Goal: Task Accomplishment & Management: Manage account settings

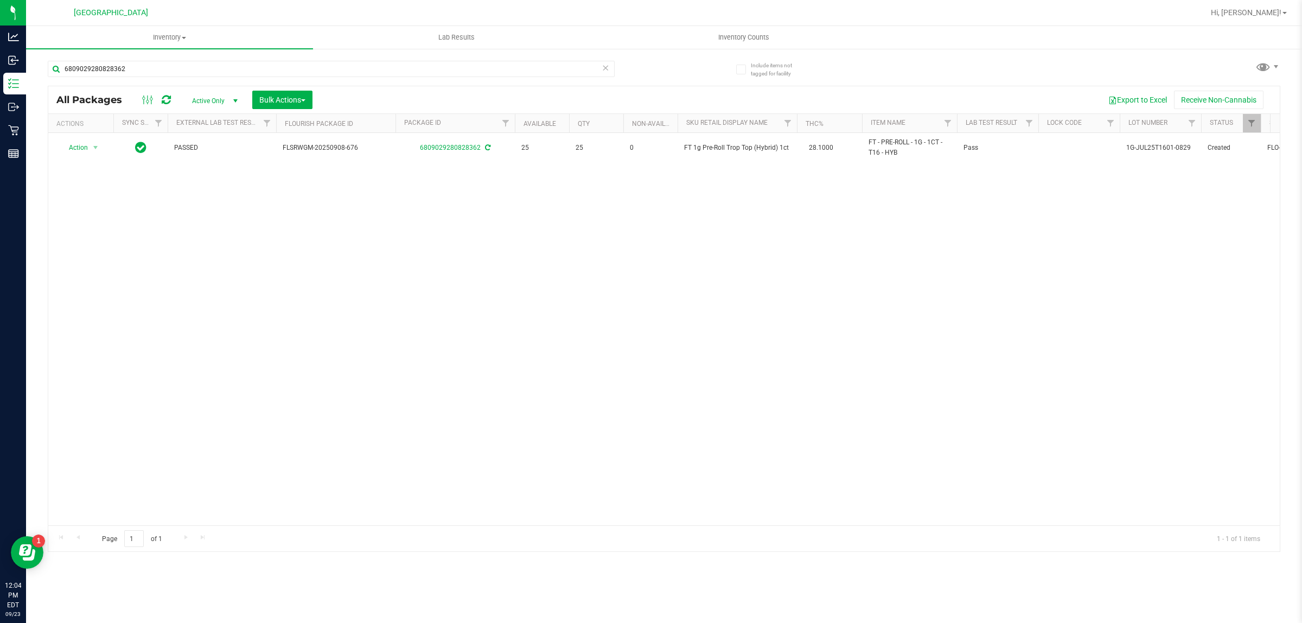
click at [297, 63] on input "6809029280828362" at bounding box center [331, 69] width 567 height 16
click at [296, 63] on input "6809029280828362" at bounding box center [331, 69] width 567 height 16
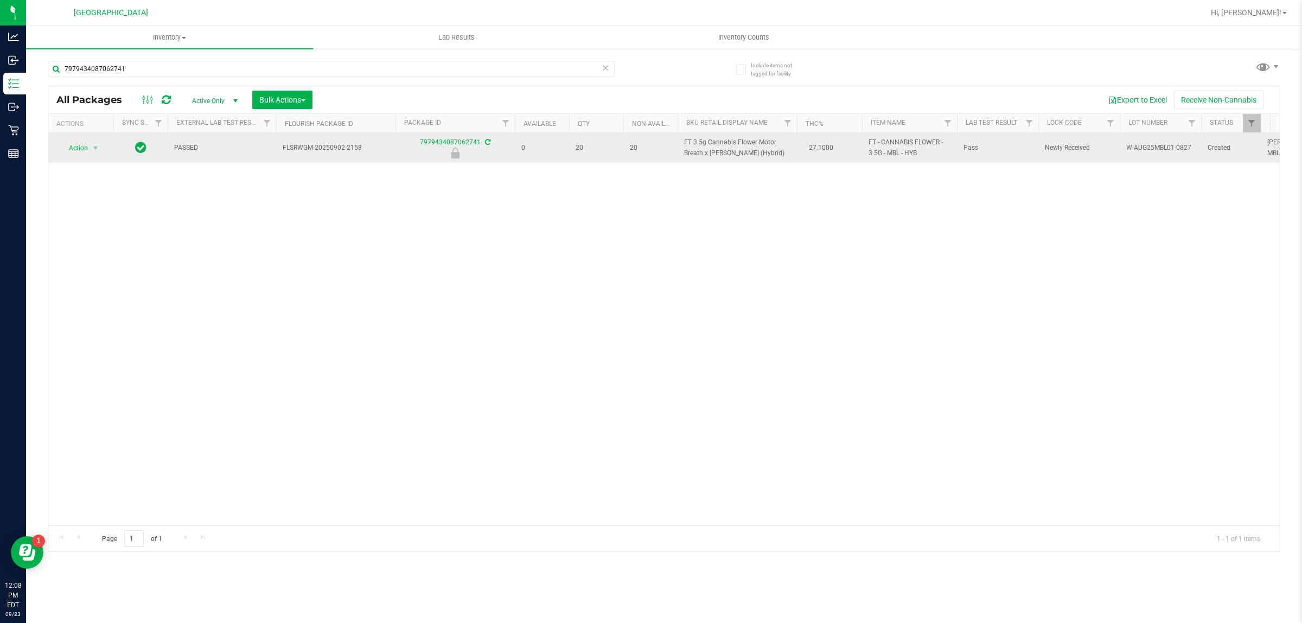
type input "7979434087062741"
click at [66, 158] on td "Action Action Edit attributes Global inventory Locate package Package audit log…" at bounding box center [80, 148] width 65 height 30
click at [69, 150] on span "Action" at bounding box center [73, 147] width 29 height 15
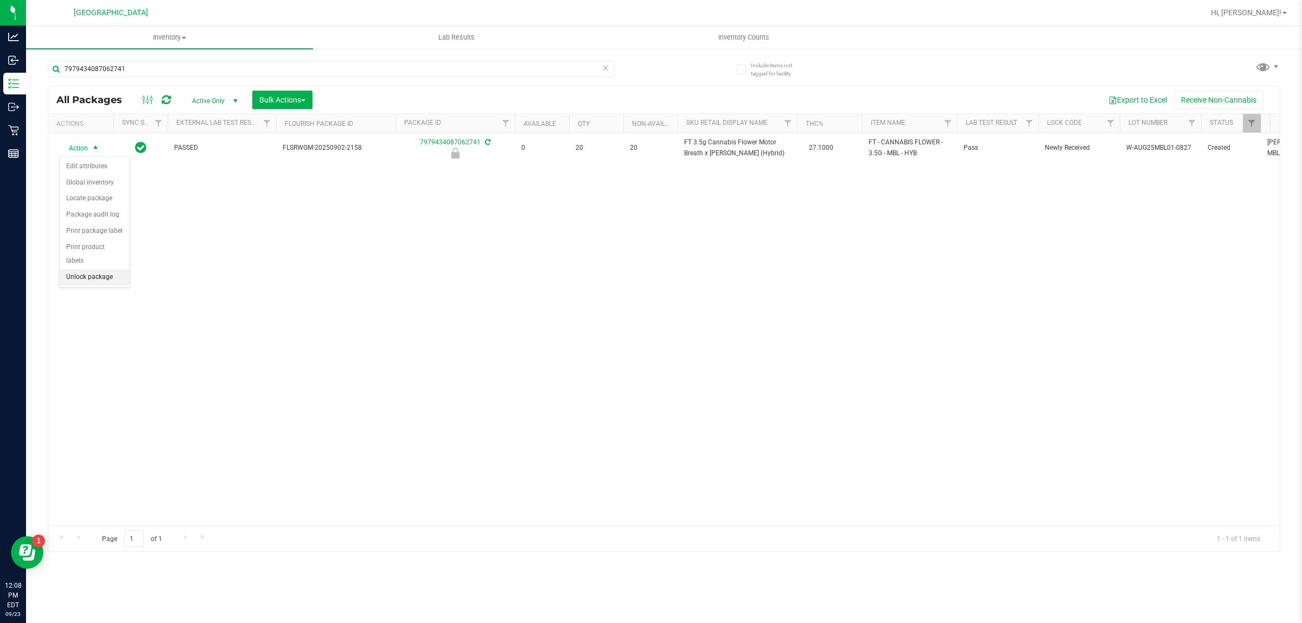
click at [75, 269] on li "Unlock package" at bounding box center [95, 277] width 70 height 16
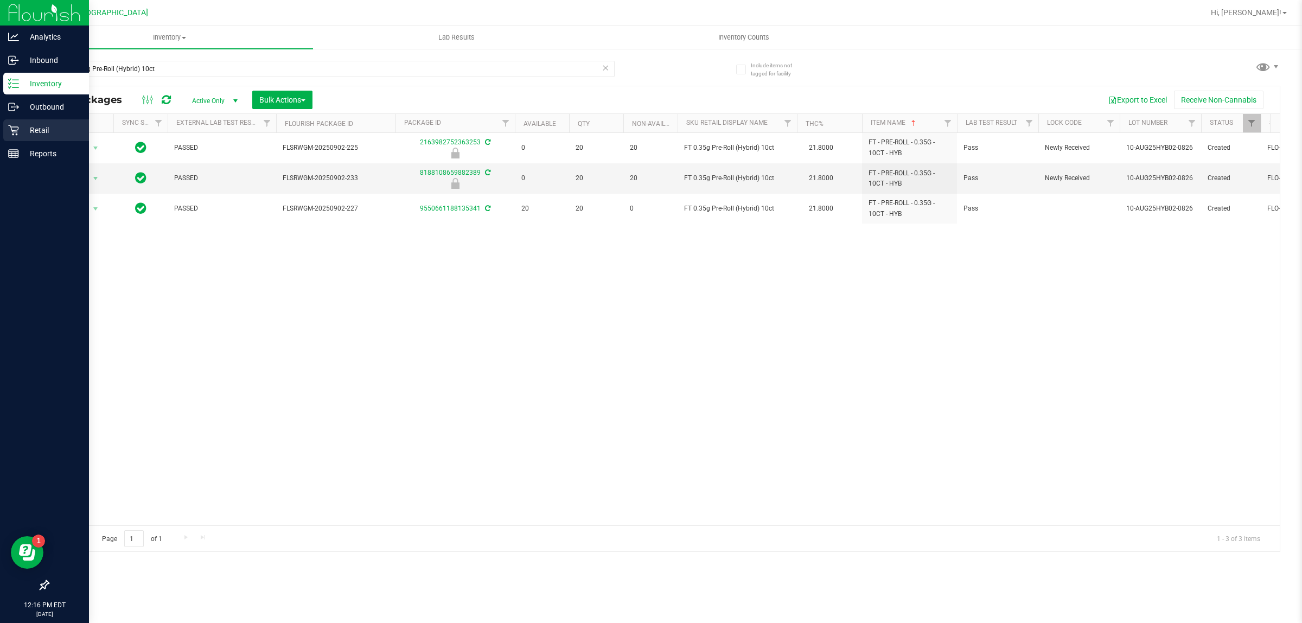
click at [47, 130] on p "Retail" at bounding box center [51, 130] width 65 height 13
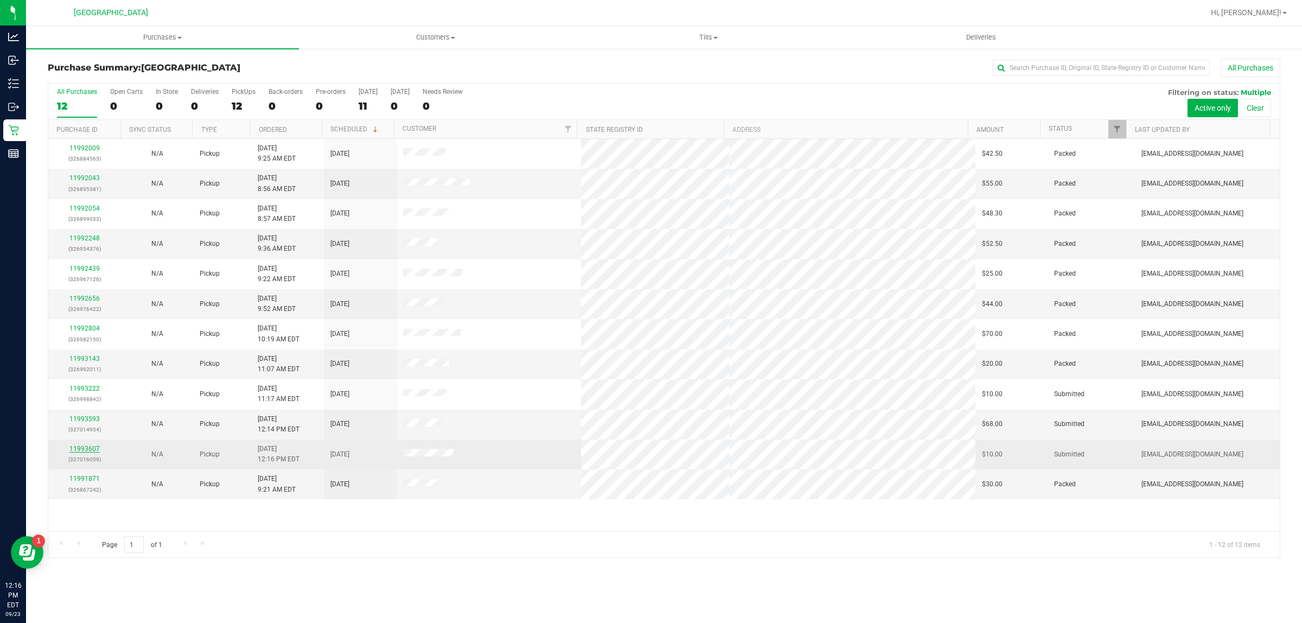
click at [87, 451] on link "11993607" at bounding box center [84, 449] width 30 height 8
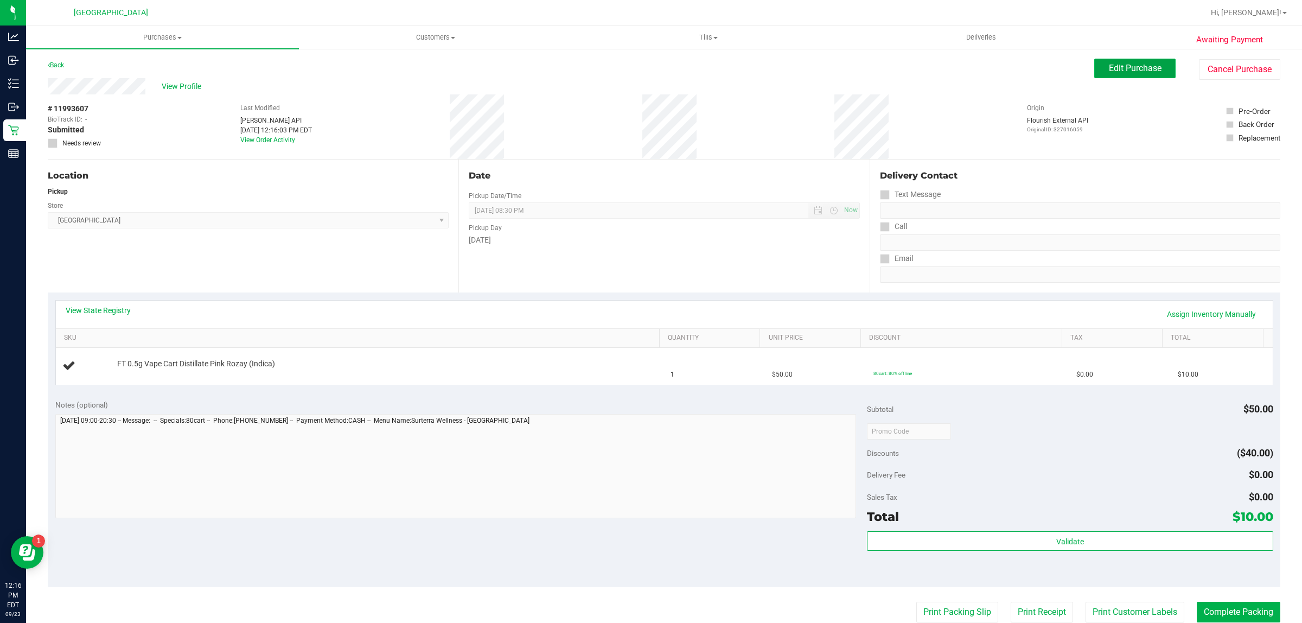
click at [1134, 66] on span "Edit Purchase" at bounding box center [1135, 68] width 53 height 10
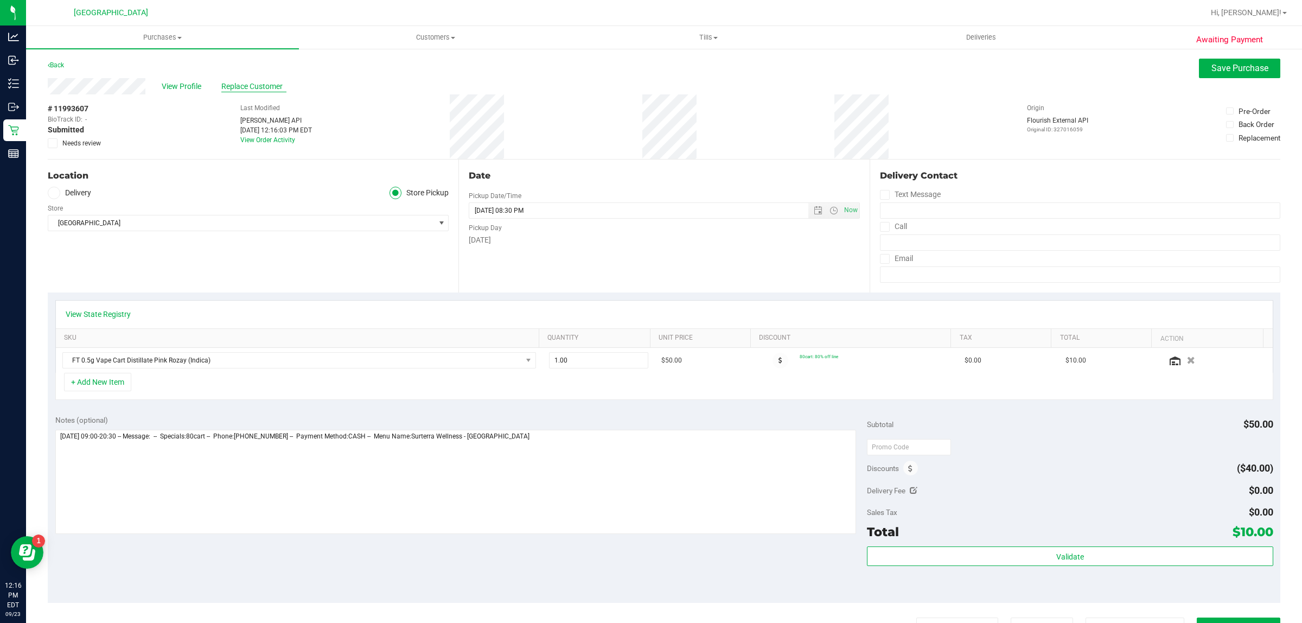
click at [277, 88] on span "Replace Customer" at bounding box center [253, 86] width 65 height 11
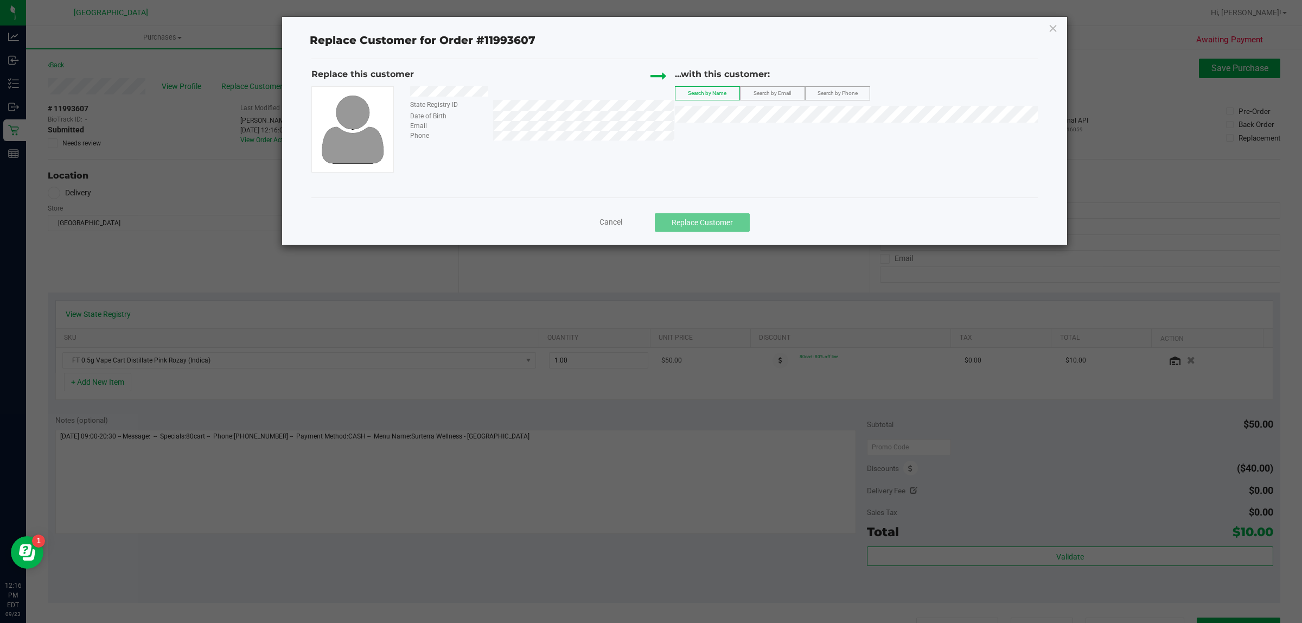
click at [826, 98] on label "Search by Phone" at bounding box center [838, 93] width 64 height 13
click at [749, 100] on label "Search by Email" at bounding box center [772, 93] width 64 height 13
click at [721, 96] on span "Search by Name" at bounding box center [707, 93] width 39 height 6
click at [761, 91] on span "Search by Email" at bounding box center [771, 93] width 37 height 6
click at [853, 88] on label "Search by Phone" at bounding box center [838, 93] width 64 height 13
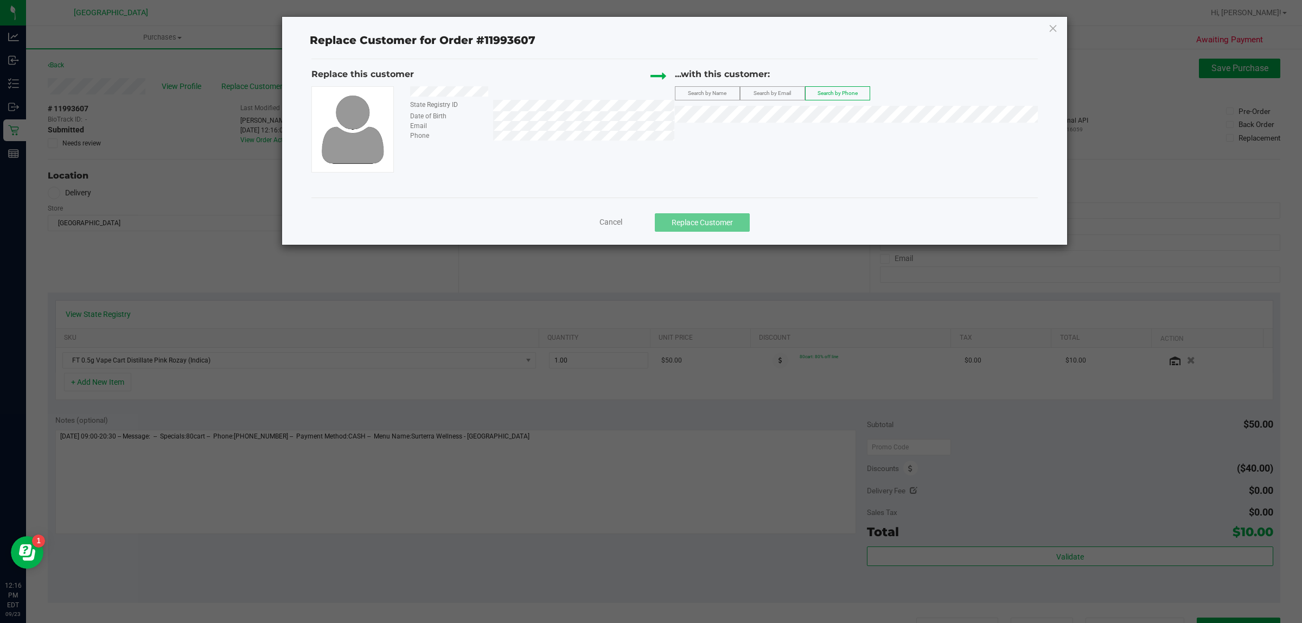
click at [458, 100] on div "State Registry ID" at bounding box center [447, 105] width 91 height 10
click at [714, 91] on span "Search by Name" at bounding box center [707, 93] width 39 height 6
click at [617, 222] on span "Cancel" at bounding box center [610, 222] width 23 height 9
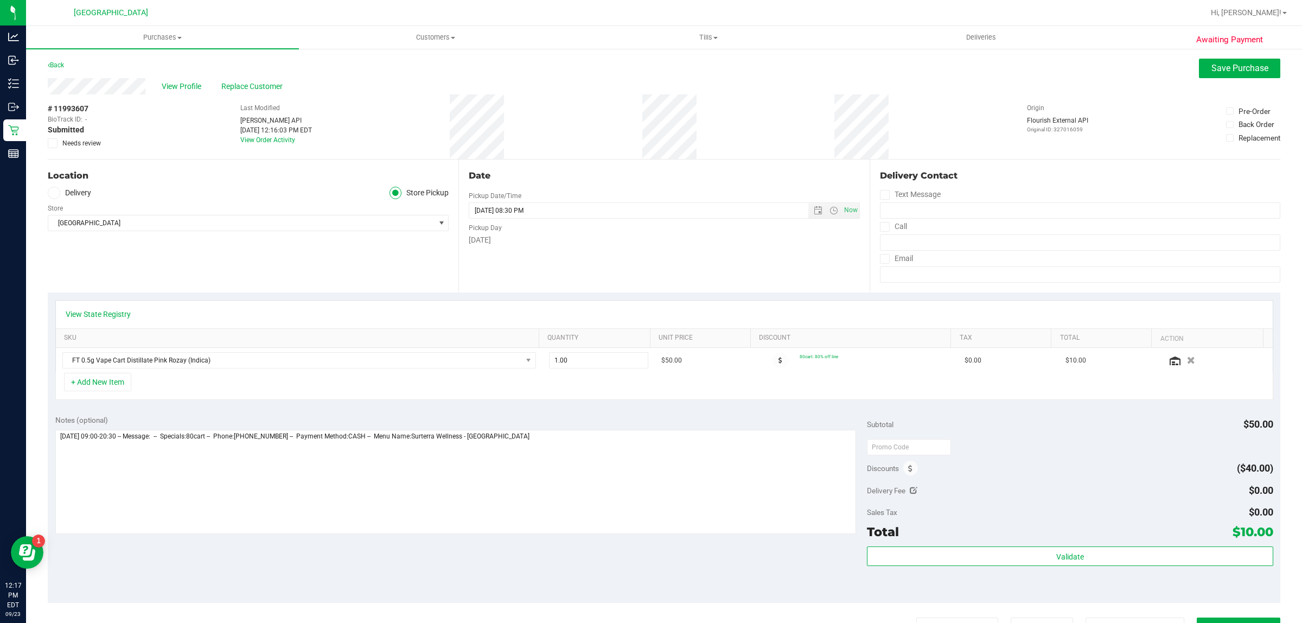
click at [456, 124] on div "# 11993607 BioTrack ID: - Submitted Needs review Last Modified Jane API Sep 23,…" at bounding box center [664, 126] width 1232 height 65
click at [278, 117] on div "Jane API" at bounding box center [276, 121] width 72 height 10
click at [247, 81] on span "Replace Customer" at bounding box center [253, 86] width 65 height 11
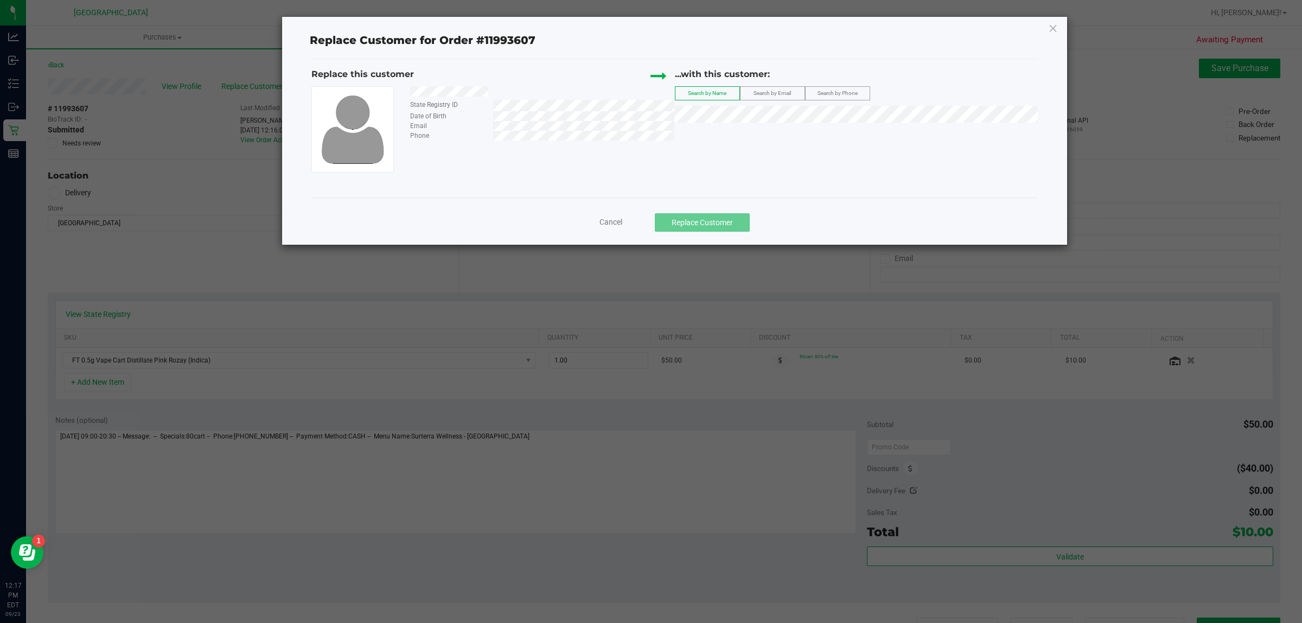
click at [609, 216] on div "Cancel Replace Customer" at bounding box center [674, 222] width 710 height 18
click at [586, 221] on div "Cancel Replace Customer" at bounding box center [674, 222] width 710 height 18
click at [605, 215] on div "Cancel Replace Customer" at bounding box center [674, 222] width 710 height 18
drag, startPoint x: 611, startPoint y: 218, endPoint x: 603, endPoint y: 215, distance: 8.1
click at [611, 218] on span "Cancel" at bounding box center [610, 222] width 23 height 9
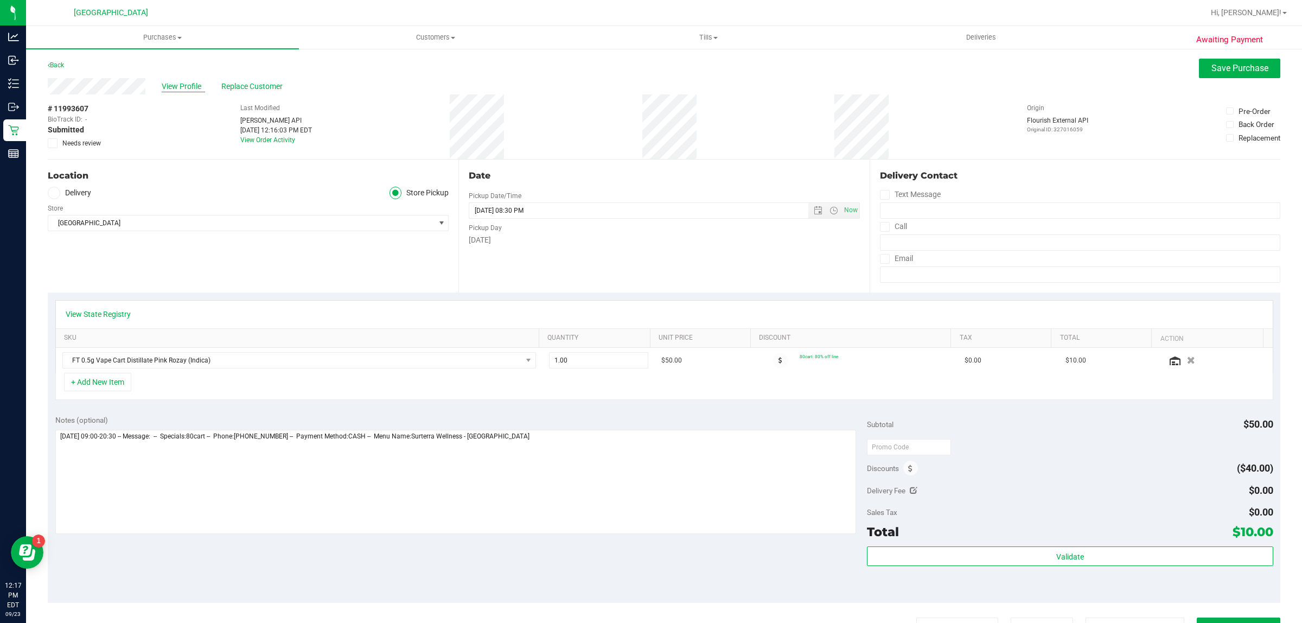
click at [199, 86] on span "View Profile" at bounding box center [183, 86] width 43 height 11
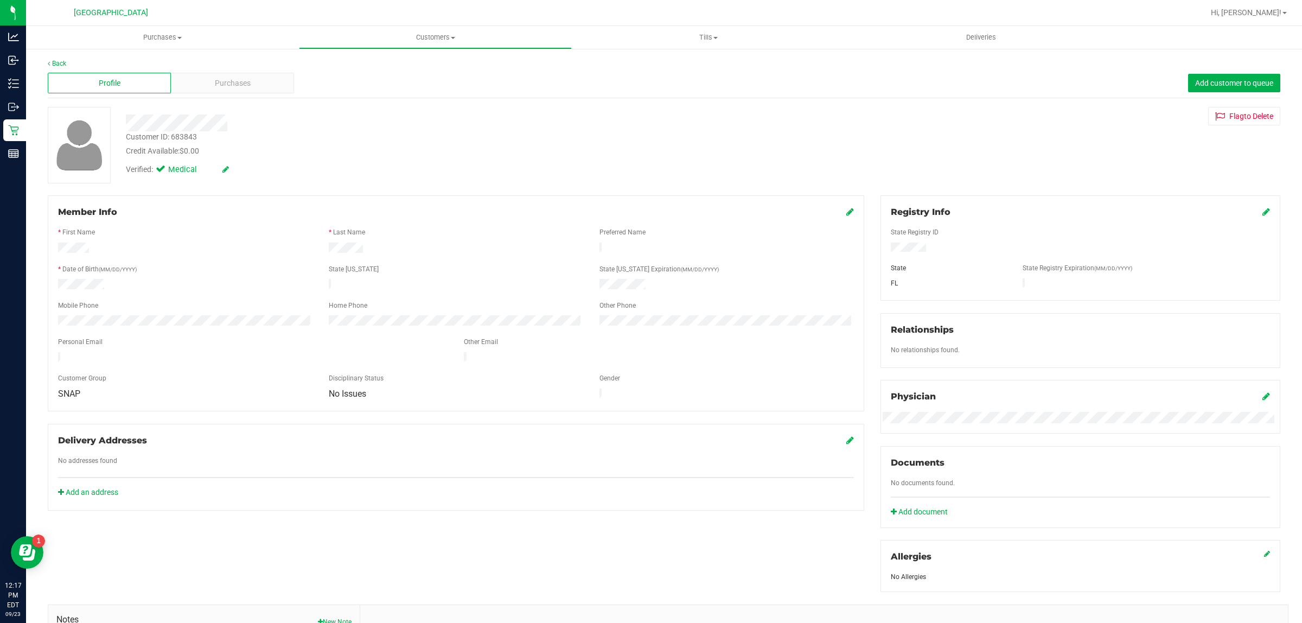
click at [898, 254] on div at bounding box center [1080, 258] width 379 height 9
click at [1263, 206] on div "Registry Info State Registry ID State State Registry Expiration (MM/DD/YYYY) FL" at bounding box center [1080, 247] width 400 height 105
click at [1262, 206] on span at bounding box center [1266, 212] width 8 height 13
click at [1262, 210] on icon at bounding box center [1266, 211] width 8 height 9
click at [1259, 204] on div "Registry Info State Registry ID * State State Registry Expiration (MM/DD/YYYY) …" at bounding box center [1080, 250] width 400 height 111
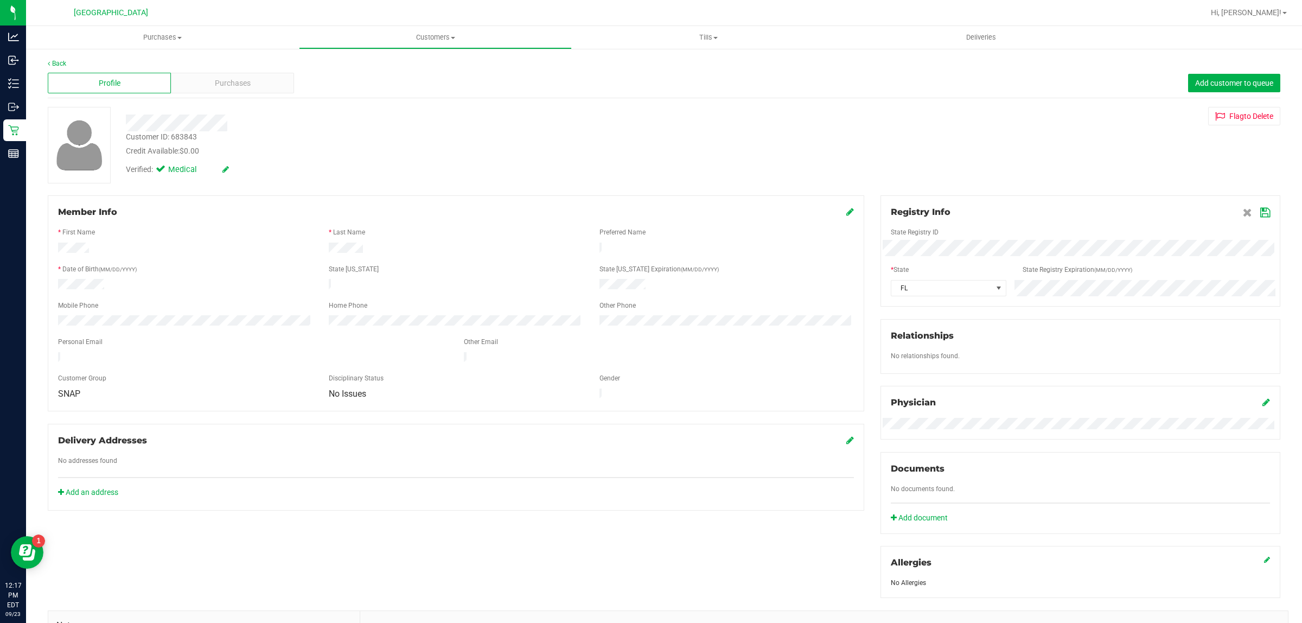
click at [1260, 210] on icon at bounding box center [1265, 212] width 10 height 9
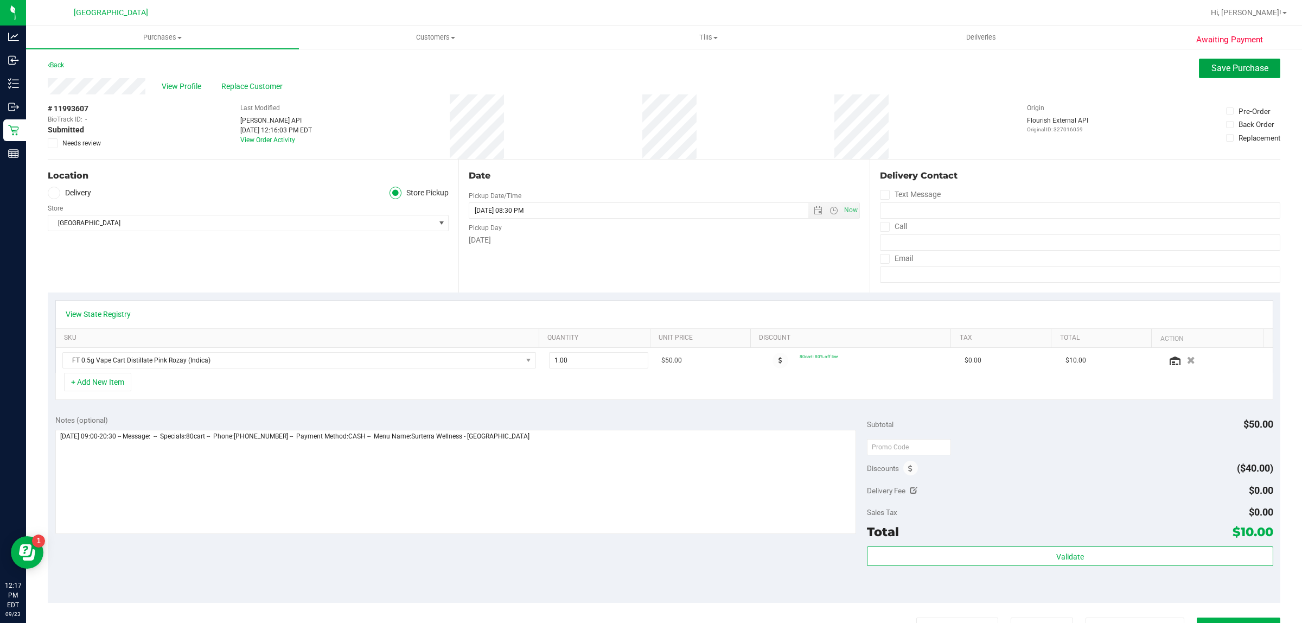
click at [1238, 75] on button "Save Purchase" at bounding box center [1239, 69] width 81 height 20
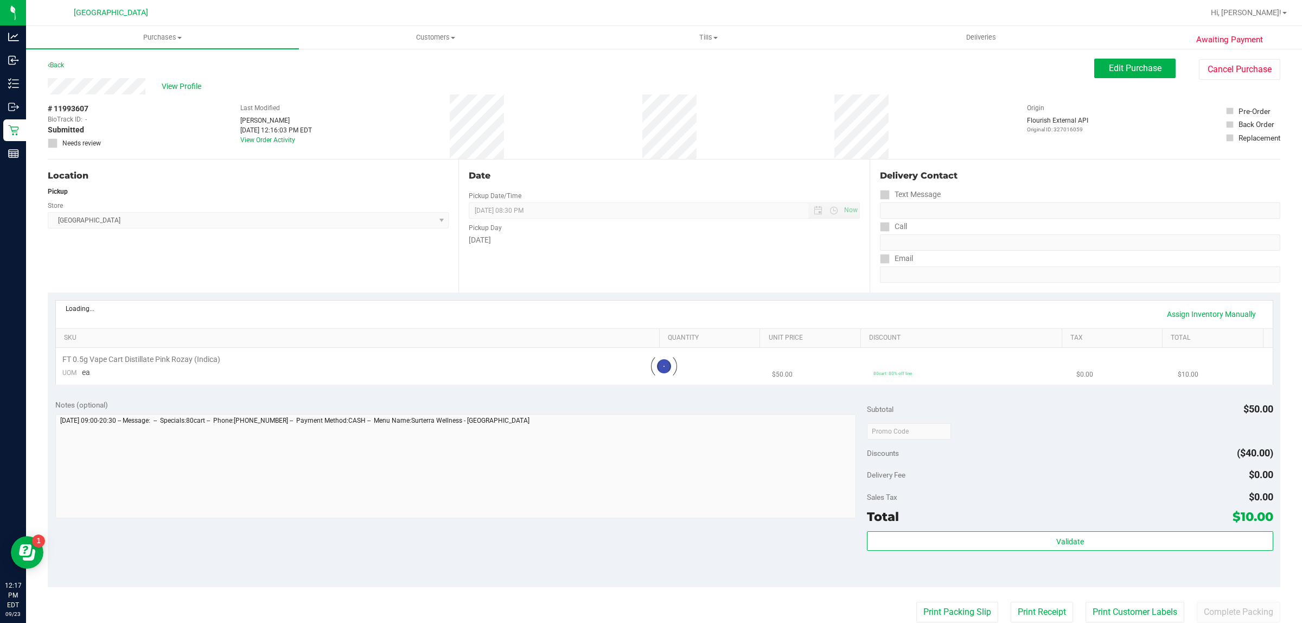
click at [126, 319] on div "Loading... Assign Inventory Manually" at bounding box center [664, 314] width 1197 height 18
click at [98, 309] on link "View State Registry" at bounding box center [98, 310] width 65 height 11
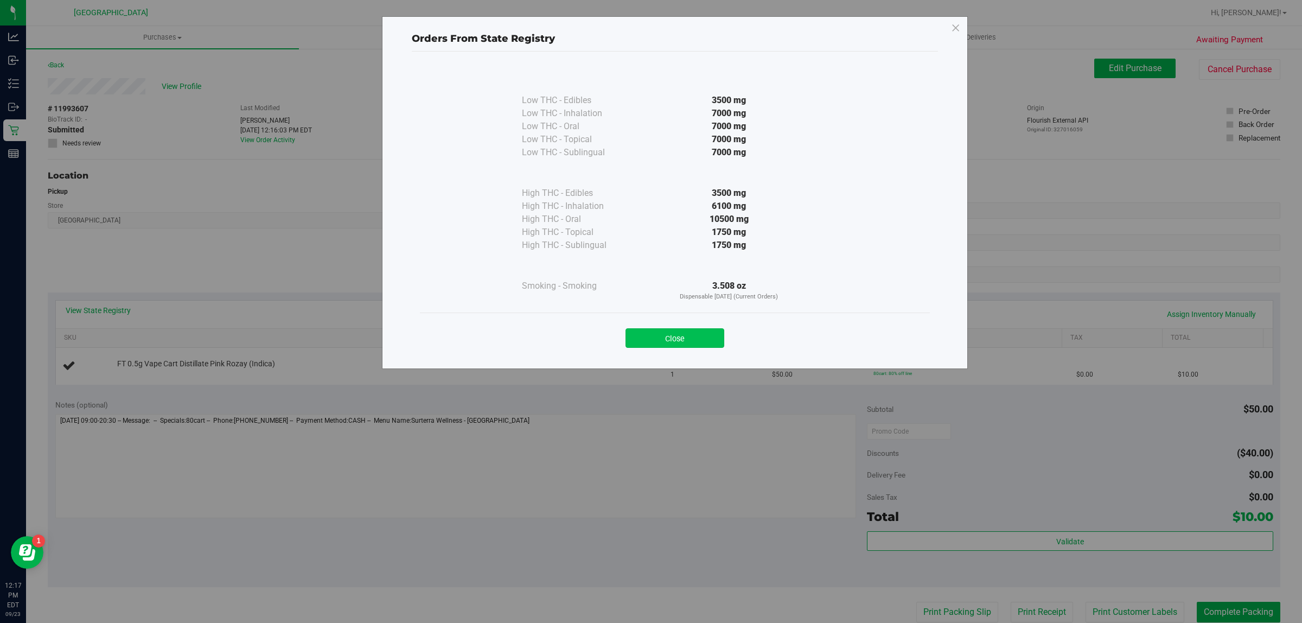
click at [704, 343] on button "Close" at bounding box center [674, 338] width 99 height 20
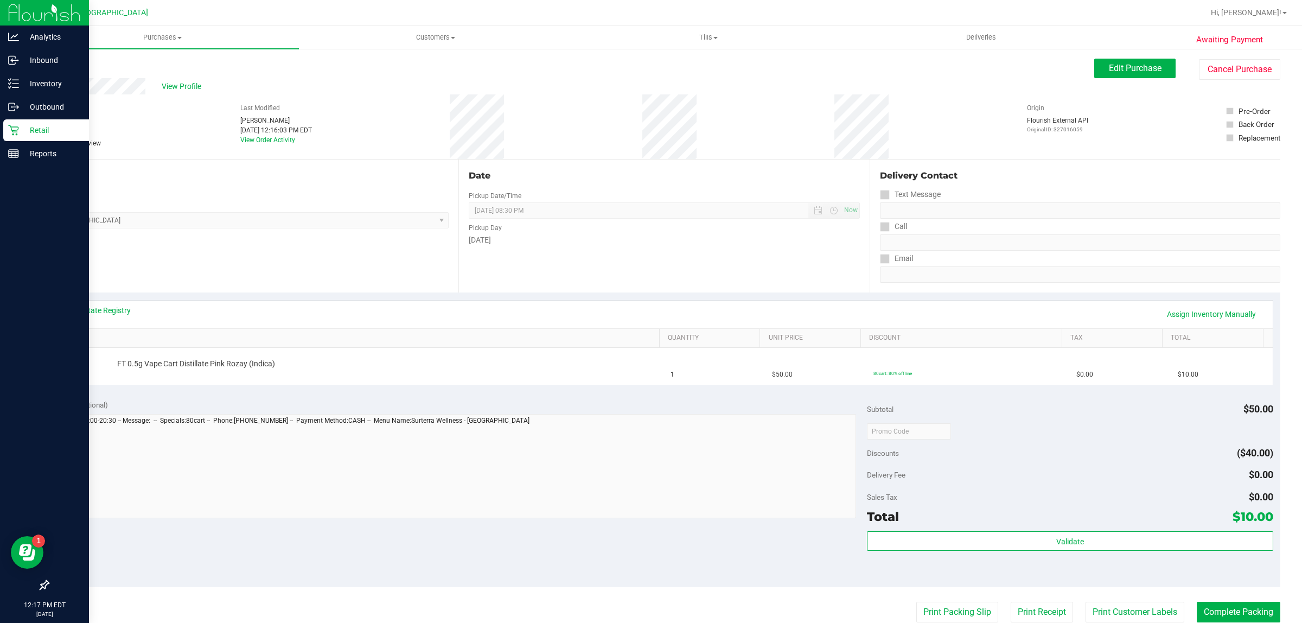
click at [31, 132] on p "Retail" at bounding box center [51, 130] width 65 height 13
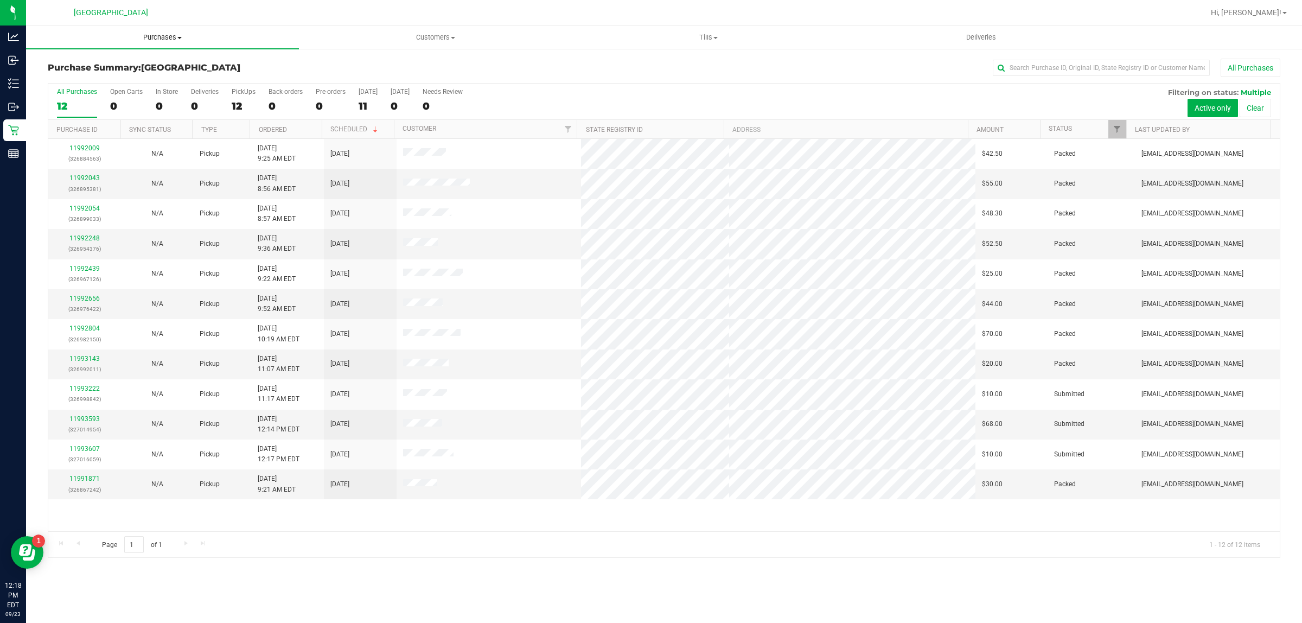
click at [110, 42] on uib-tab-heading "Purchases Summary of purchases Fulfillment All purchases" at bounding box center [162, 37] width 273 height 23
click at [121, 37] on span "Purchases" at bounding box center [162, 38] width 273 height 10
click at [107, 42] on uib-tab-heading "Purchases Summary of purchases Fulfillment All purchases" at bounding box center [162, 37] width 273 height 23
click at [76, 72] on li "Fulfillment" at bounding box center [162, 78] width 273 height 13
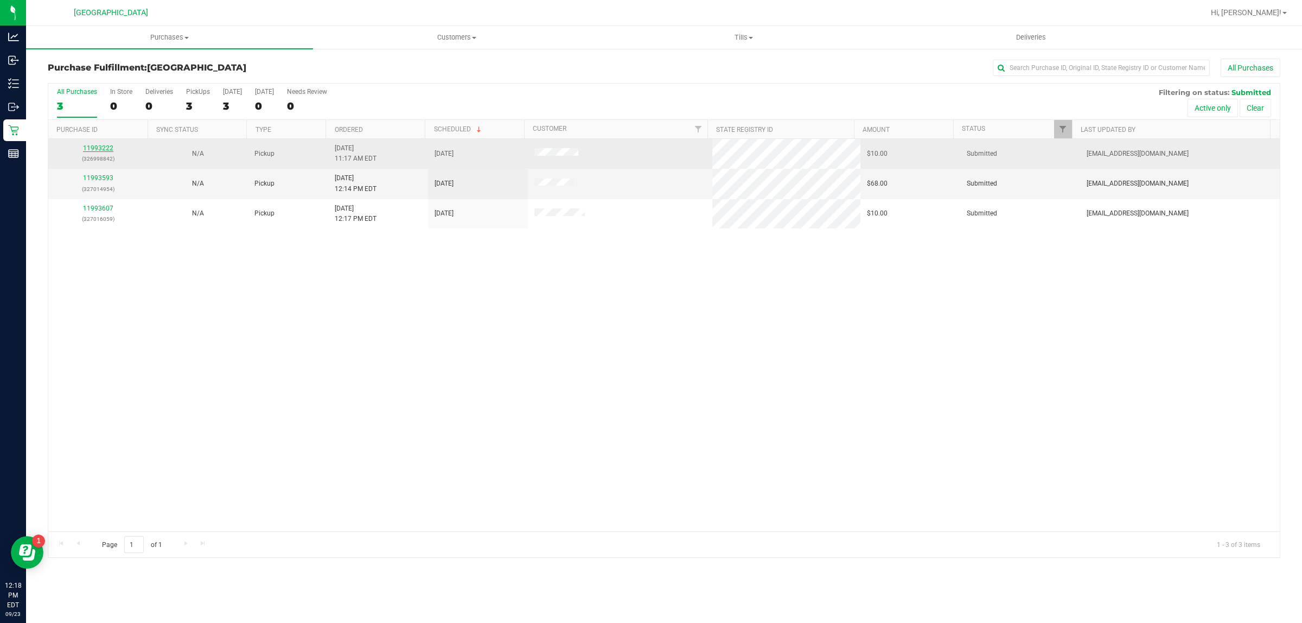
click at [98, 150] on link "11993222" at bounding box center [98, 148] width 30 height 8
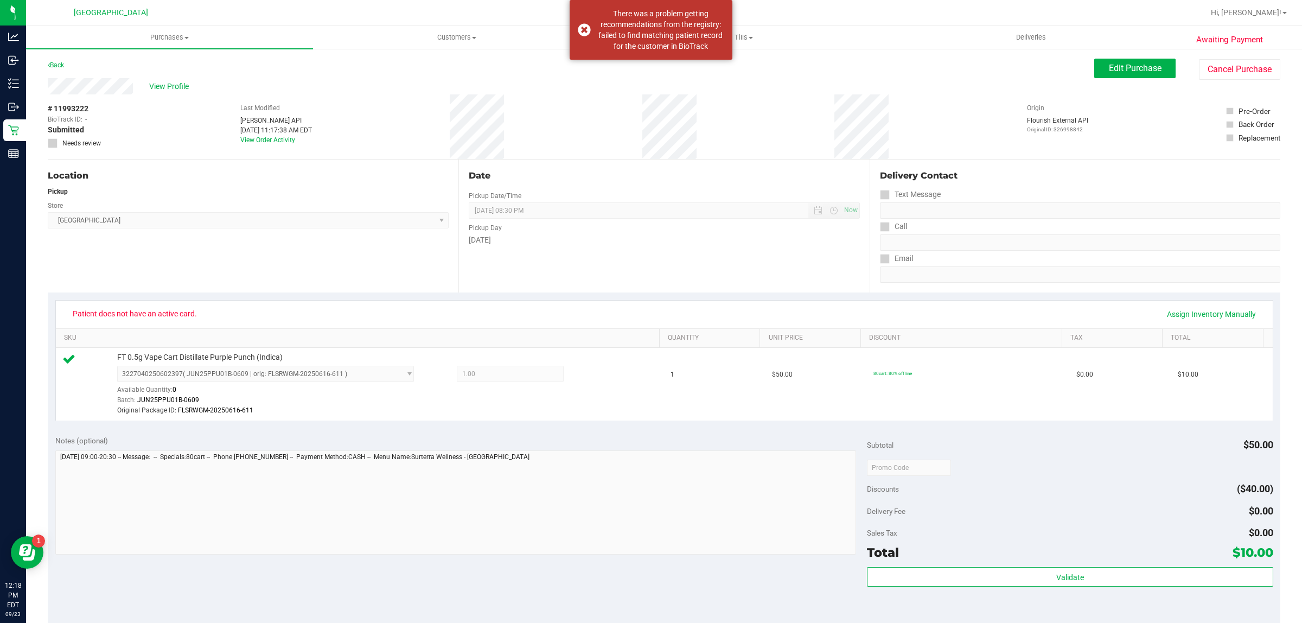
click at [53, 59] on div "Back" at bounding box center [56, 65] width 16 height 13
click at [50, 67] on link "Back" at bounding box center [56, 65] width 16 height 8
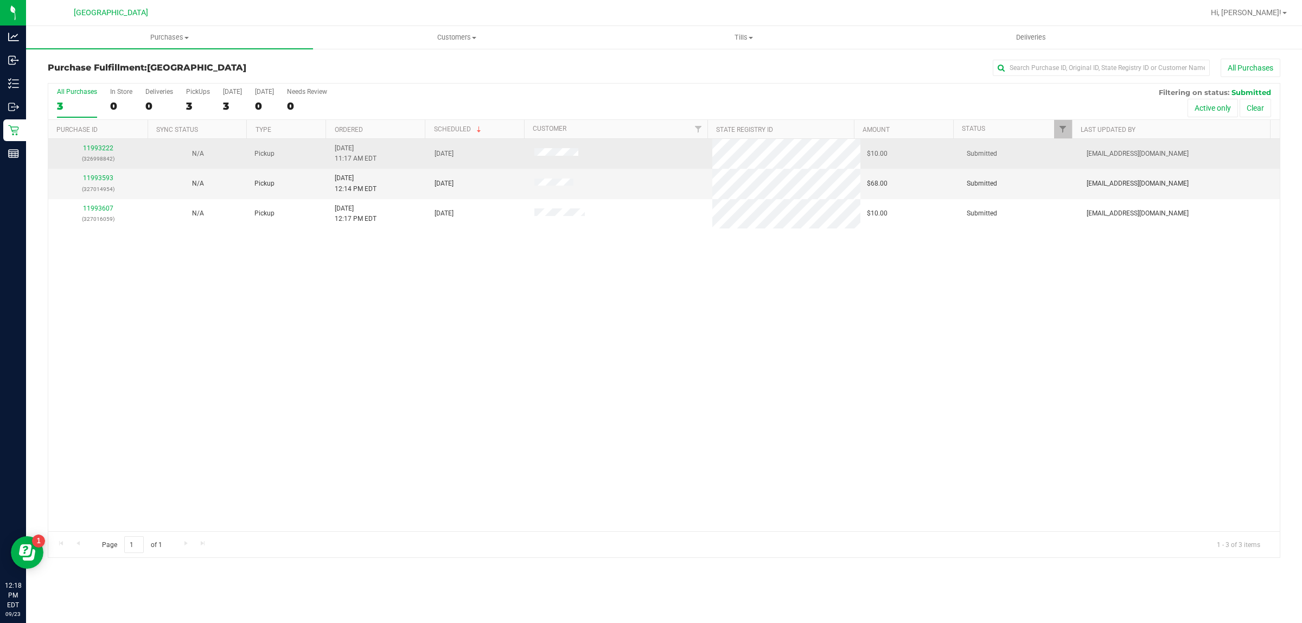
click at [391, 155] on td "9/23/2025 11:17 AM EDT" at bounding box center [378, 154] width 100 height 30
click at [449, 156] on span "9/23/2025" at bounding box center [443, 154] width 19 height 10
click at [110, 146] on link "11993222" at bounding box center [98, 148] width 30 height 8
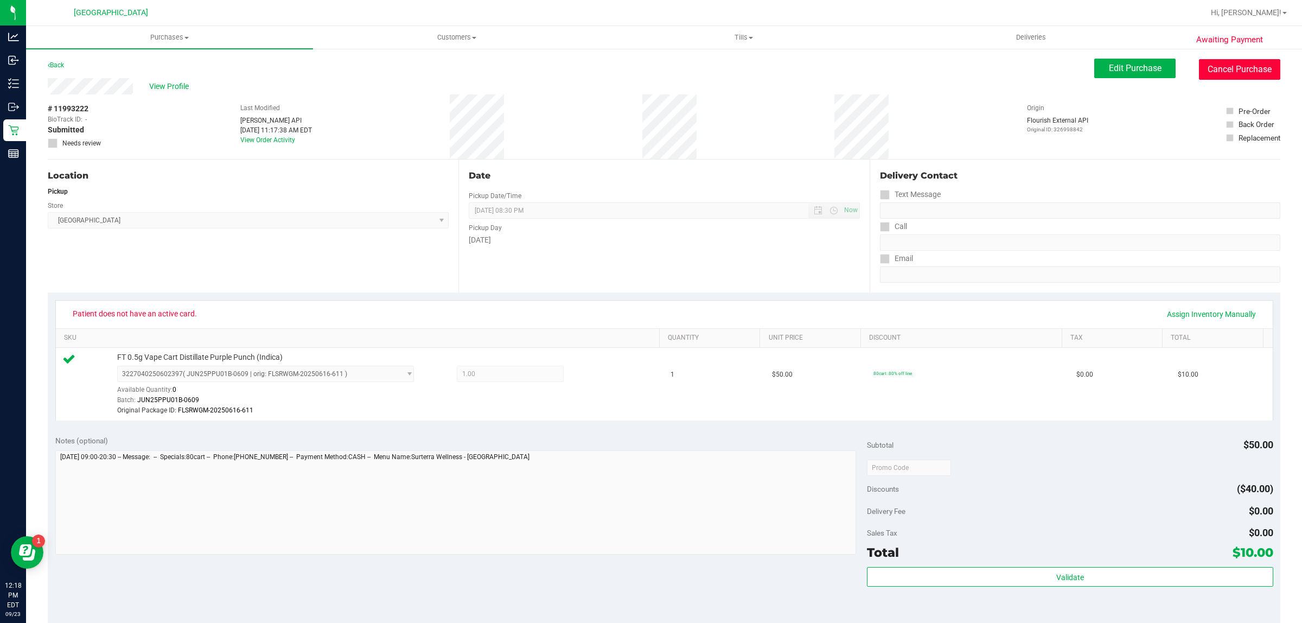
click at [1199, 71] on button "Cancel Purchase" at bounding box center [1239, 69] width 81 height 21
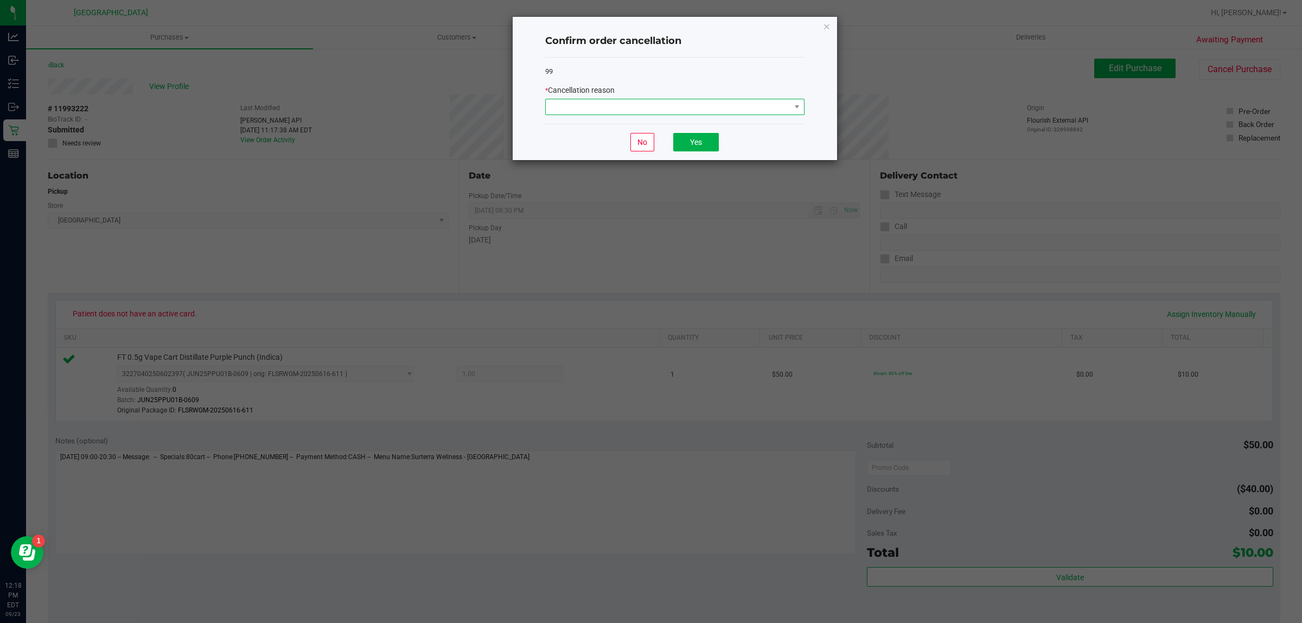
click at [745, 110] on span at bounding box center [668, 106] width 245 height 15
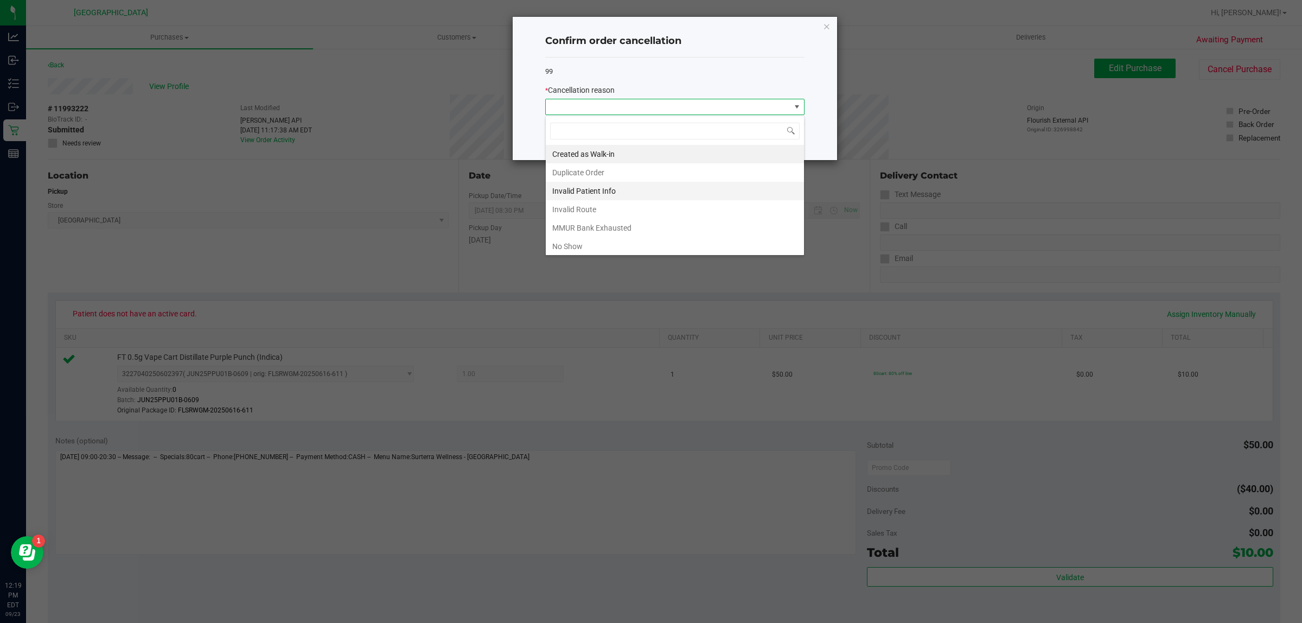
click at [638, 191] on li "Invalid Patient Info" at bounding box center [675, 191] width 258 height 18
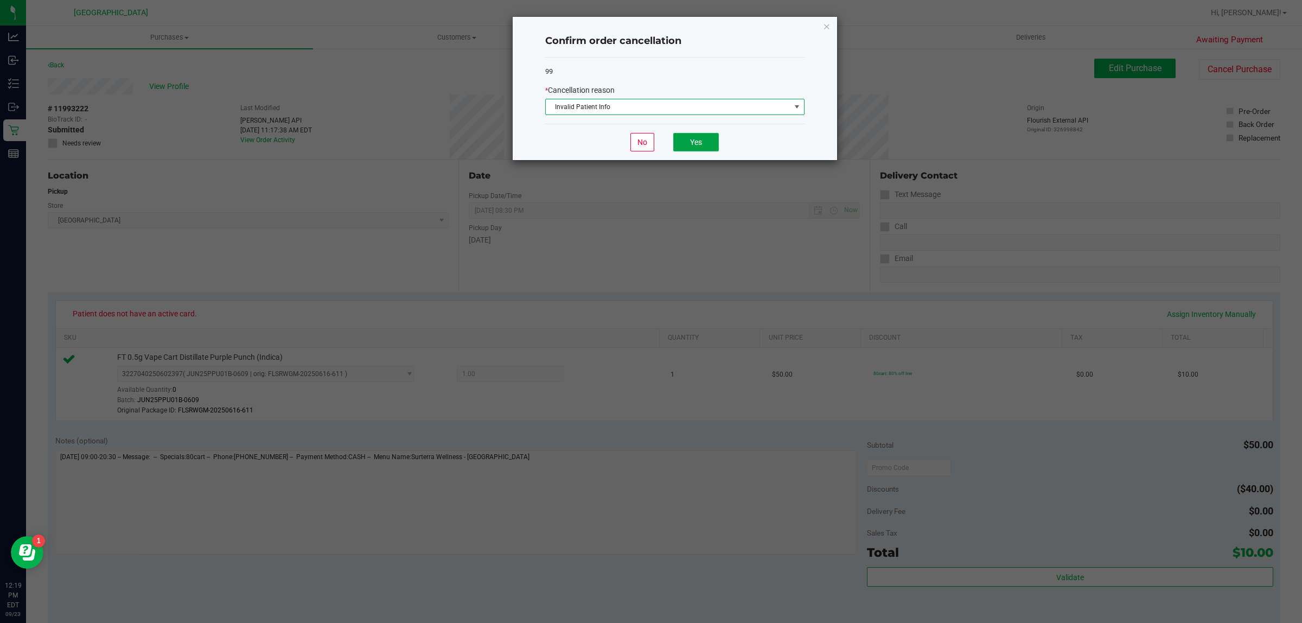
click at [681, 143] on button "Yes" at bounding box center [696, 142] width 46 height 18
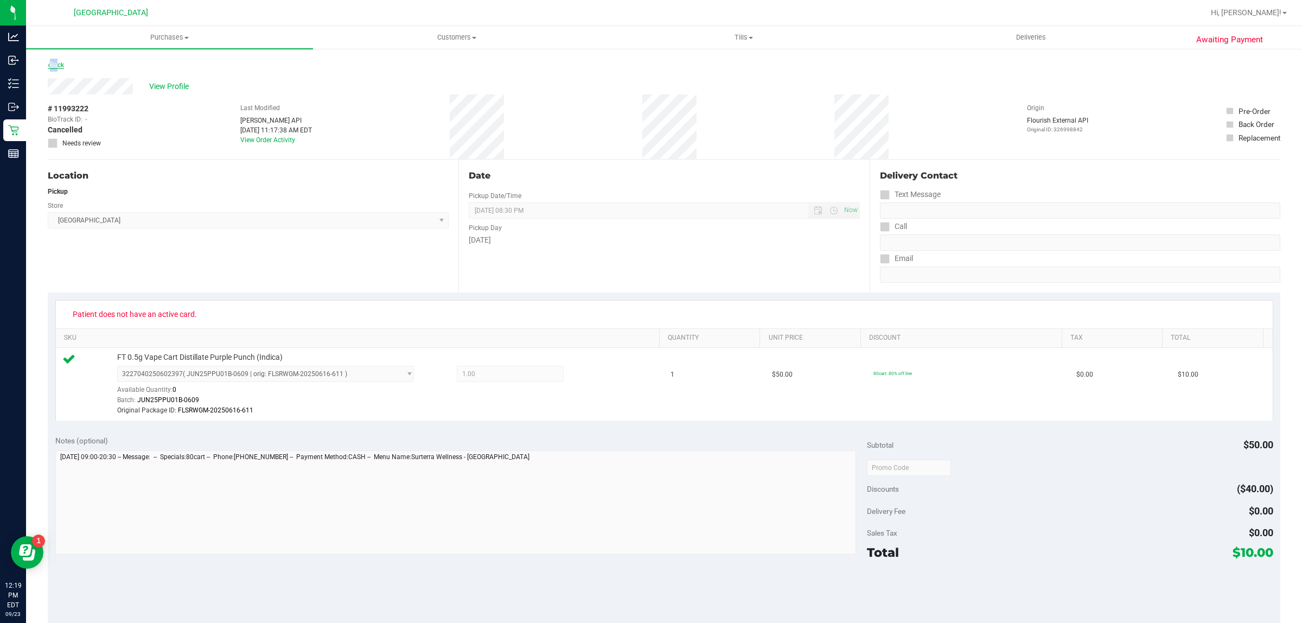
drag, startPoint x: 56, startPoint y: 72, endPoint x: 55, endPoint y: 64, distance: 7.7
click at [55, 64] on div "Back" at bounding box center [664, 69] width 1232 height 20
click at [56, 62] on link "Back" at bounding box center [56, 65] width 16 height 8
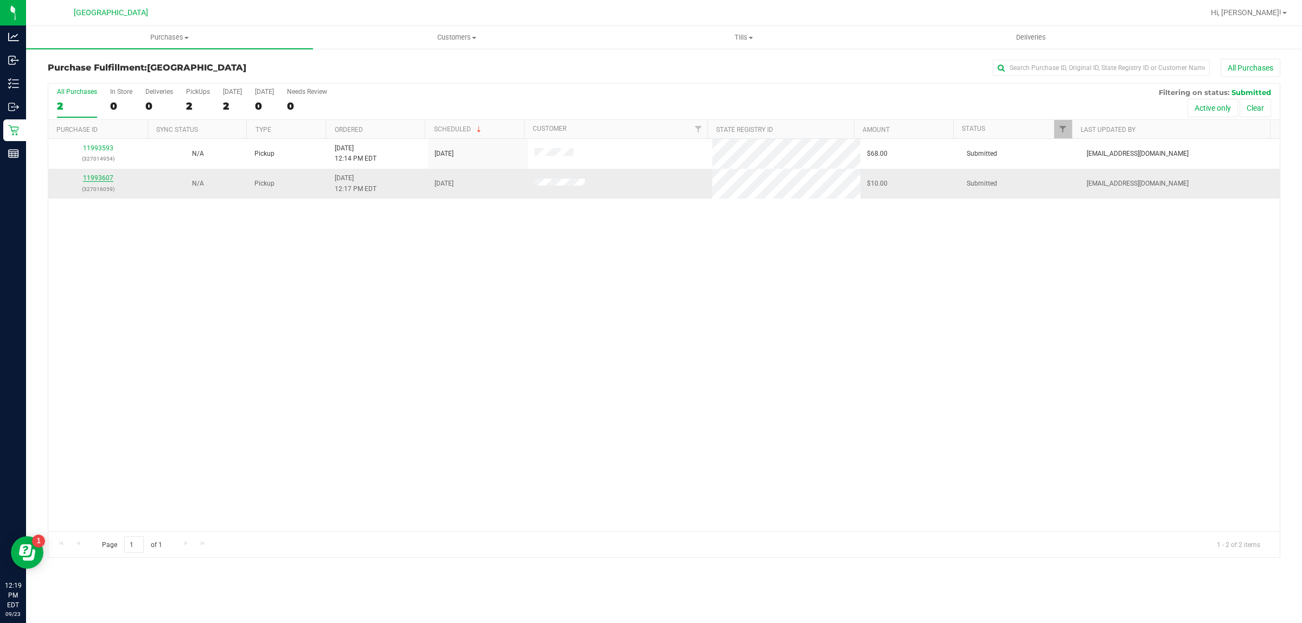
click at [107, 177] on link "11993607" at bounding box center [98, 178] width 30 height 8
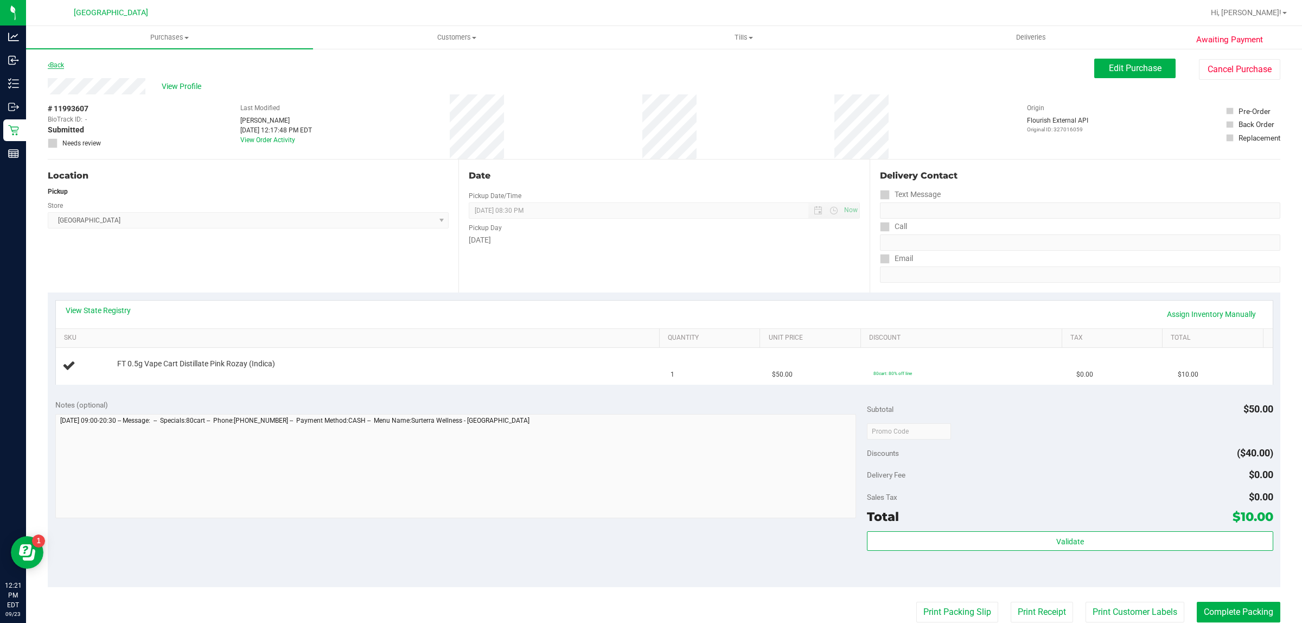
click at [52, 64] on link "Back" at bounding box center [56, 65] width 16 height 8
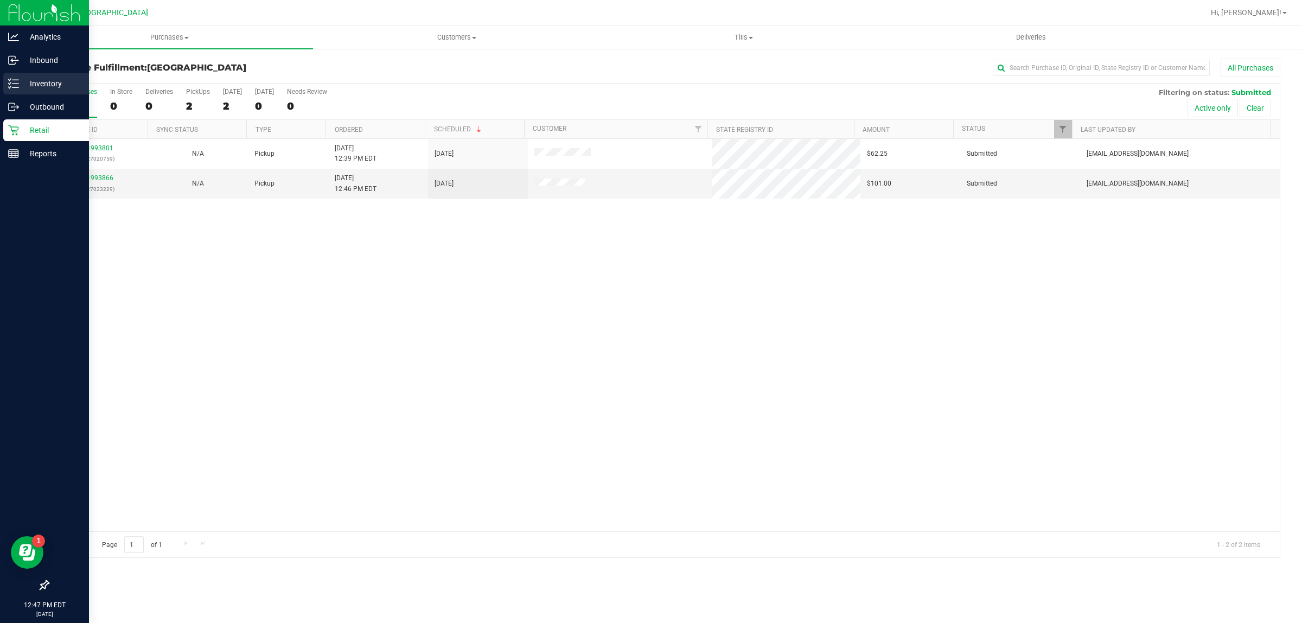
click at [11, 81] on icon at bounding box center [13, 83] width 11 height 11
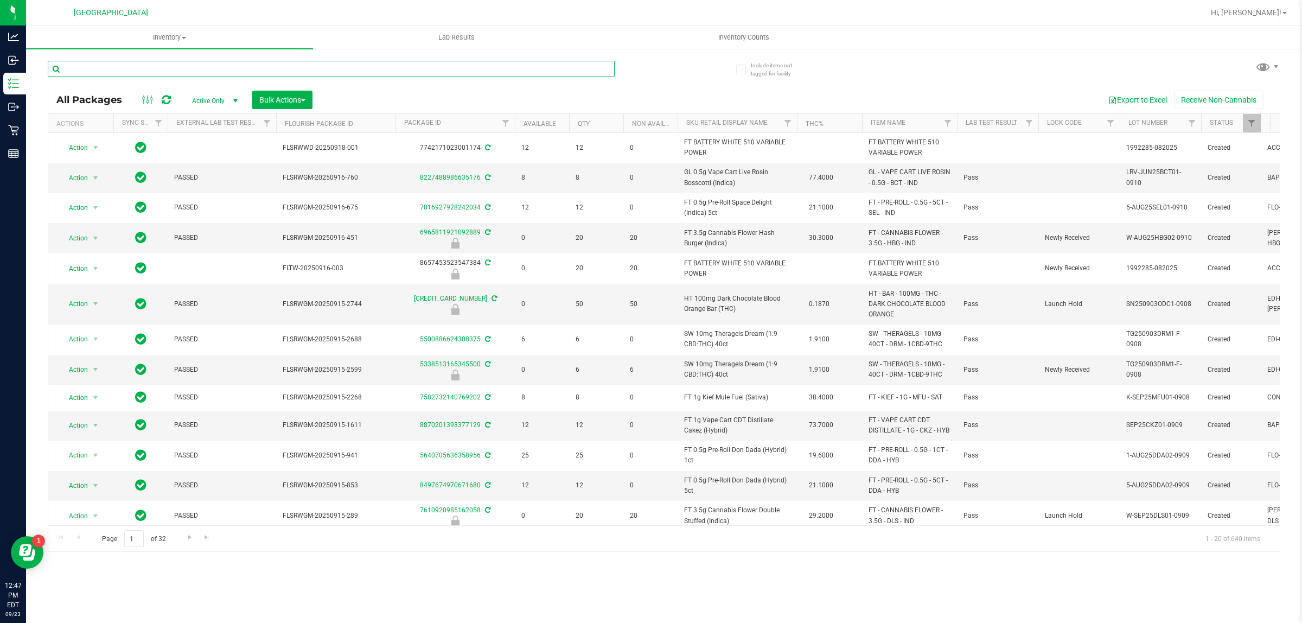
click at [147, 68] on input "text" at bounding box center [331, 69] width 567 height 16
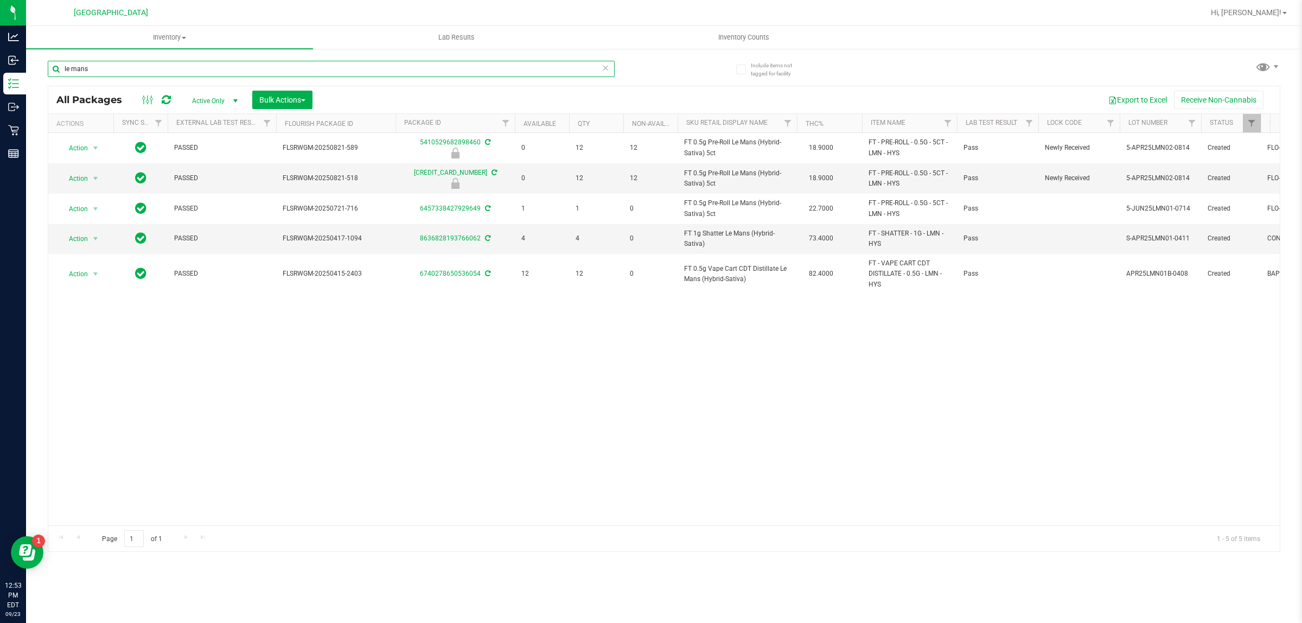
click at [320, 72] on input "le mans" at bounding box center [331, 69] width 567 height 16
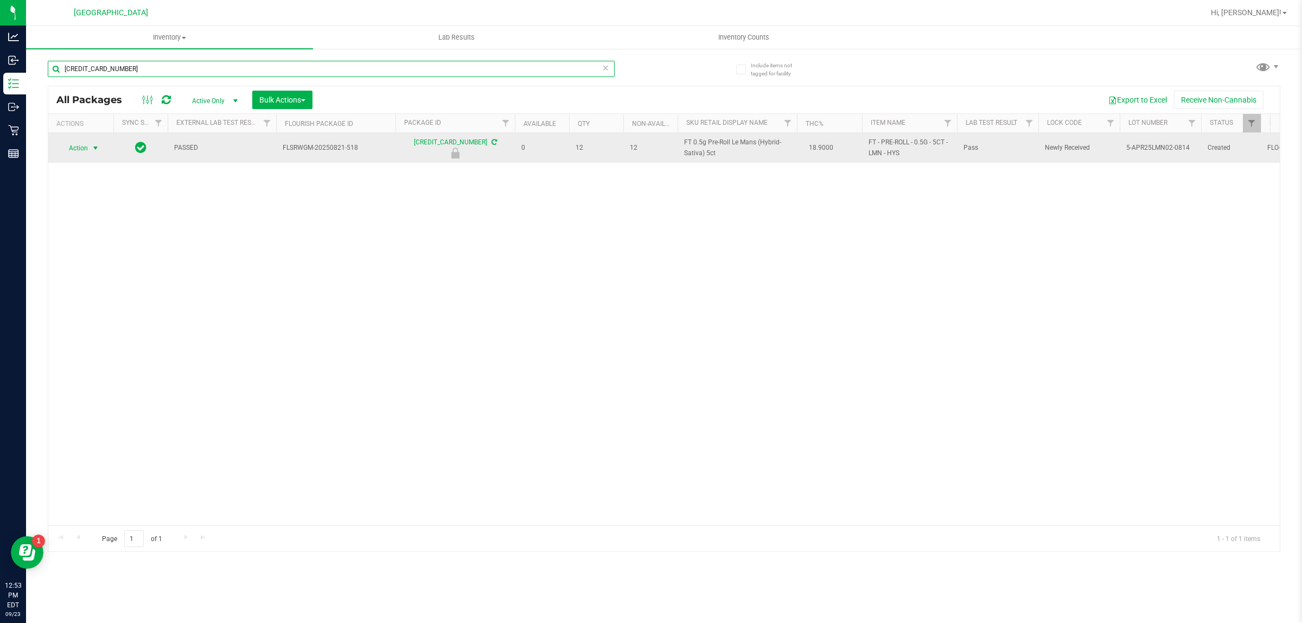
type input "2501786638616718"
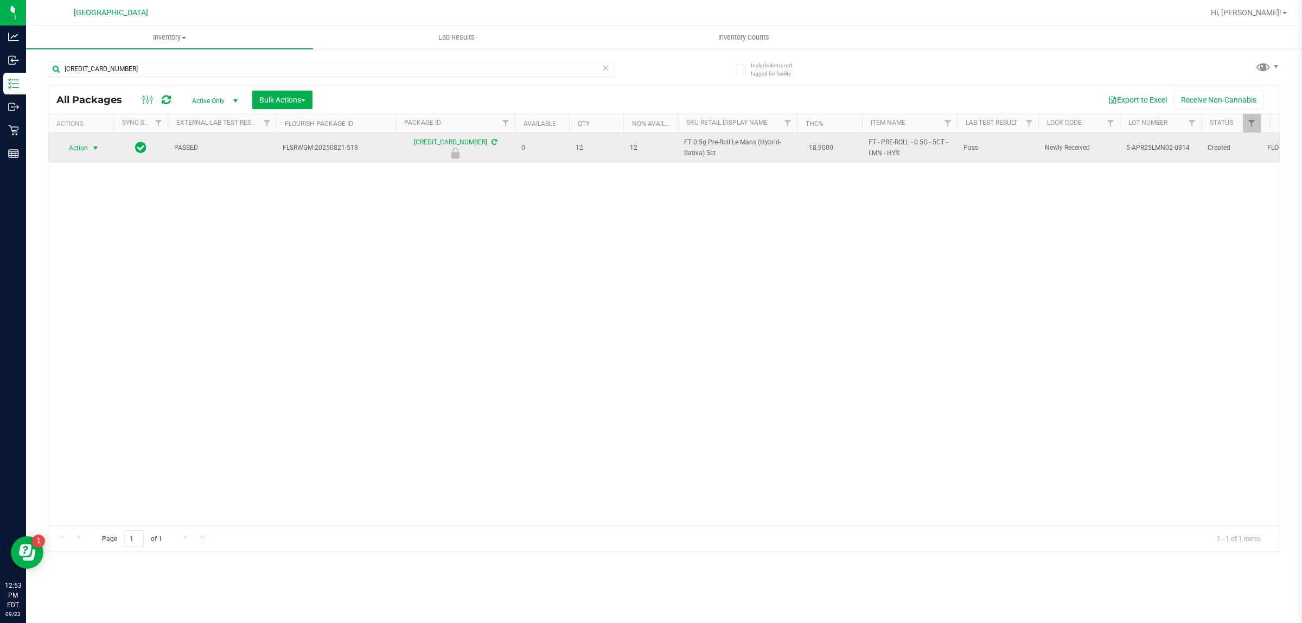
click at [91, 151] on span "select" at bounding box center [95, 148] width 9 height 9
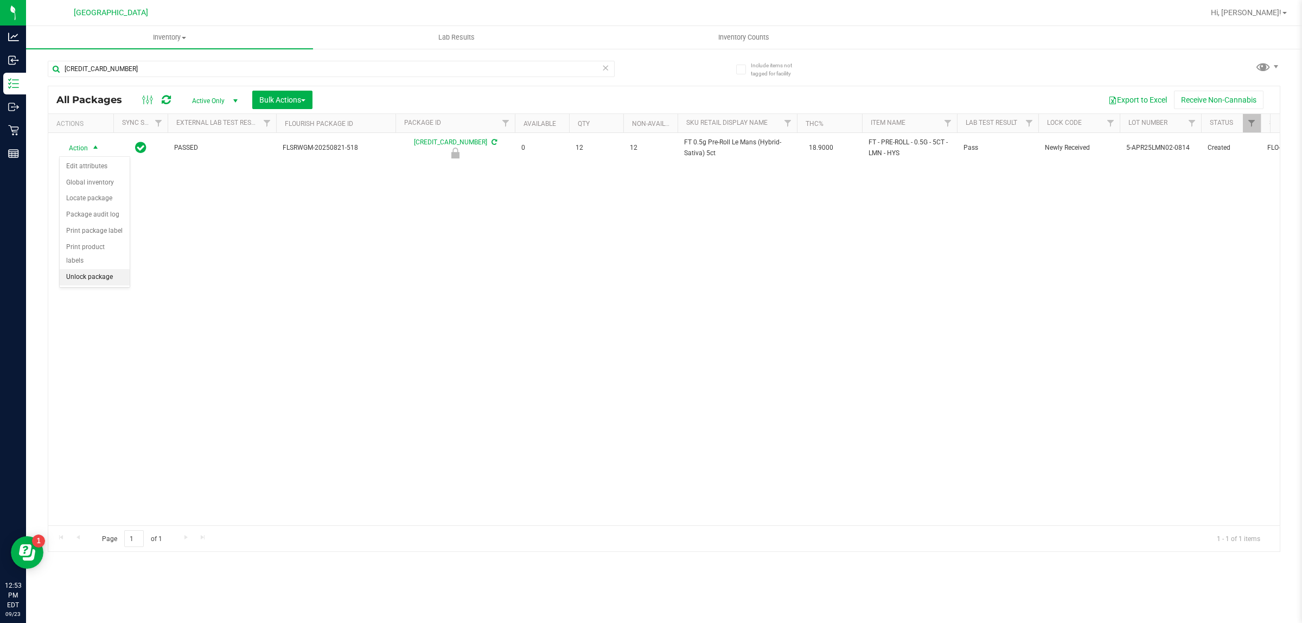
click at [101, 269] on li "Unlock package" at bounding box center [95, 277] width 70 height 16
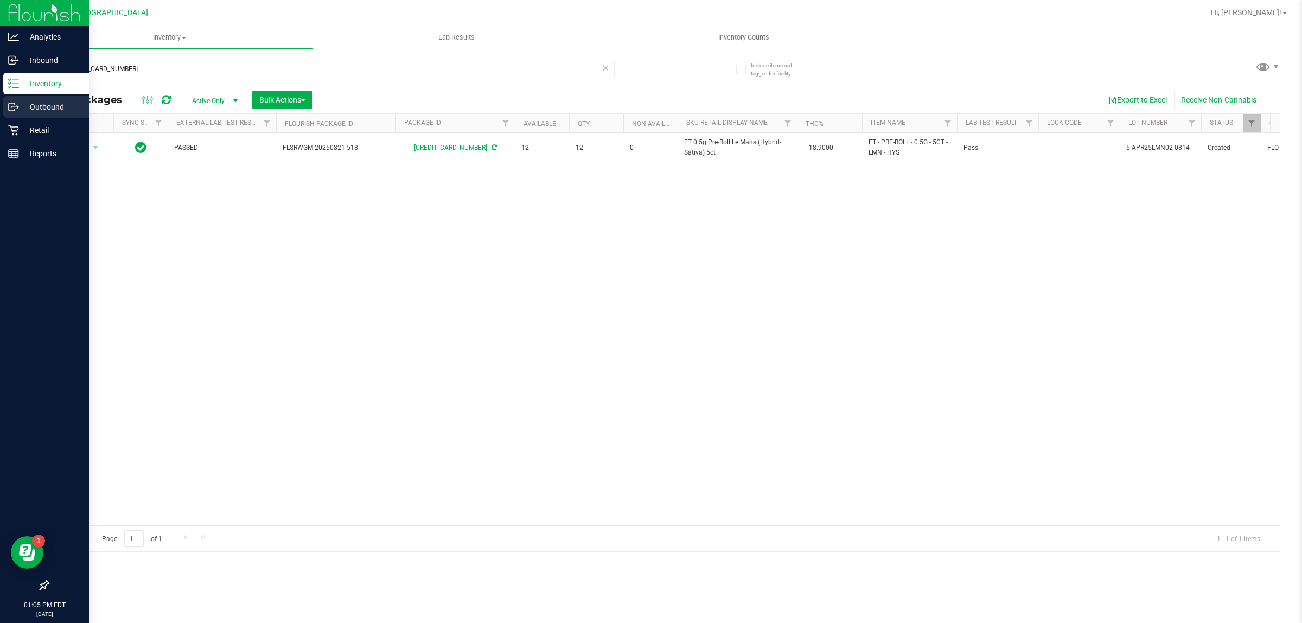
click at [9, 107] on icon at bounding box center [12, 107] width 6 height 8
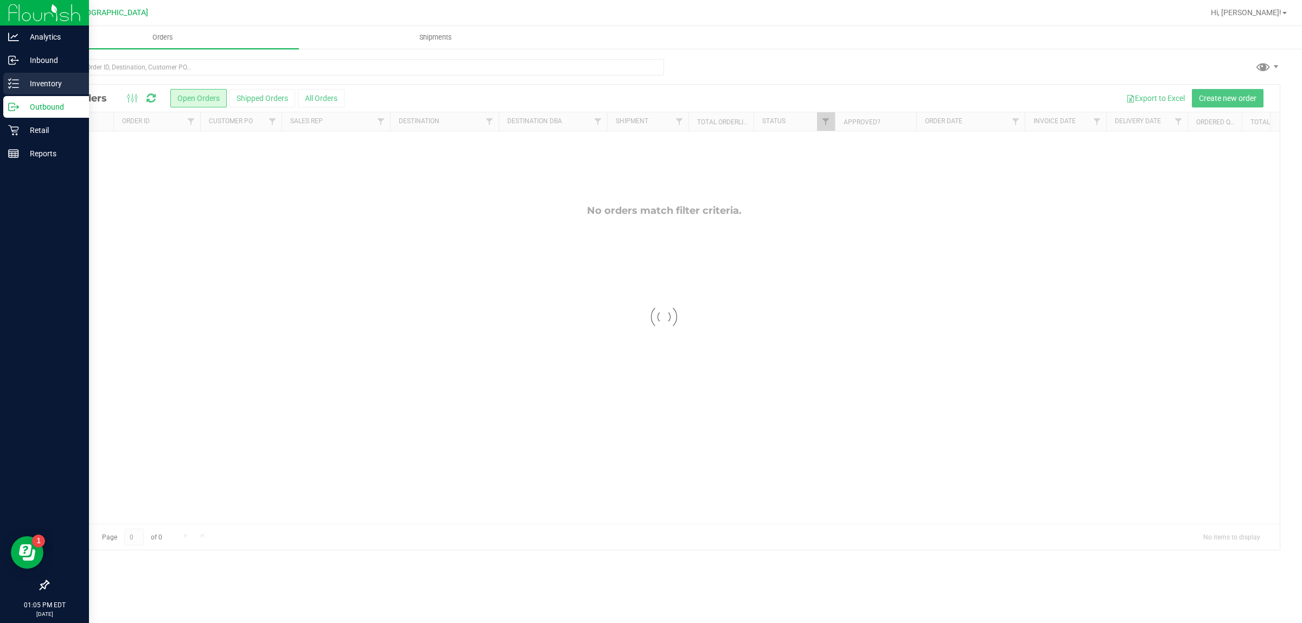
click at [52, 83] on p "Inventory" at bounding box center [51, 83] width 65 height 13
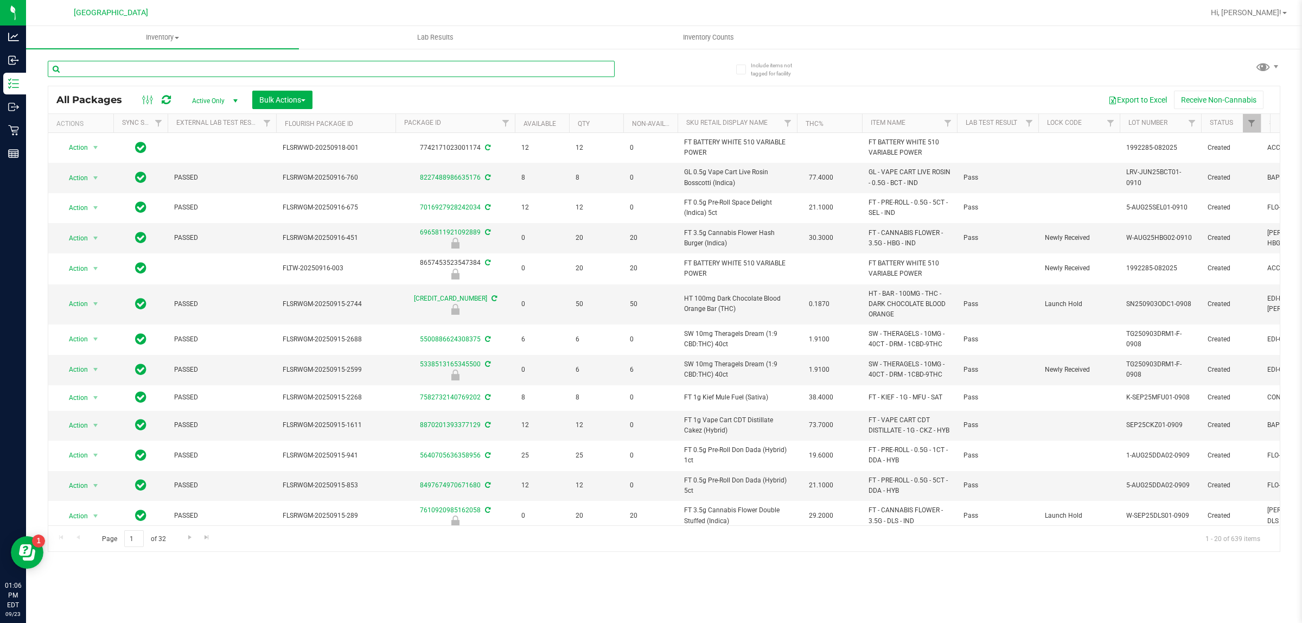
click at [183, 67] on input "text" at bounding box center [331, 69] width 567 height 16
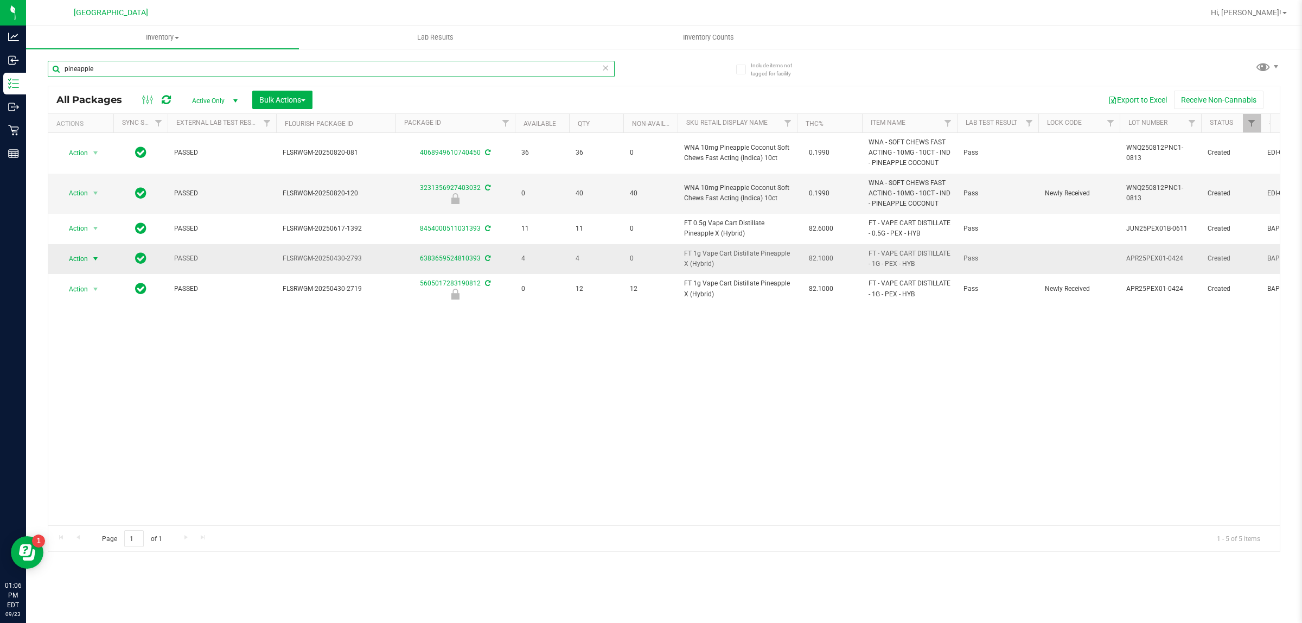
type input "pineapple"
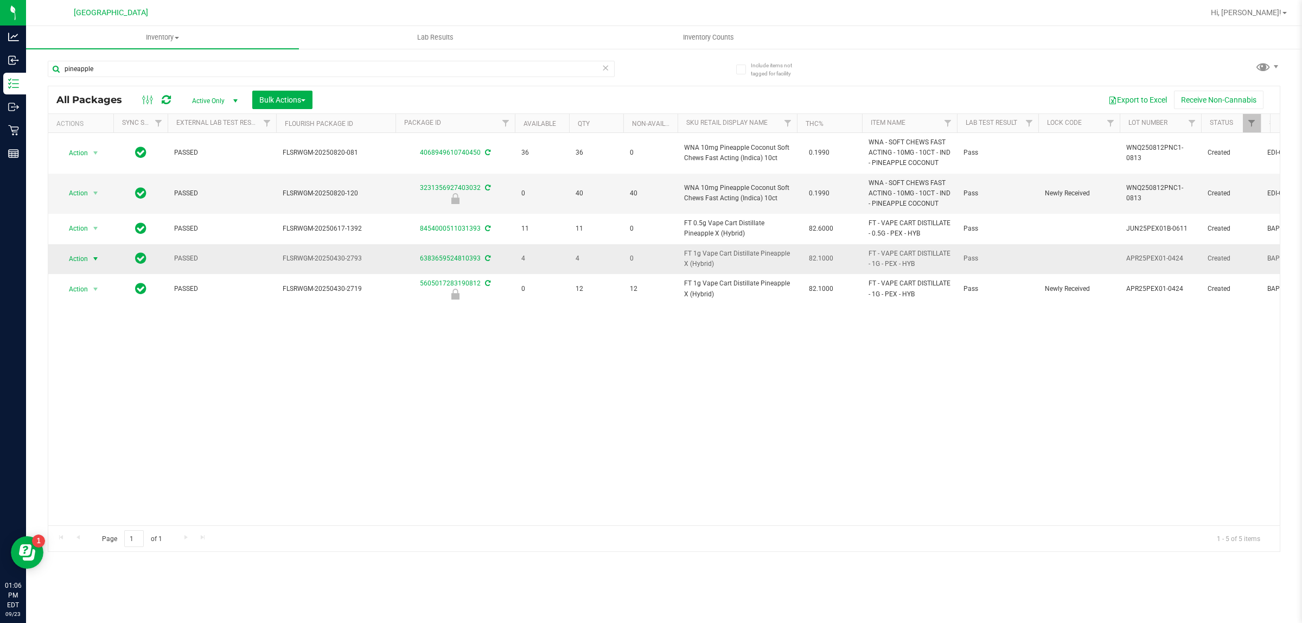
click at [93, 259] on span "select" at bounding box center [95, 258] width 9 height 9
click at [362, 440] on div "Action Action Adjust qty Create package Edit attributes Global inventory Locate…" at bounding box center [663, 329] width 1231 height 392
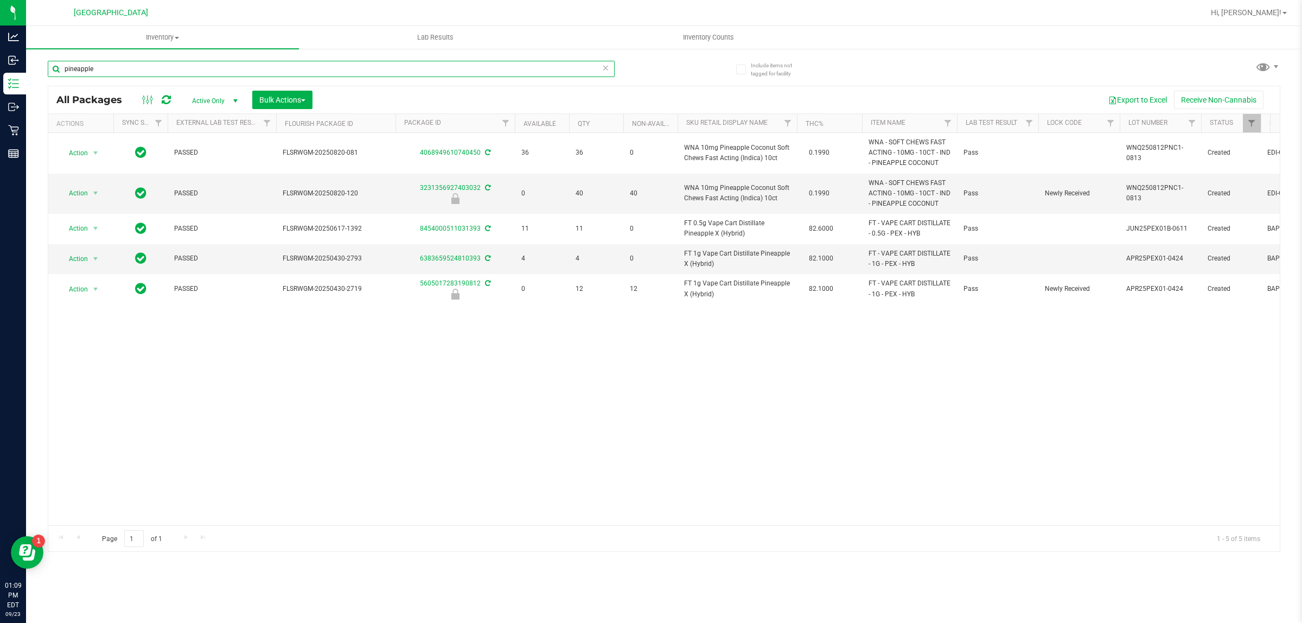
drag, startPoint x: 110, startPoint y: 69, endPoint x: 58, endPoint y: 68, distance: 51.5
click at [60, 69] on input "pineapple" at bounding box center [331, 69] width 567 height 16
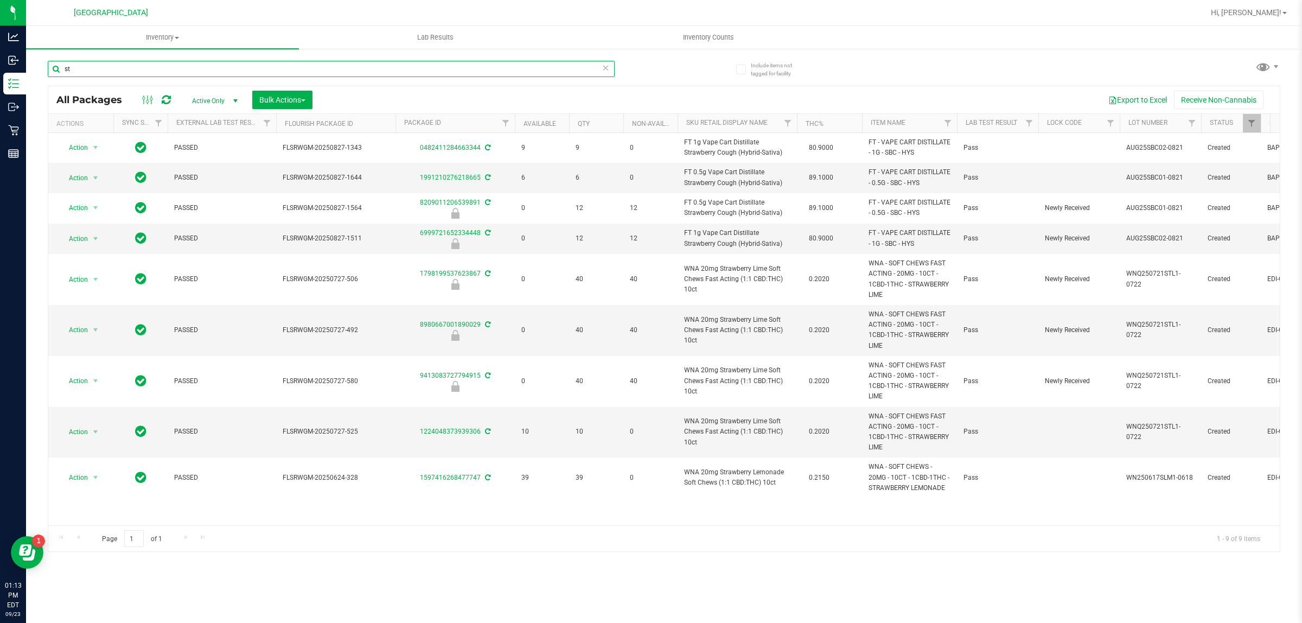
type input "s"
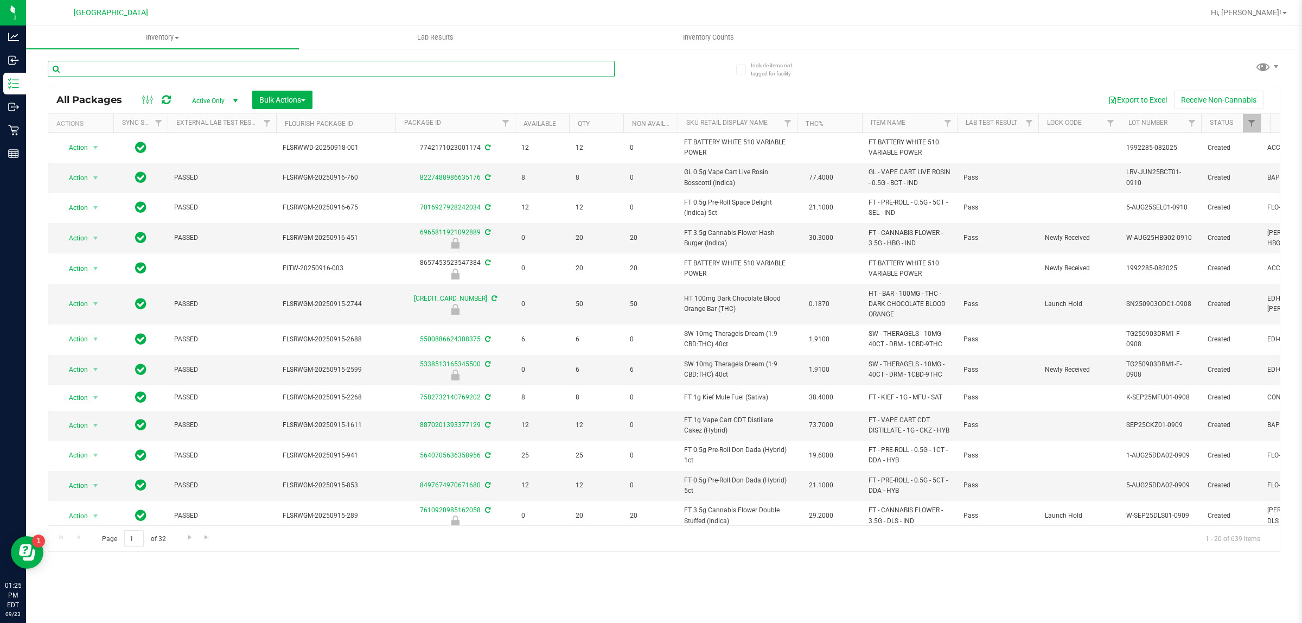
click at [335, 66] on input "text" at bounding box center [331, 69] width 567 height 16
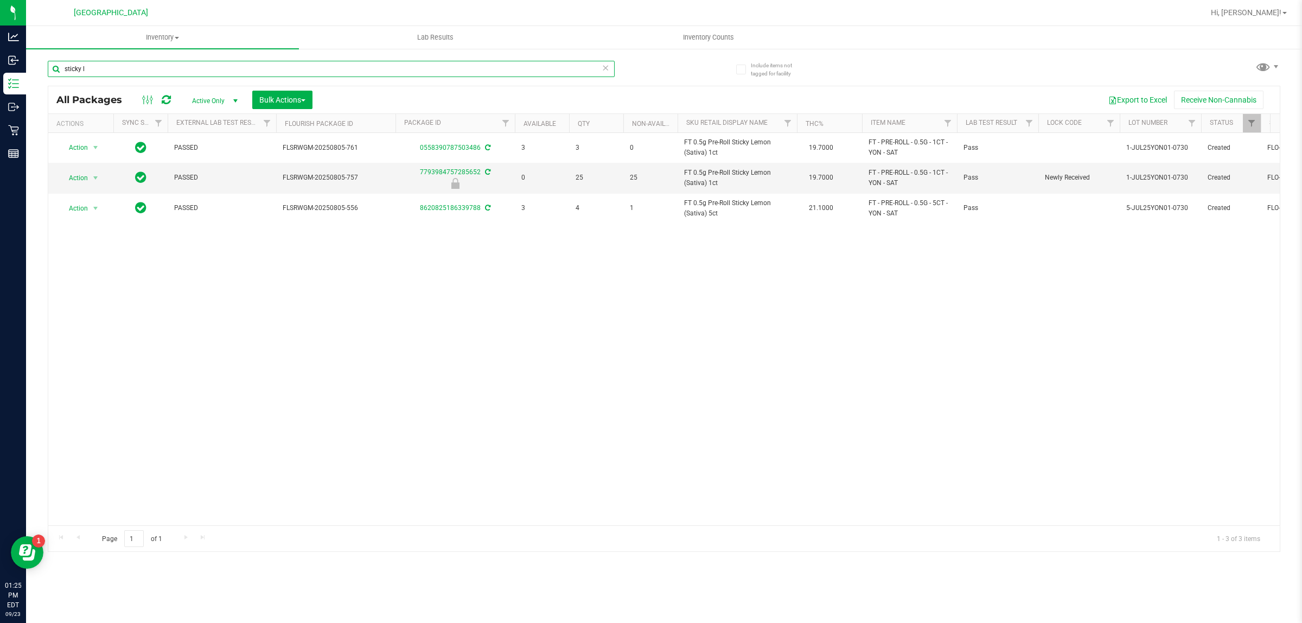
type input "sticky l"
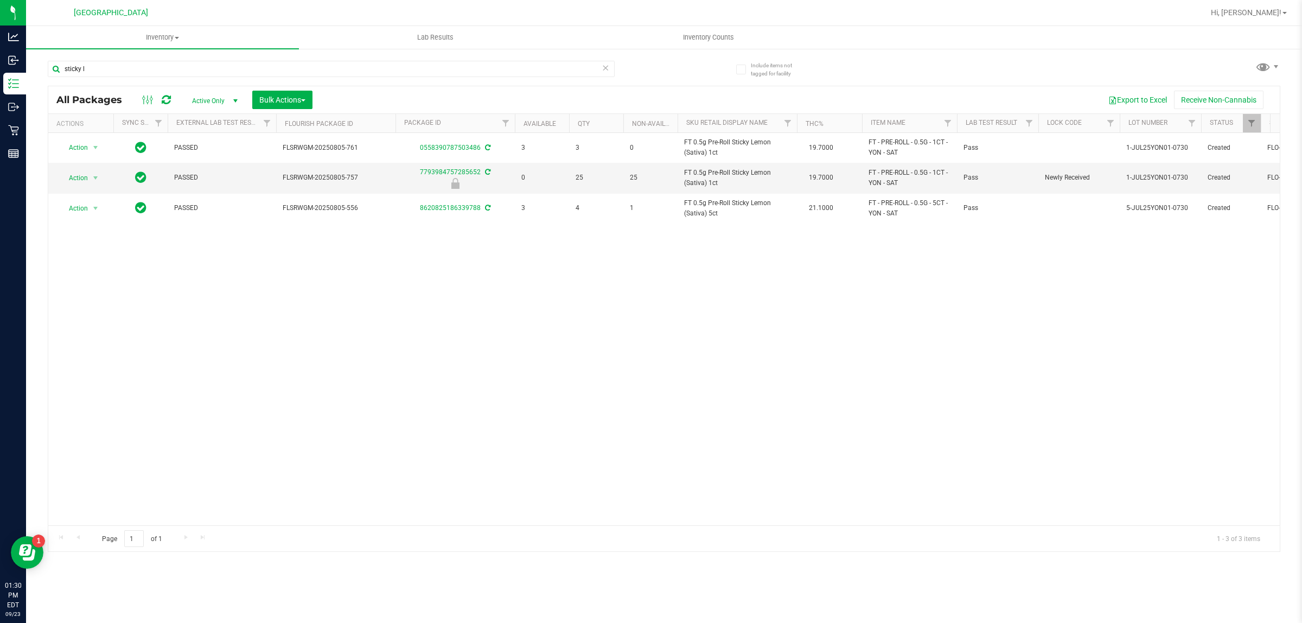
drag, startPoint x: 359, startPoint y: 286, endPoint x: 353, endPoint y: 274, distance: 13.6
click at [360, 286] on div "Action Action Adjust qty Create package Edit attributes Global inventory Locate…" at bounding box center [663, 329] width 1231 height 392
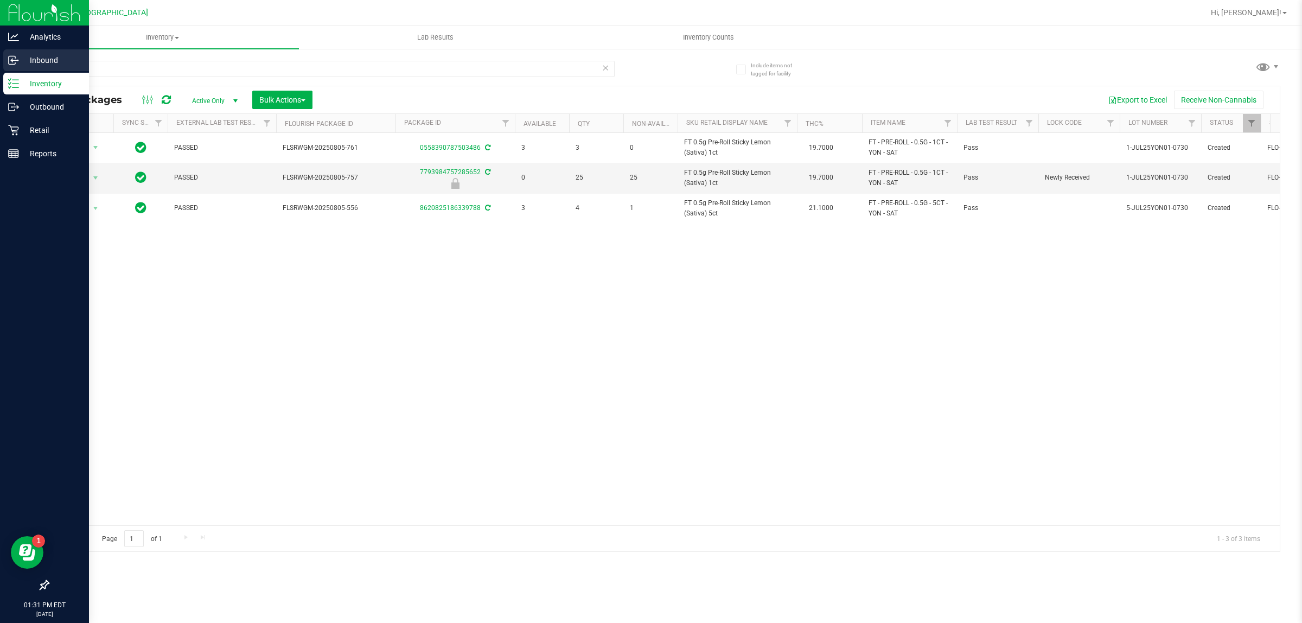
click at [37, 57] on p "Inbound" at bounding box center [51, 60] width 65 height 13
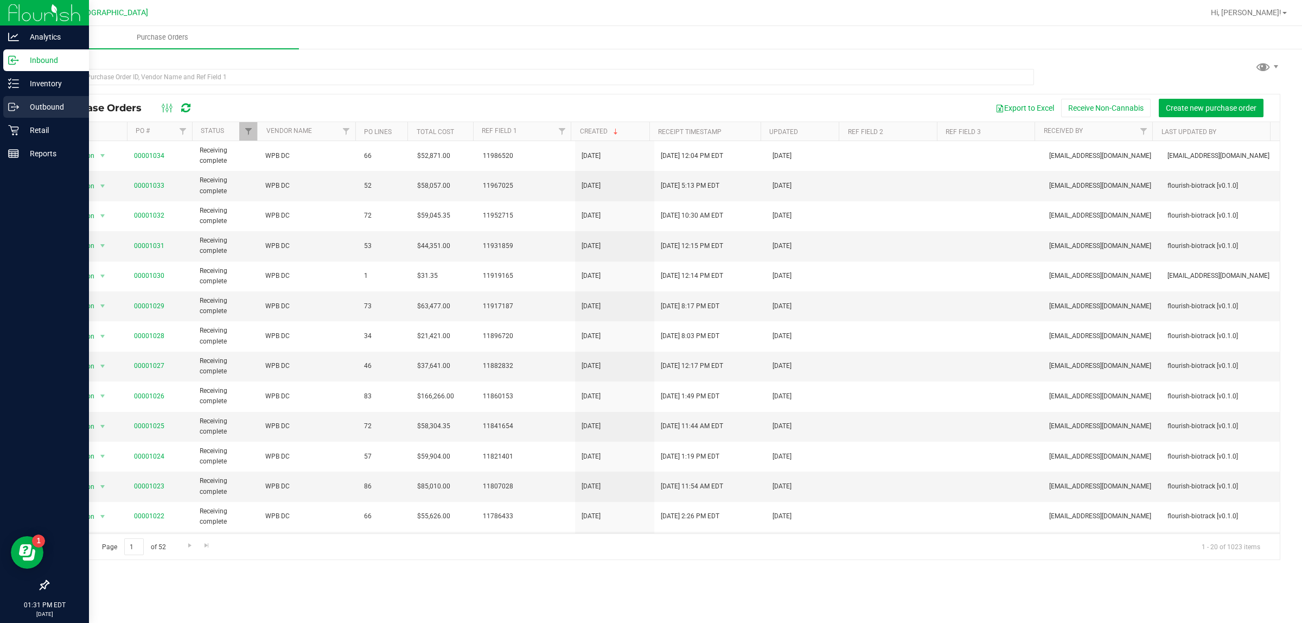
click at [44, 104] on p "Outbound" at bounding box center [51, 106] width 65 height 13
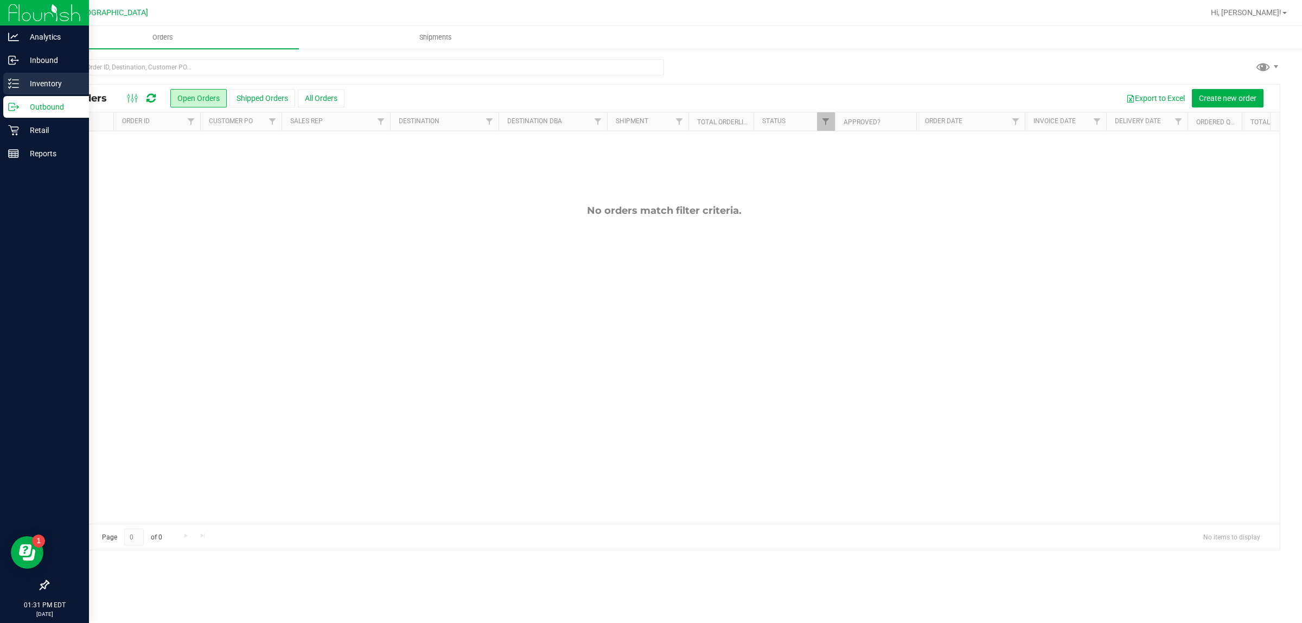
click at [20, 82] on p "Inventory" at bounding box center [51, 83] width 65 height 13
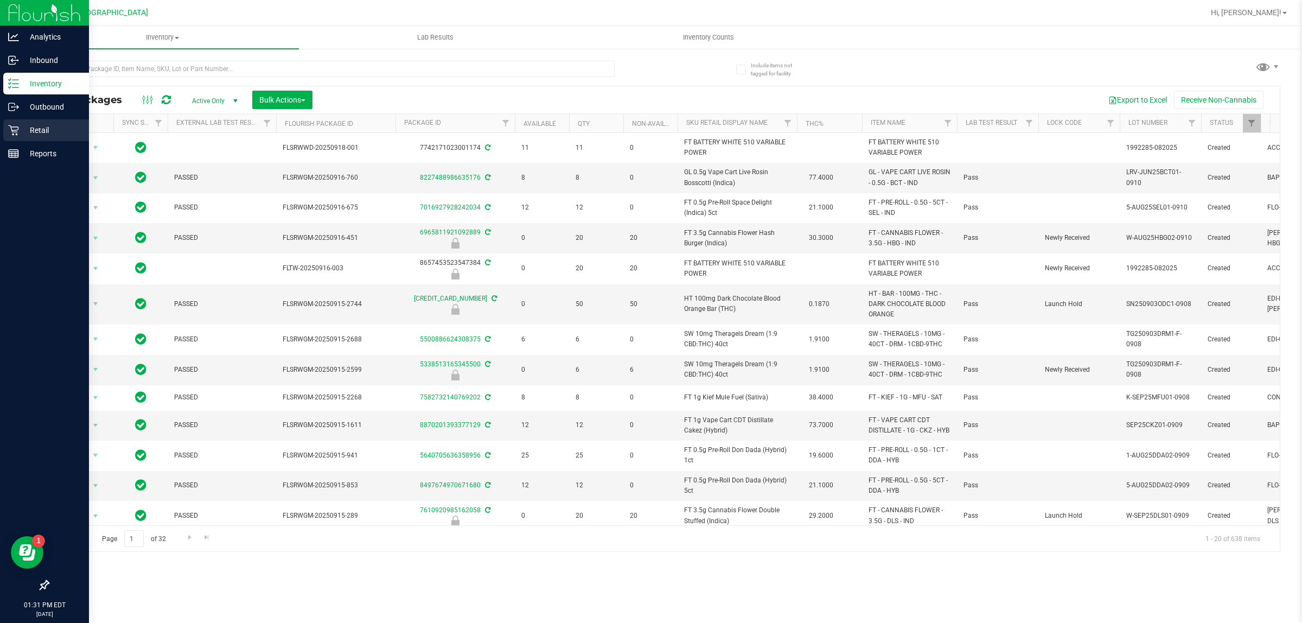
click at [20, 129] on p "Retail" at bounding box center [51, 130] width 65 height 13
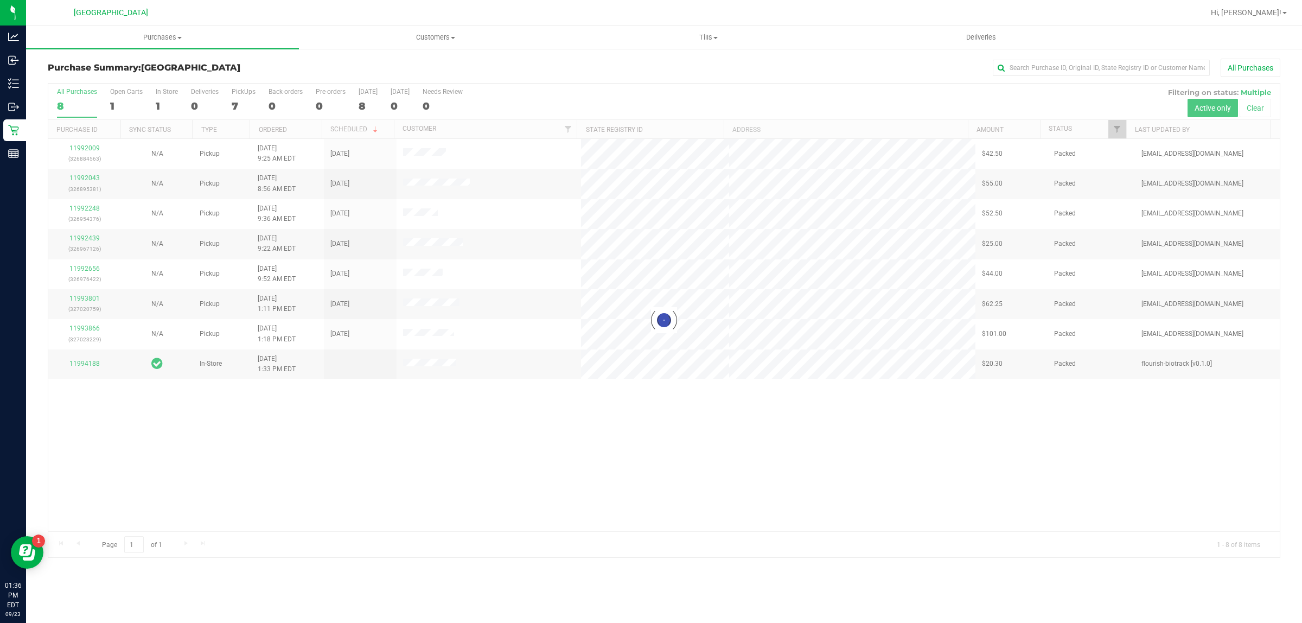
click at [1118, 131] on div at bounding box center [663, 321] width 1231 height 474
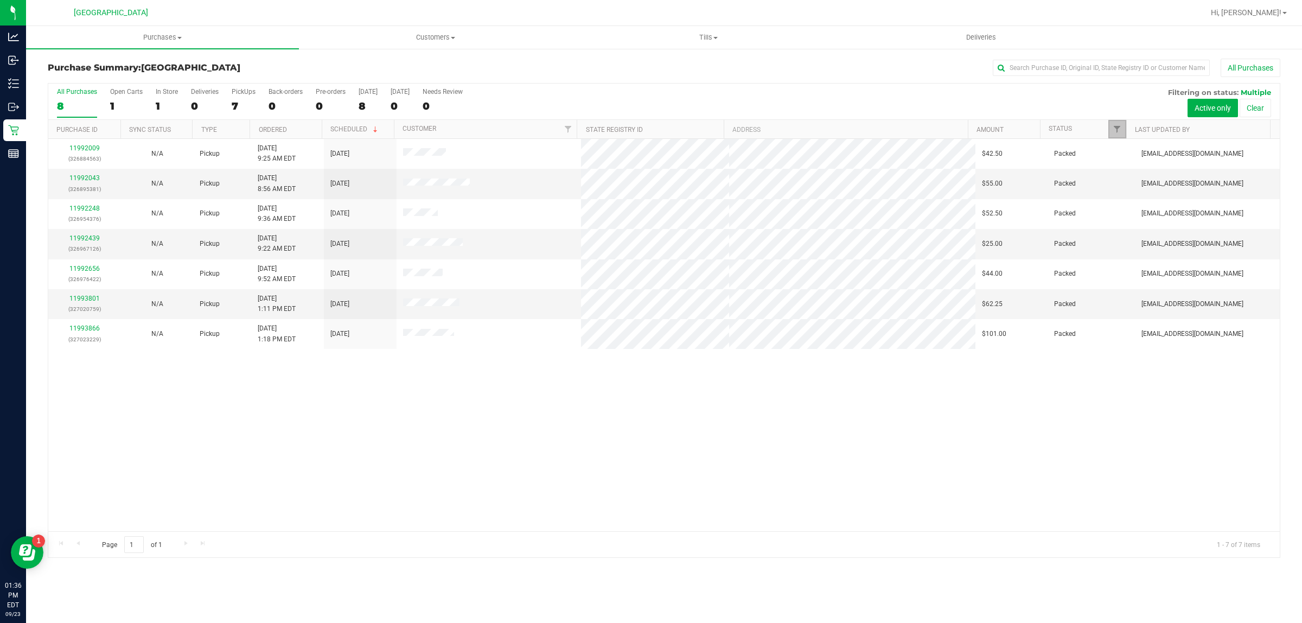
click at [1113, 136] on link "Filter" at bounding box center [1117, 129] width 18 height 18
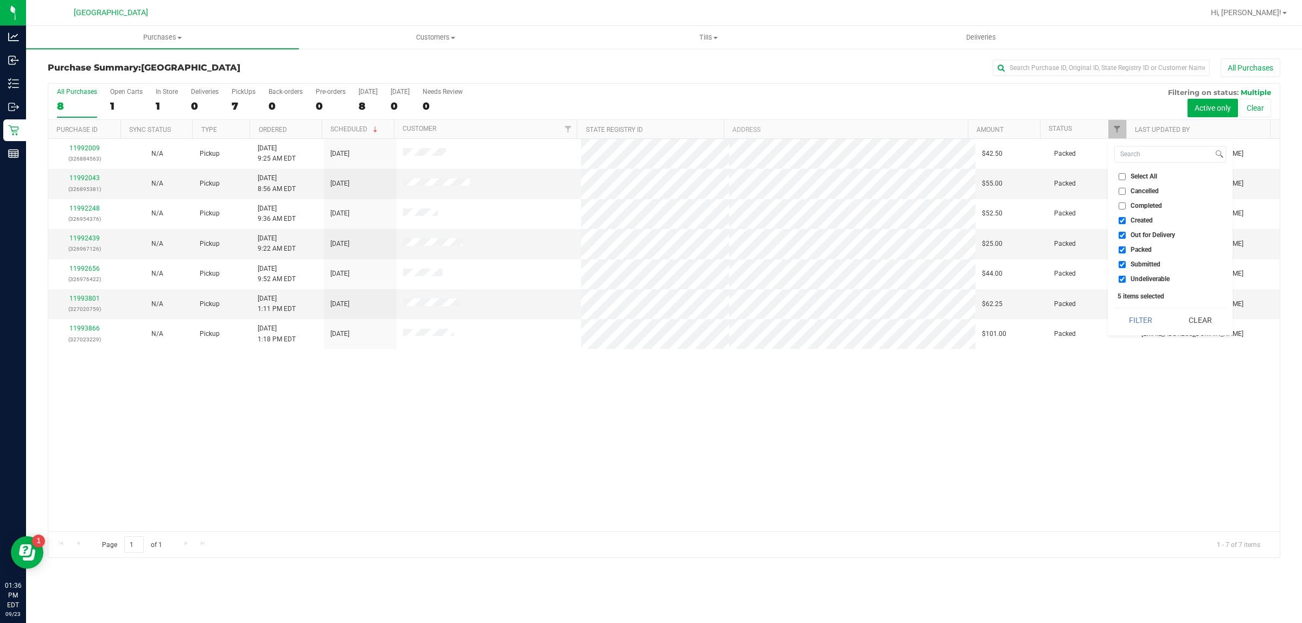
click at [1124, 276] on input "Undeliverable" at bounding box center [1122, 279] width 7 height 7
checkbox input "false"
click at [1123, 253] on li "Packed" at bounding box center [1170, 249] width 112 height 11
click at [1121, 250] on input "Packed" at bounding box center [1122, 249] width 7 height 7
checkbox input "false"
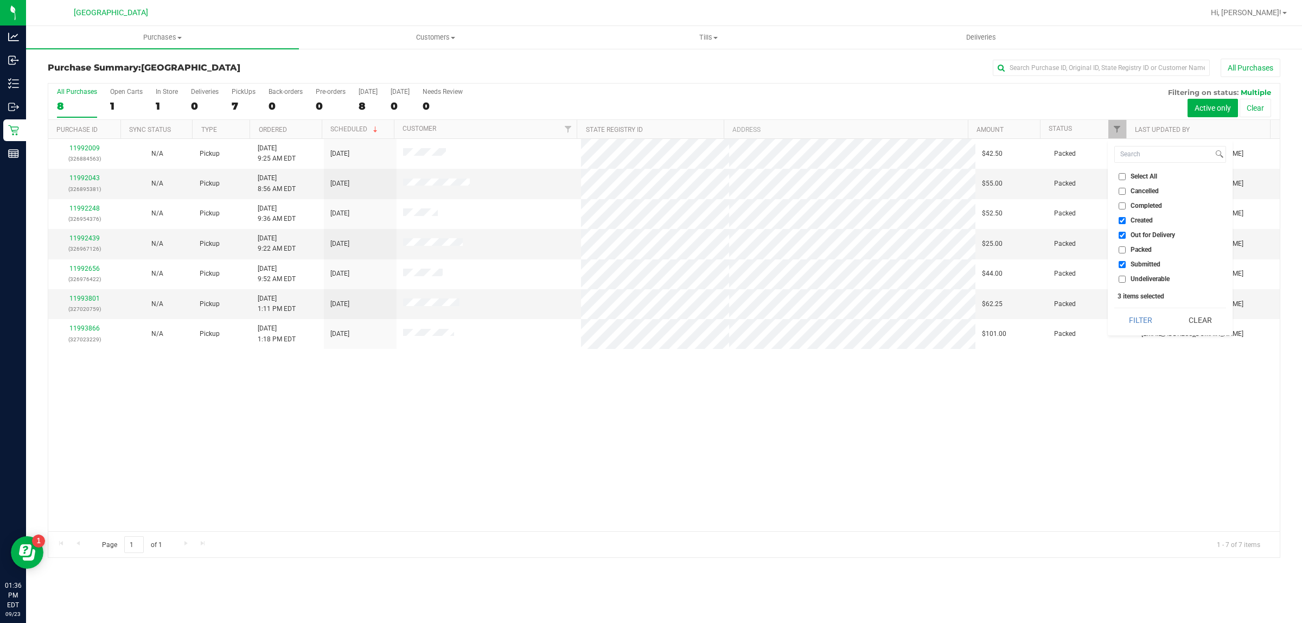
click at [1121, 235] on input "Out for Delivery" at bounding box center [1122, 235] width 7 height 7
checkbox input "false"
click at [1119, 221] on input "Created" at bounding box center [1122, 220] width 7 height 7
checkbox input "false"
click at [1148, 320] on button "Filter" at bounding box center [1140, 320] width 52 height 24
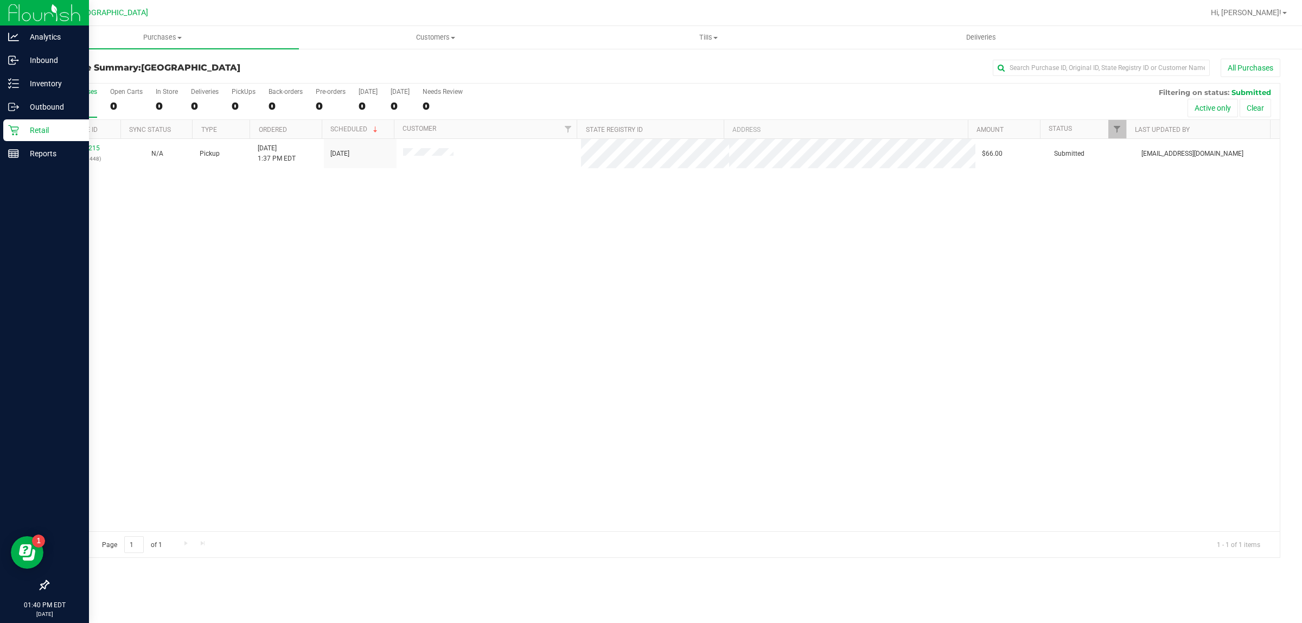
click at [42, 124] on p "Retail" at bounding box center [51, 130] width 65 height 13
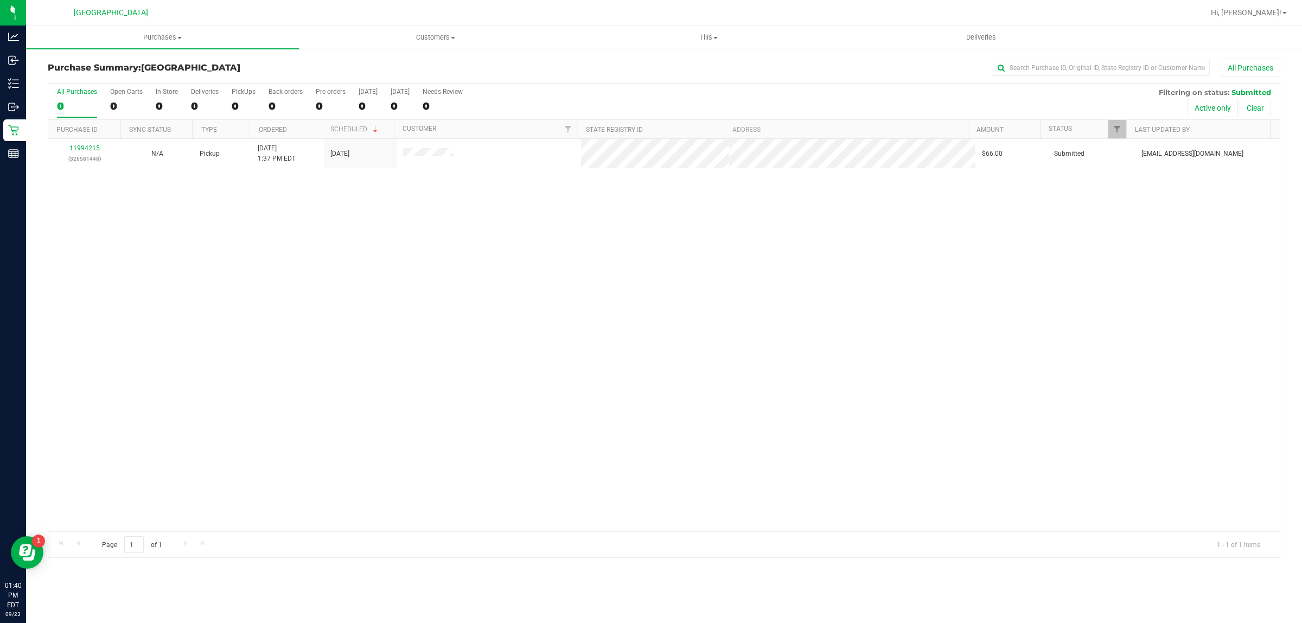
click at [424, 256] on div "11994215 (326581448) N/A Pickup 9/23/2025 1:37 PM EDT 9/23/2025 $66.00 Submitte…" at bounding box center [663, 335] width 1231 height 392
click at [437, 266] on div "11994215 (326581448) N/A Pickup 9/23/2025 1:37 PM EDT 9/23/2025 $66.00 Submitte…" at bounding box center [663, 335] width 1231 height 392
click at [367, 402] on div "11994215 (326581448) N/A Pickup 9/23/2025 1:37 PM EDT 9/23/2025 $66.00 Submitte…" at bounding box center [663, 335] width 1231 height 392
click at [443, 31] on uib-tab-heading "Customers All customers Add a new customer All physicians" at bounding box center [435, 38] width 272 height 22
drag, startPoint x: 373, startPoint y: 340, endPoint x: 354, endPoint y: 331, distance: 20.4
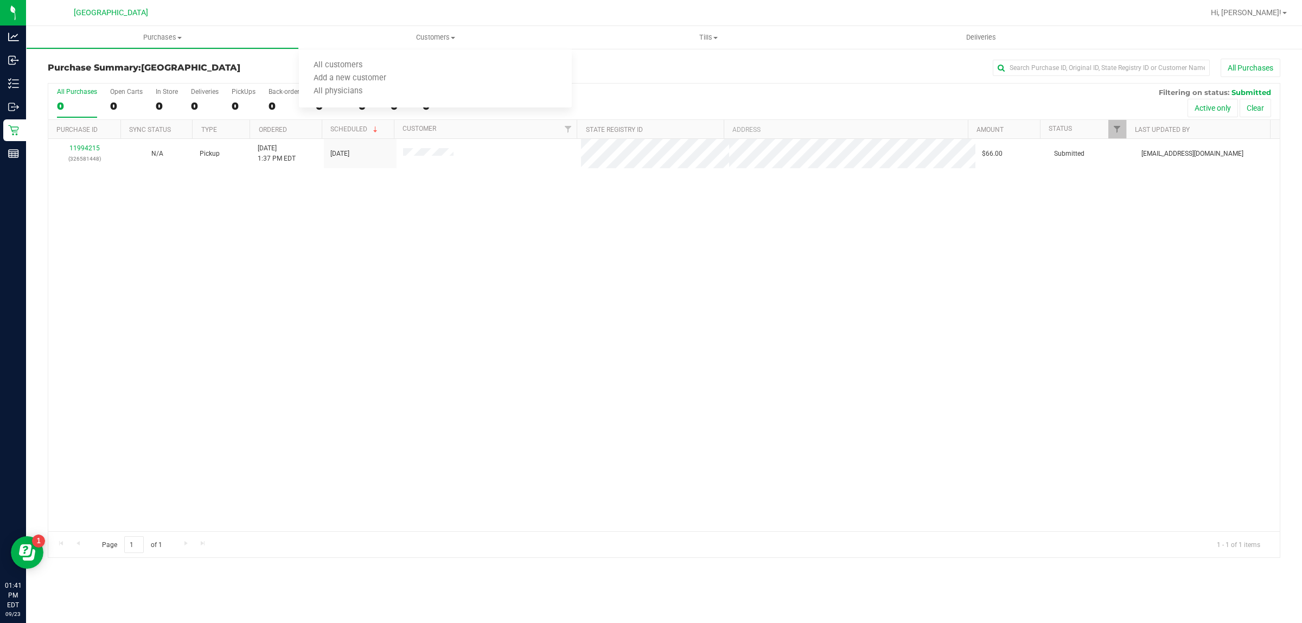
click at [367, 337] on div "11994215 (326581448) N/A Pickup 9/23/2025 1:37 PM EDT 9/23/2025 $66.00 Submitte…" at bounding box center [663, 335] width 1231 height 392
click at [1079, 74] on input "text" at bounding box center [1101, 68] width 217 height 16
drag, startPoint x: 351, startPoint y: 269, endPoint x: 342, endPoint y: 269, distance: 9.8
click at [351, 267] on div "11994215 (326581448) N/A Pickup 9/23/2025 1:37 PM EDT 9/23/2025 $66.00 Submitte…" at bounding box center [663, 335] width 1231 height 392
click at [454, 40] on span "Customers" at bounding box center [435, 38] width 273 height 10
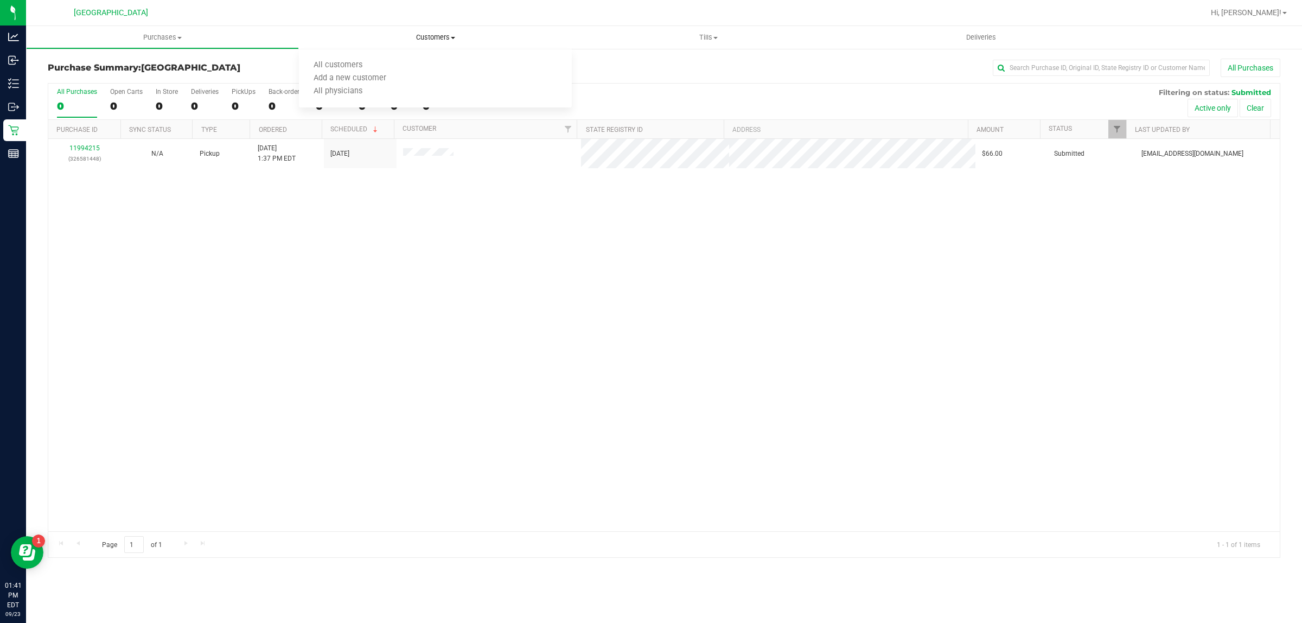
click at [449, 37] on span "Customers" at bounding box center [435, 38] width 273 height 10
click at [1064, 63] on input "text" at bounding box center [1101, 68] width 217 height 16
type input "charles"
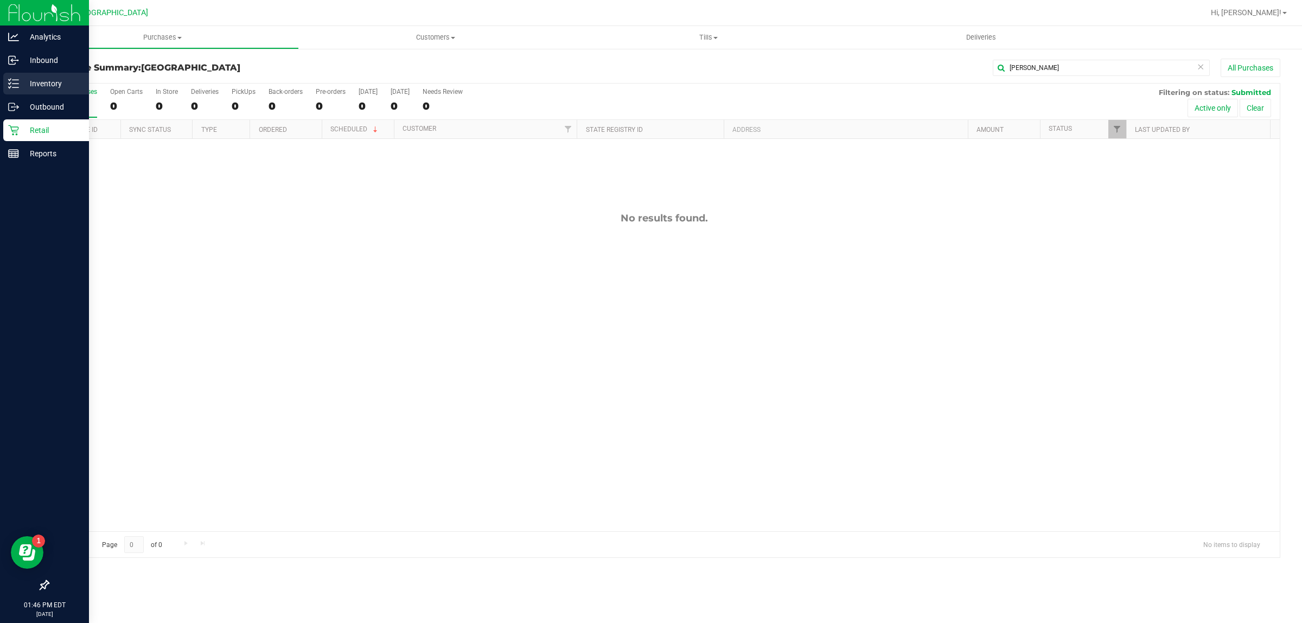
click at [44, 85] on p "Inventory" at bounding box center [51, 83] width 65 height 13
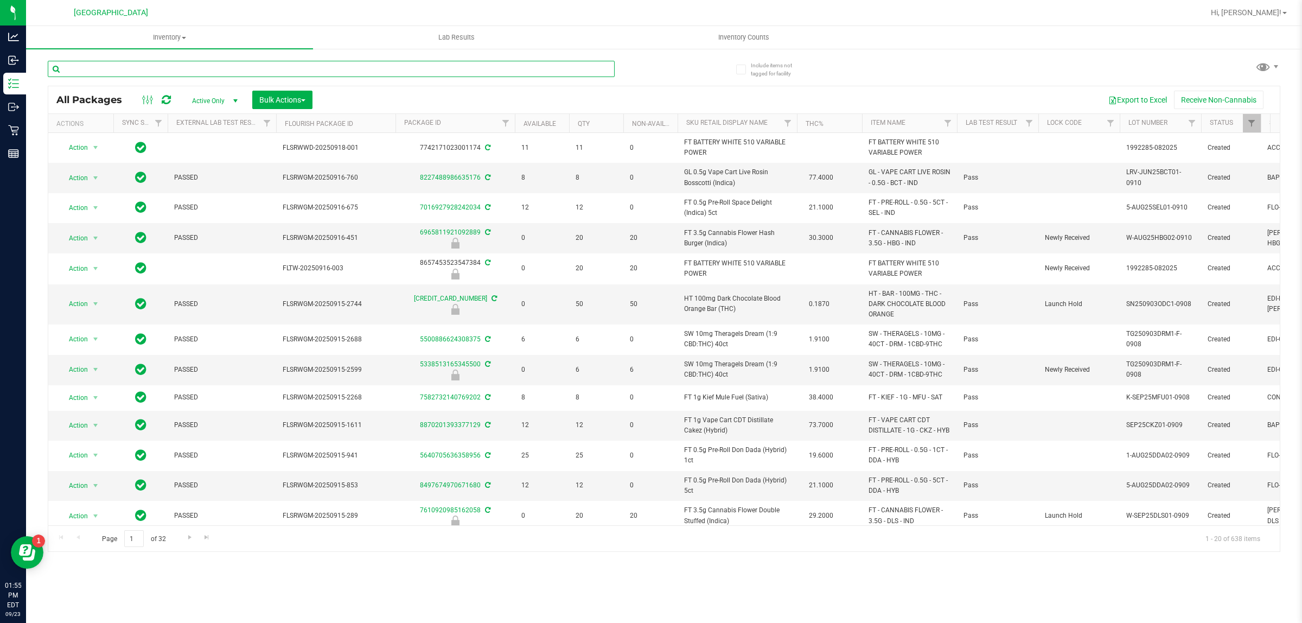
click at [286, 68] on input "text" at bounding box center [331, 69] width 567 height 16
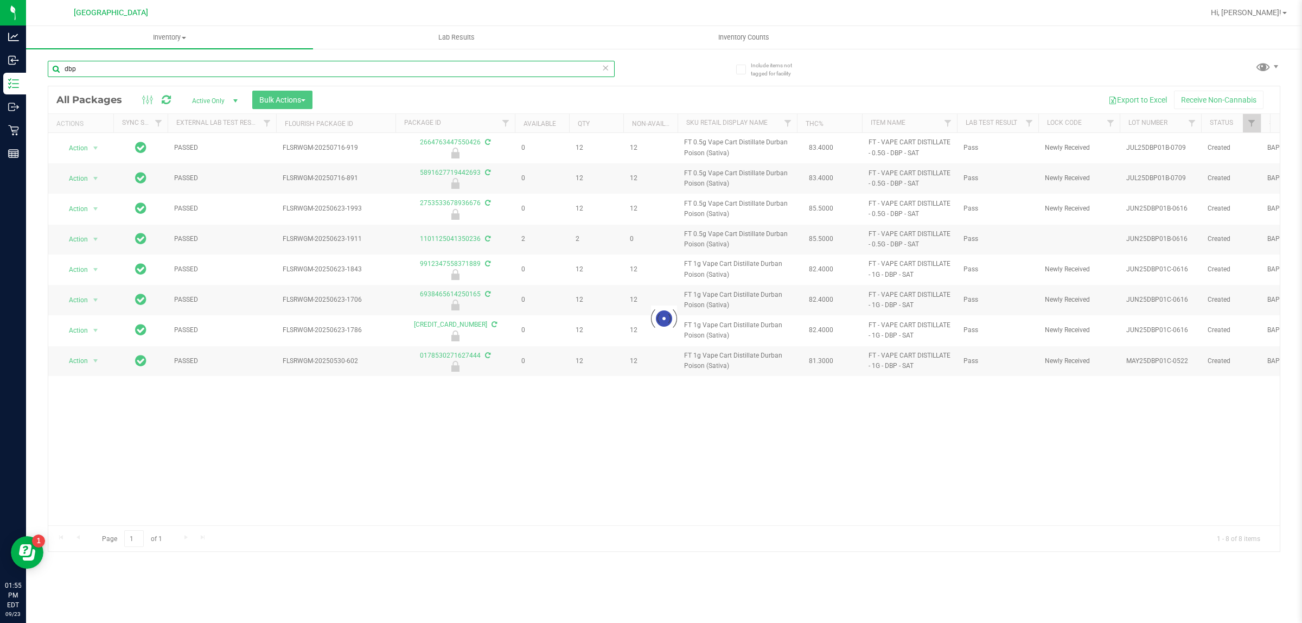
click at [353, 71] on input "dbp" at bounding box center [331, 69] width 567 height 16
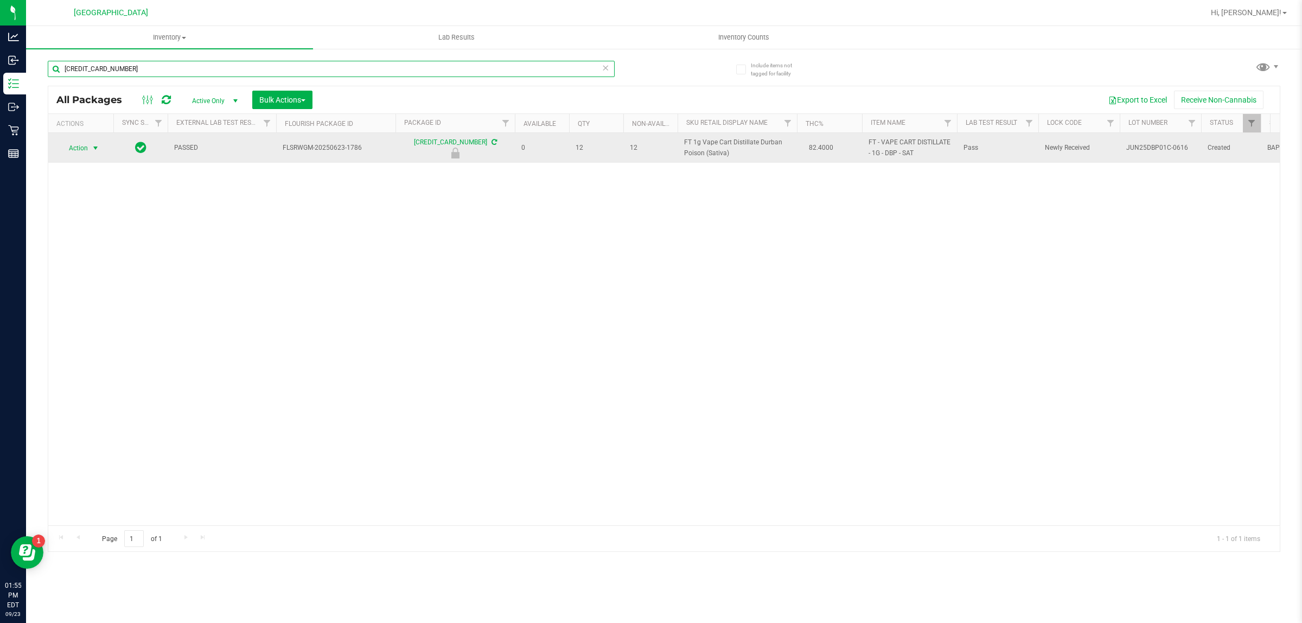
type input "6822589593499093"
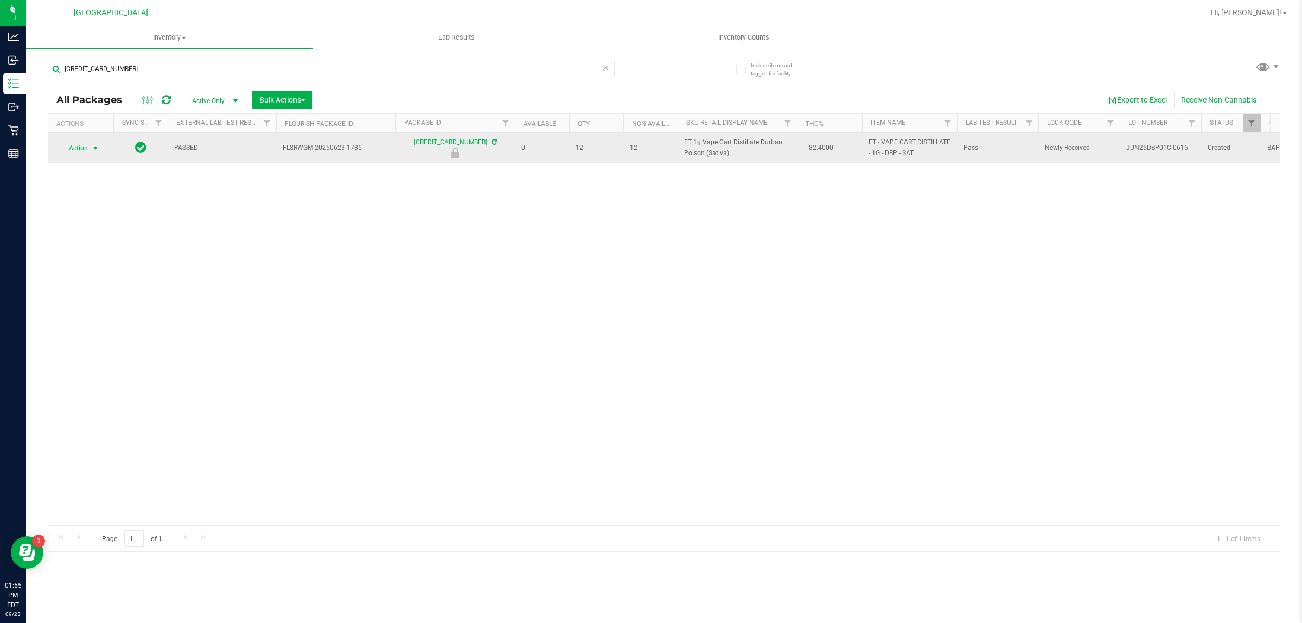
click at [85, 145] on span "Action" at bounding box center [73, 147] width 29 height 15
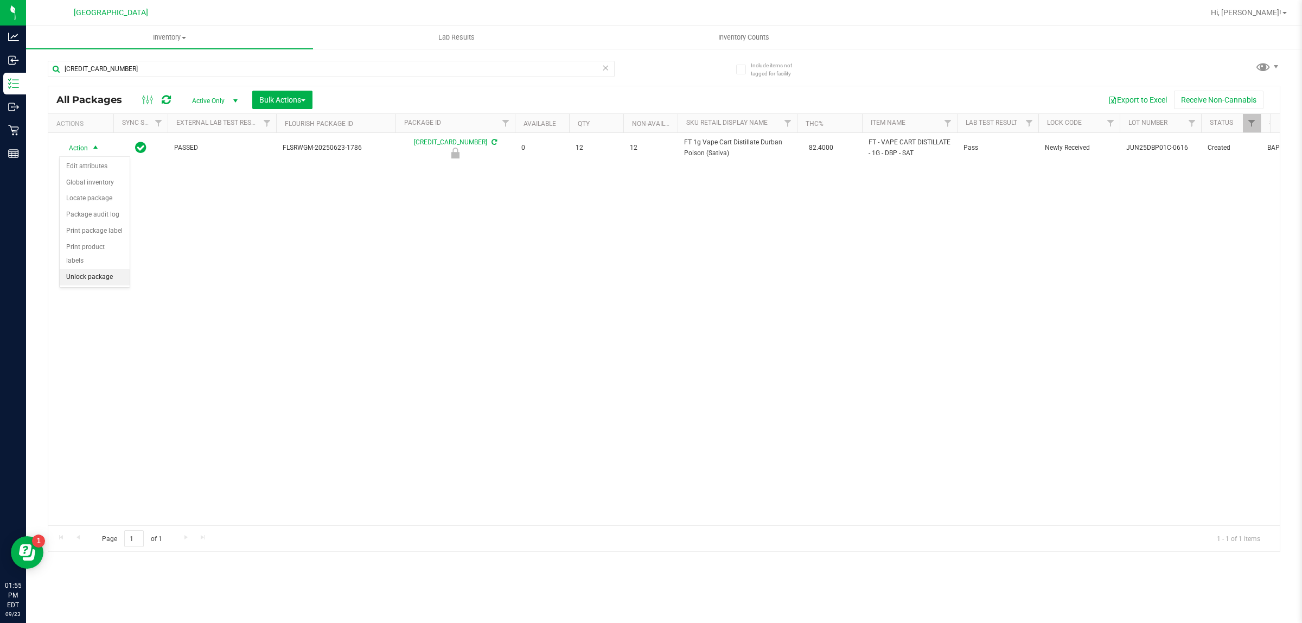
click at [101, 269] on li "Unlock package" at bounding box center [95, 277] width 70 height 16
click at [361, 250] on div "Action Action Adjust qty Create package Edit attributes Global inventory Locate…" at bounding box center [663, 329] width 1231 height 392
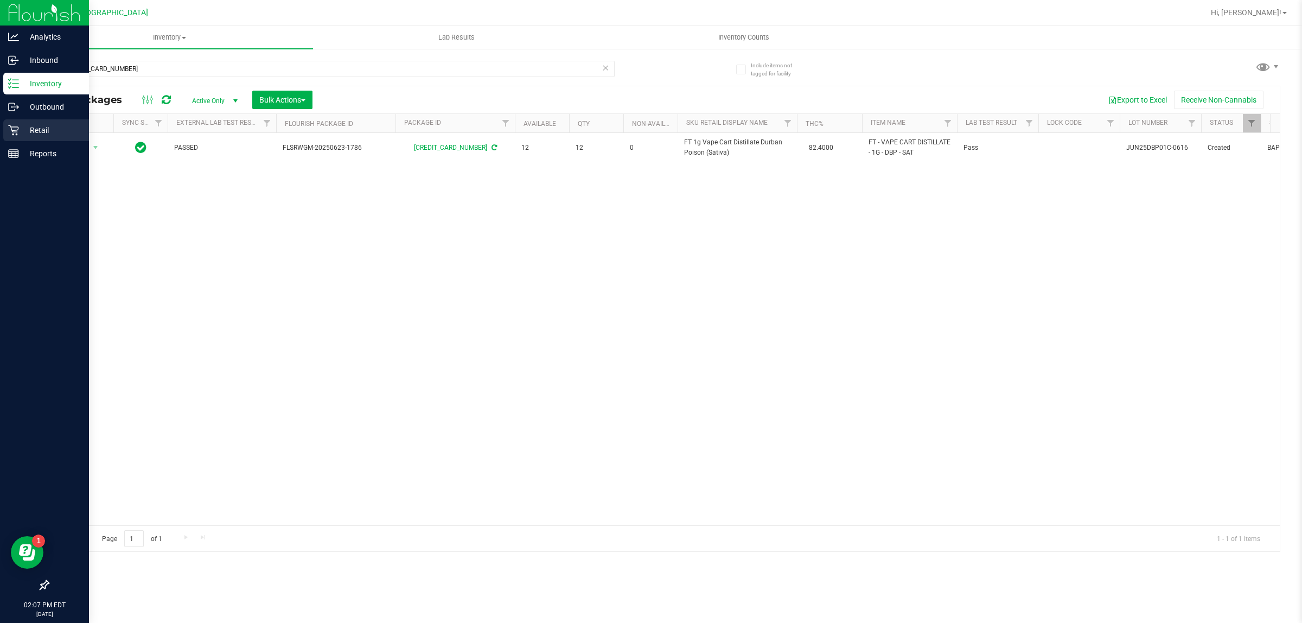
click at [52, 129] on p "Retail" at bounding box center [51, 130] width 65 height 13
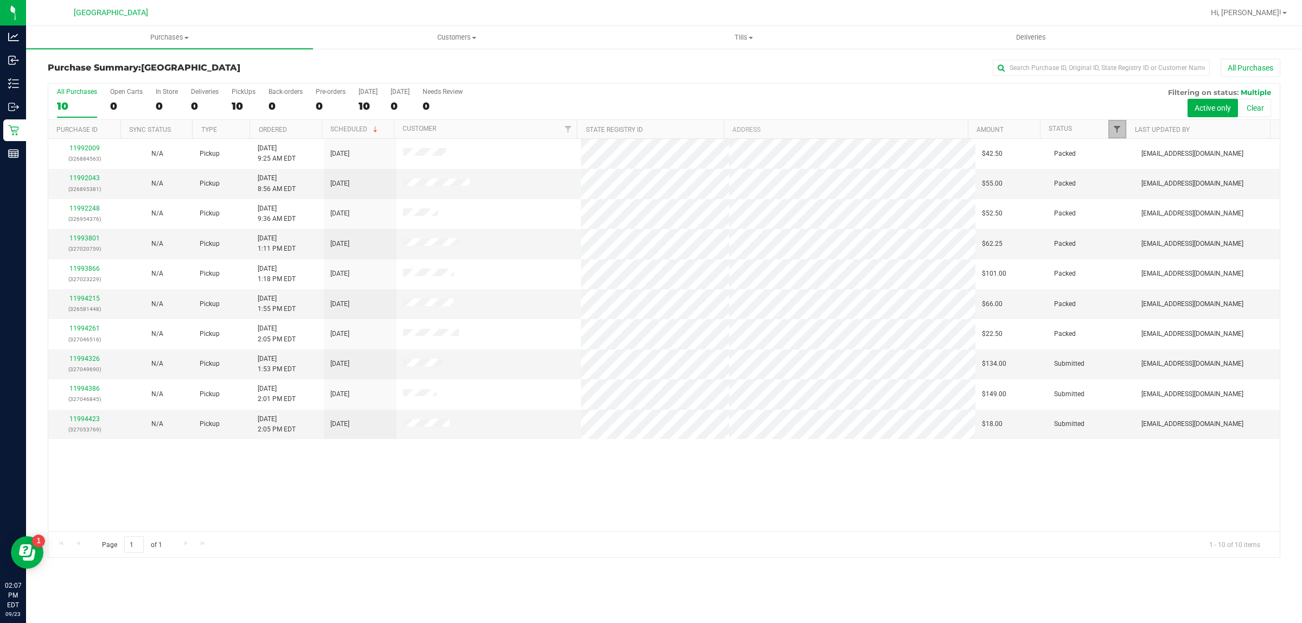
click at [1114, 133] on span "Filter" at bounding box center [1117, 129] width 9 height 9
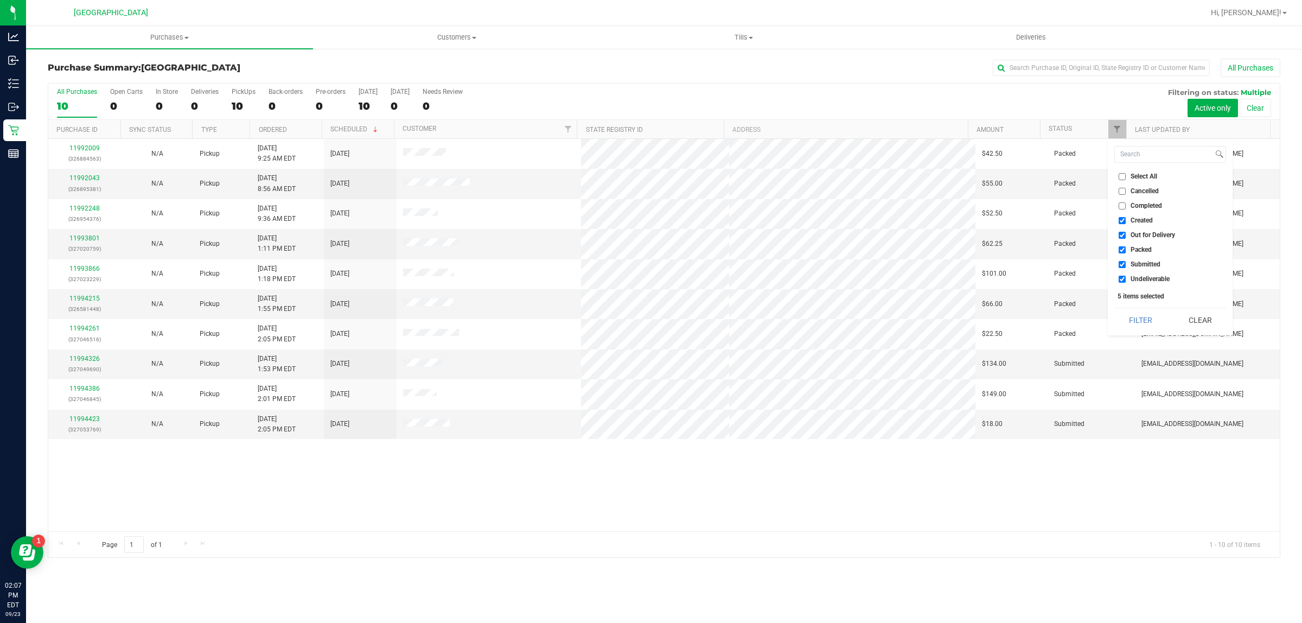
click at [1122, 219] on input "Created" at bounding box center [1122, 220] width 7 height 7
checkbox input "false"
click at [1122, 236] on input "Out for Delivery" at bounding box center [1122, 235] width 7 height 7
checkbox input "false"
click at [1122, 250] on input "Packed" at bounding box center [1122, 249] width 7 height 7
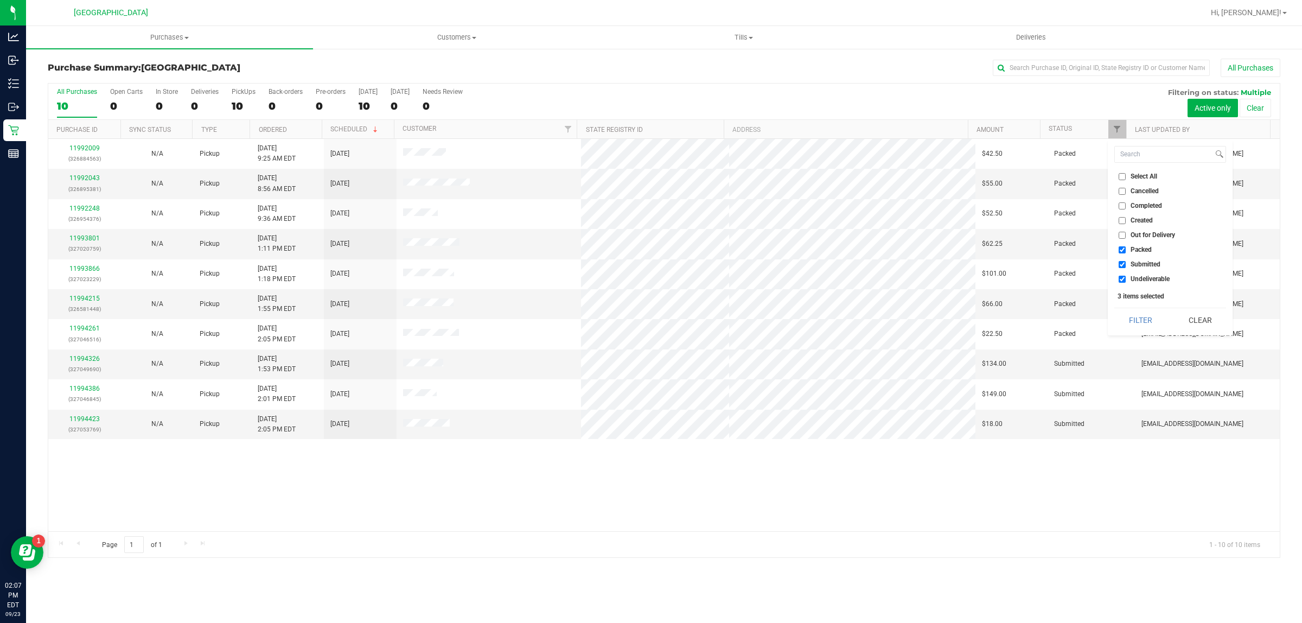
checkbox input "false"
click at [1121, 277] on input "Undeliverable" at bounding box center [1122, 279] width 7 height 7
checkbox input "false"
click at [1147, 321] on button "Filter" at bounding box center [1140, 320] width 52 height 24
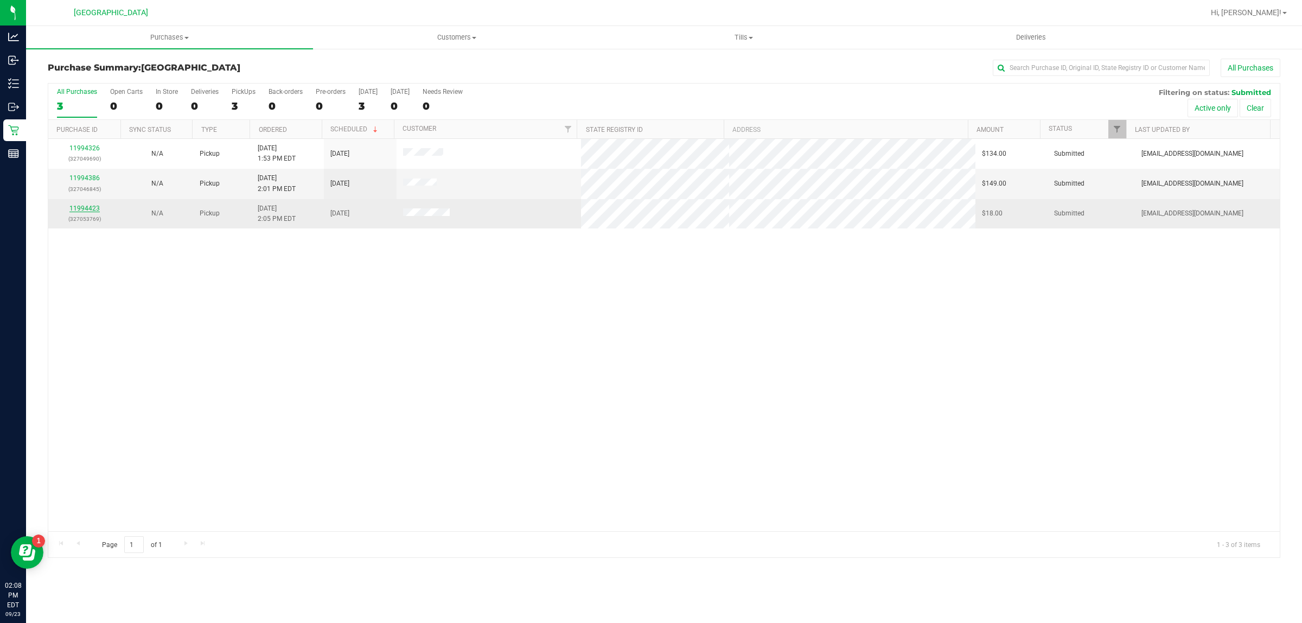
click at [93, 207] on link "11994423" at bounding box center [84, 208] width 30 height 8
click at [82, 212] on link "11994423" at bounding box center [84, 208] width 30 height 8
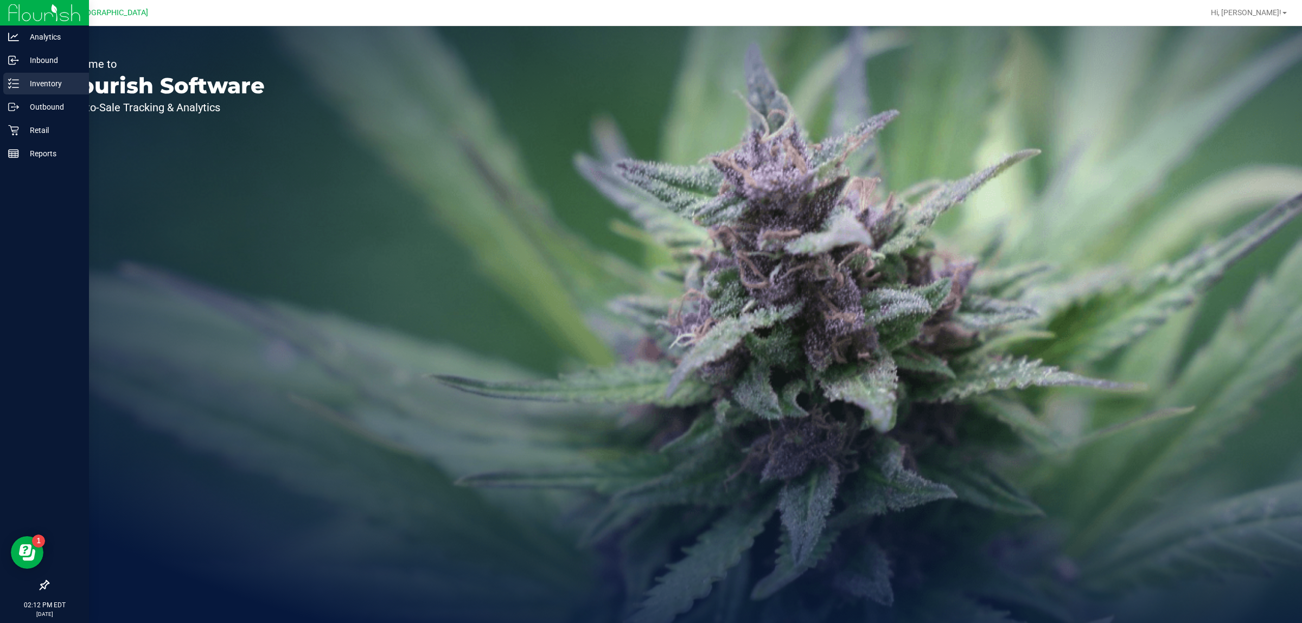
click at [20, 80] on p "Inventory" at bounding box center [51, 83] width 65 height 13
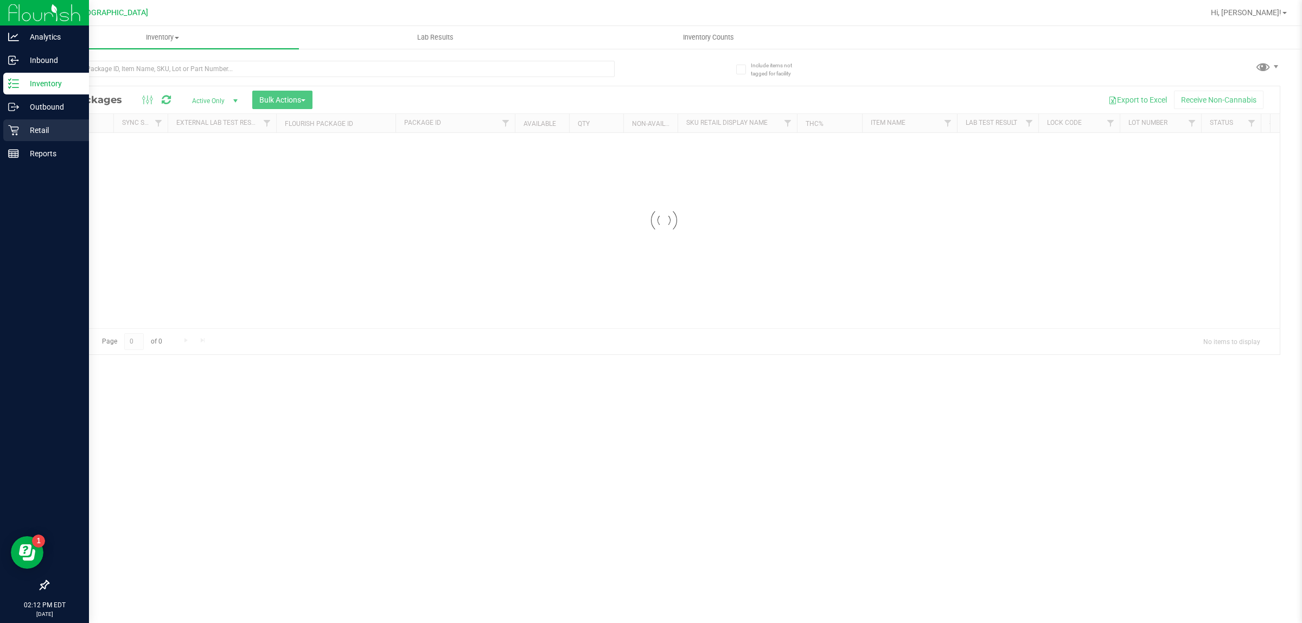
click at [22, 128] on p "Retail" at bounding box center [51, 130] width 65 height 13
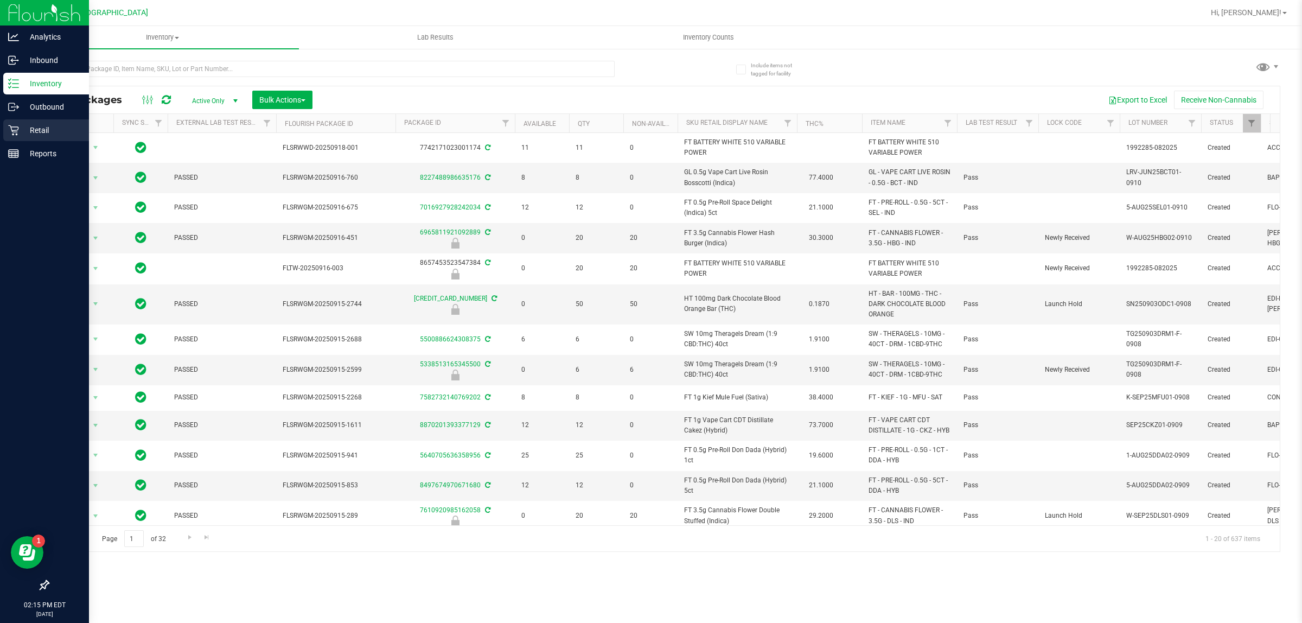
click at [22, 126] on p "Retail" at bounding box center [51, 130] width 65 height 13
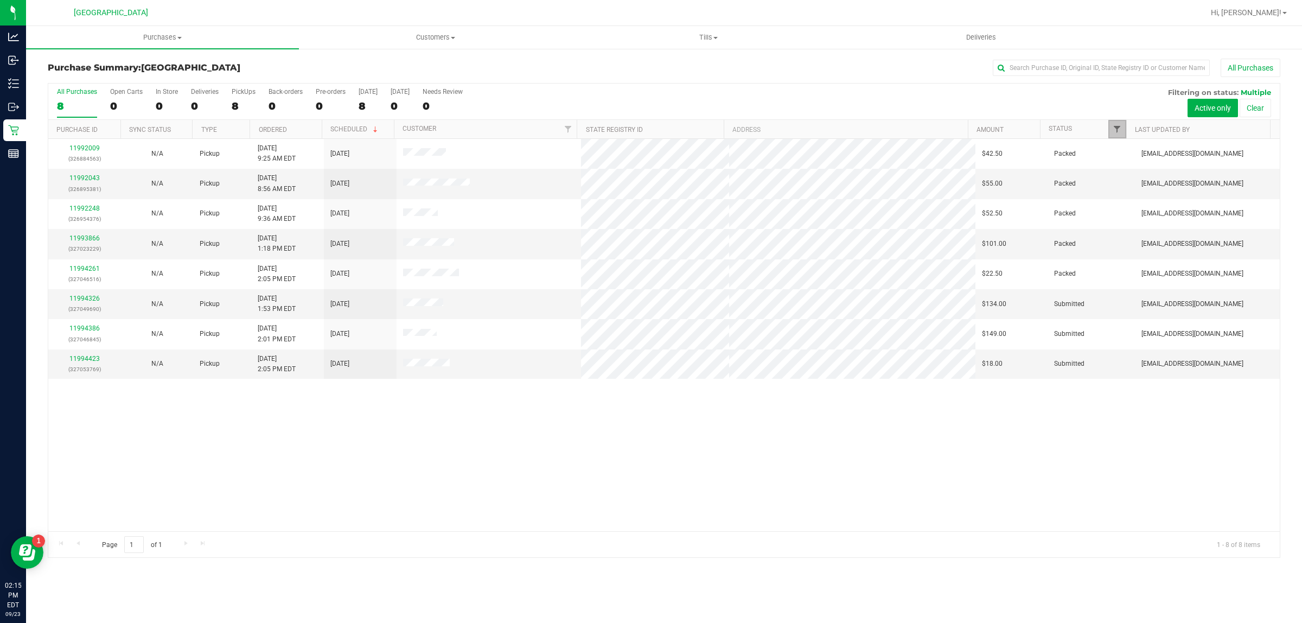
click at [1114, 129] on span "Filter" at bounding box center [1117, 129] width 9 height 9
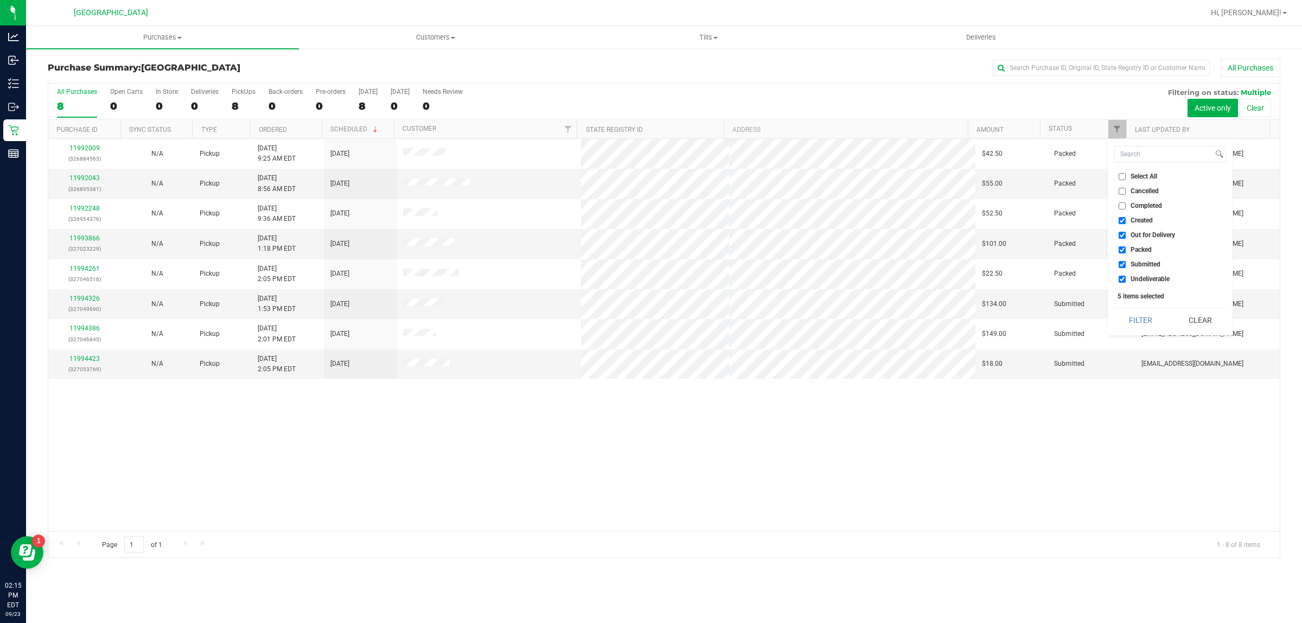
click at [1123, 221] on input "Created" at bounding box center [1122, 220] width 7 height 7
checkbox input "false"
click at [1122, 236] on input "Out for Delivery" at bounding box center [1122, 235] width 7 height 7
checkbox input "false"
click at [1121, 247] on input "Packed" at bounding box center [1122, 249] width 7 height 7
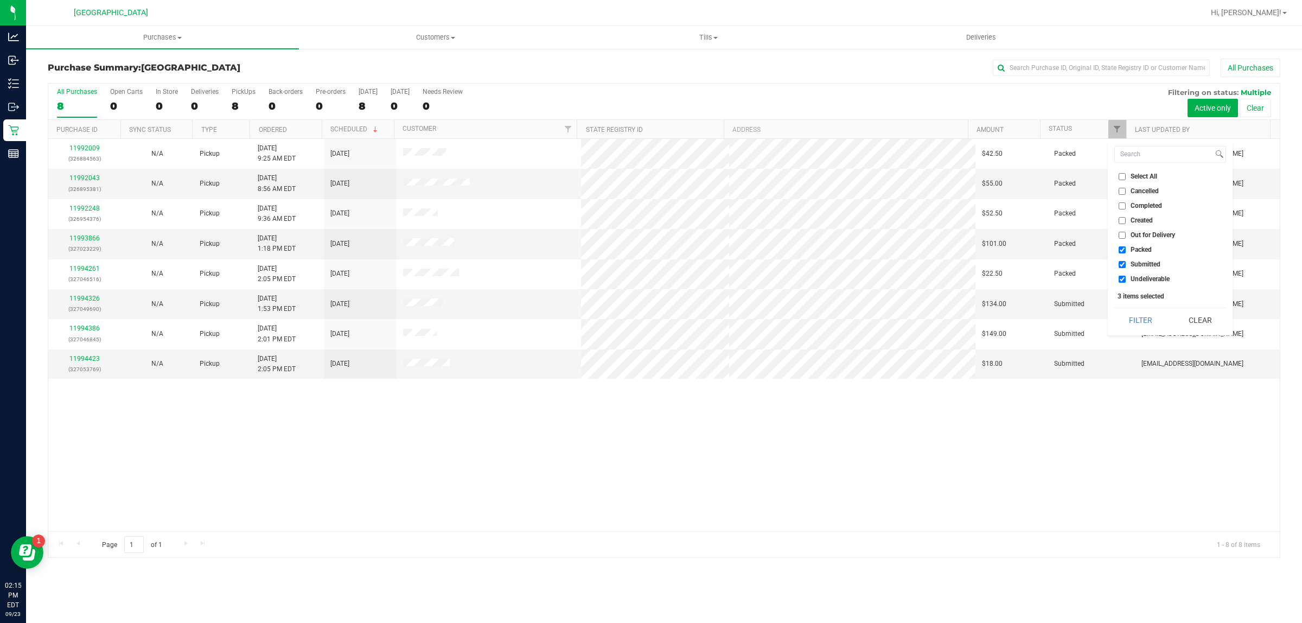
checkbox input "false"
click at [1123, 276] on input "Undeliverable" at bounding box center [1122, 279] width 7 height 7
checkbox input "false"
click at [1137, 316] on button "Filter" at bounding box center [1140, 320] width 52 height 24
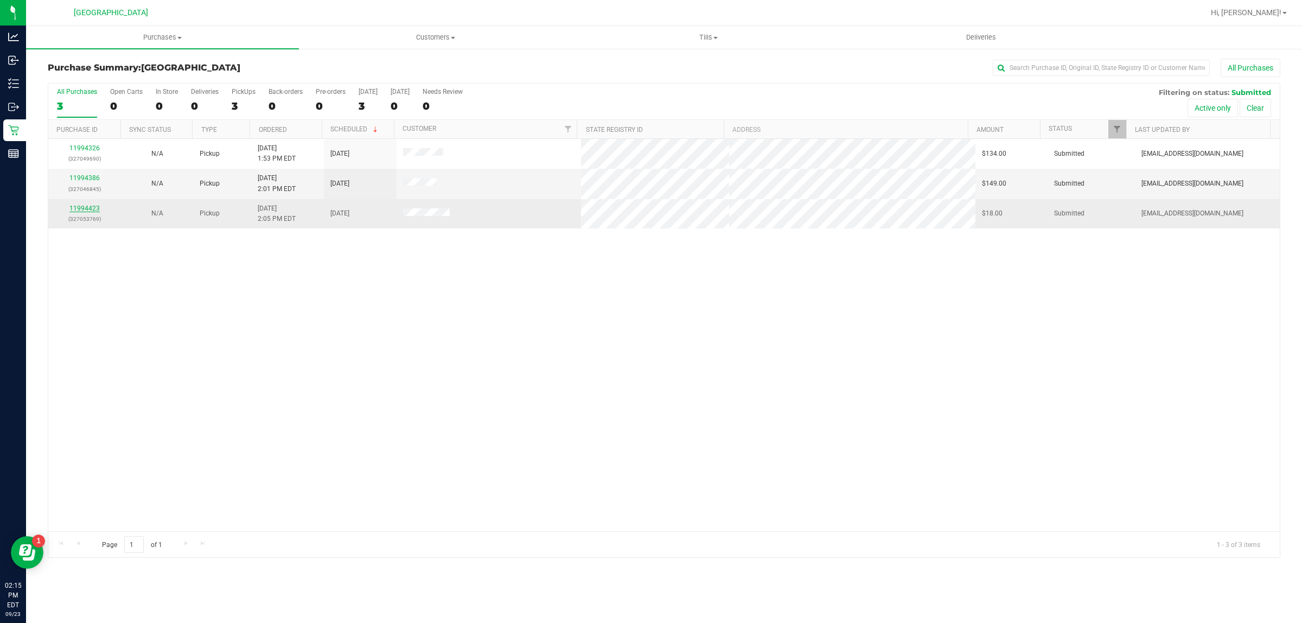
click at [81, 209] on link "11994423" at bounding box center [84, 208] width 30 height 8
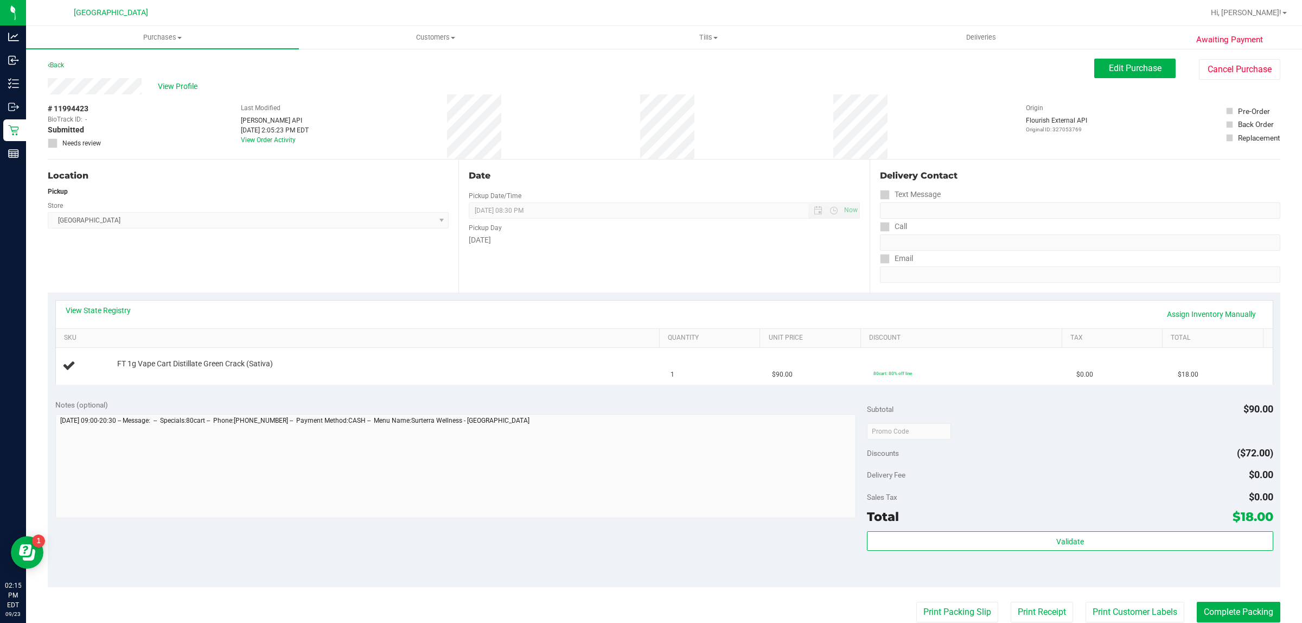
scroll to position [238, 0]
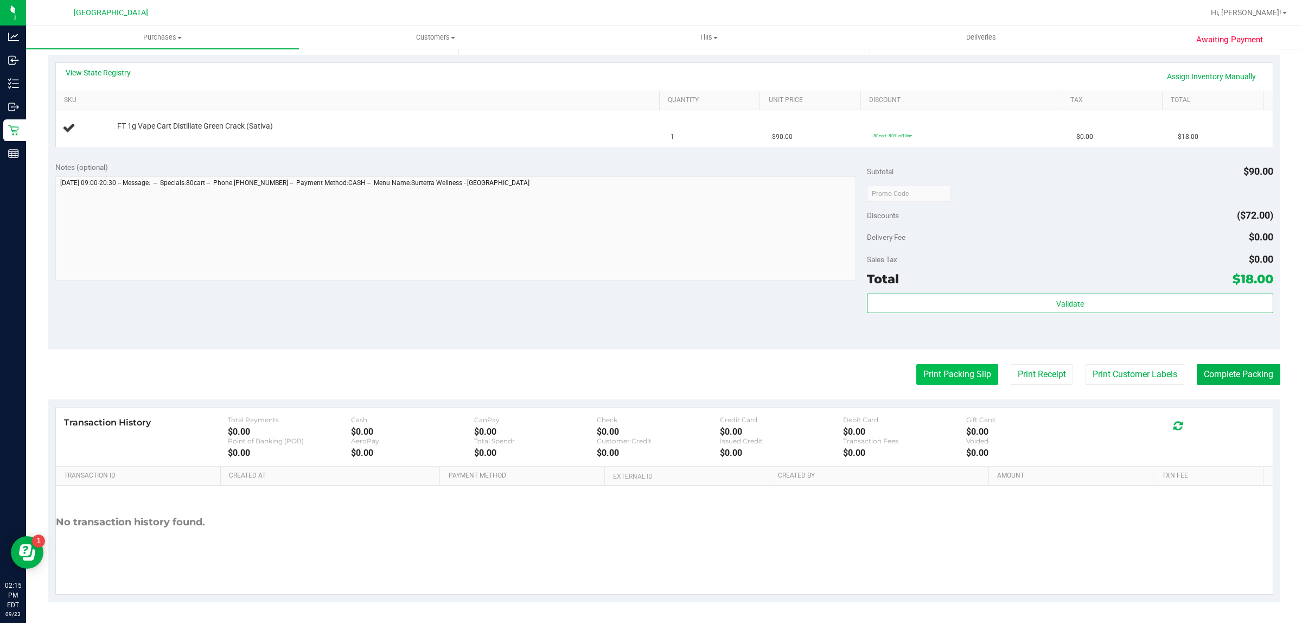
click at [934, 366] on button "Print Packing Slip" at bounding box center [957, 374] width 82 height 21
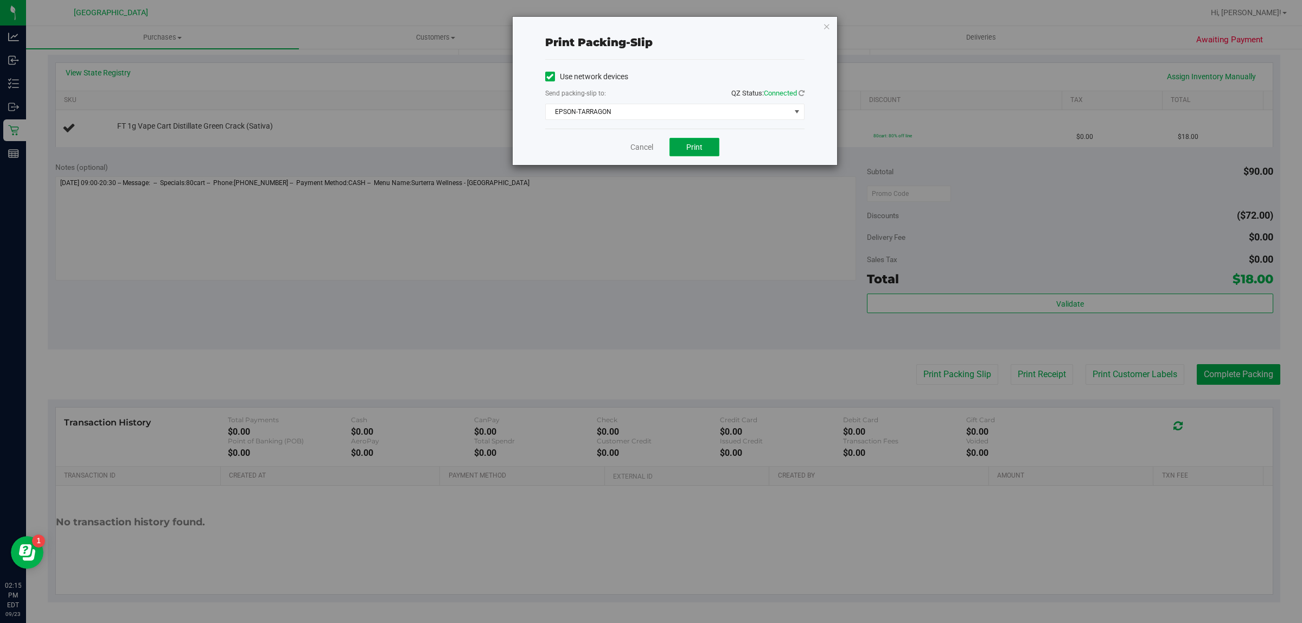
click at [683, 156] on button "Print" at bounding box center [694, 147] width 50 height 18
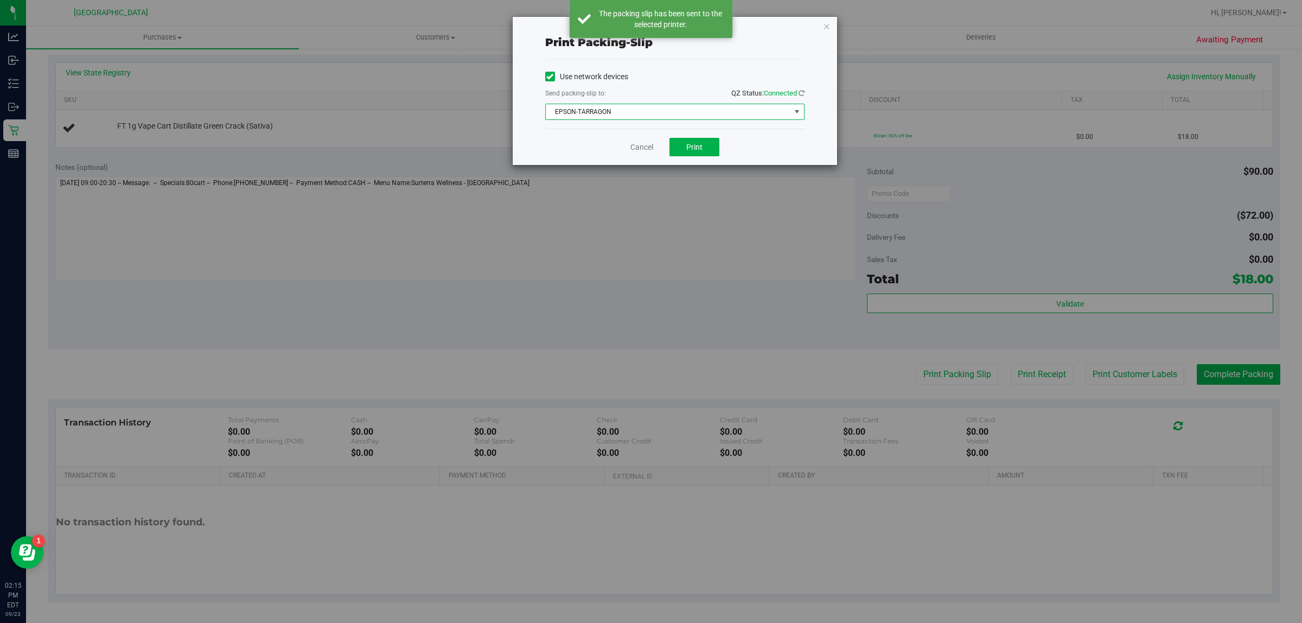
click at [742, 116] on span "EPSON-TARRAGON" at bounding box center [668, 111] width 245 height 15
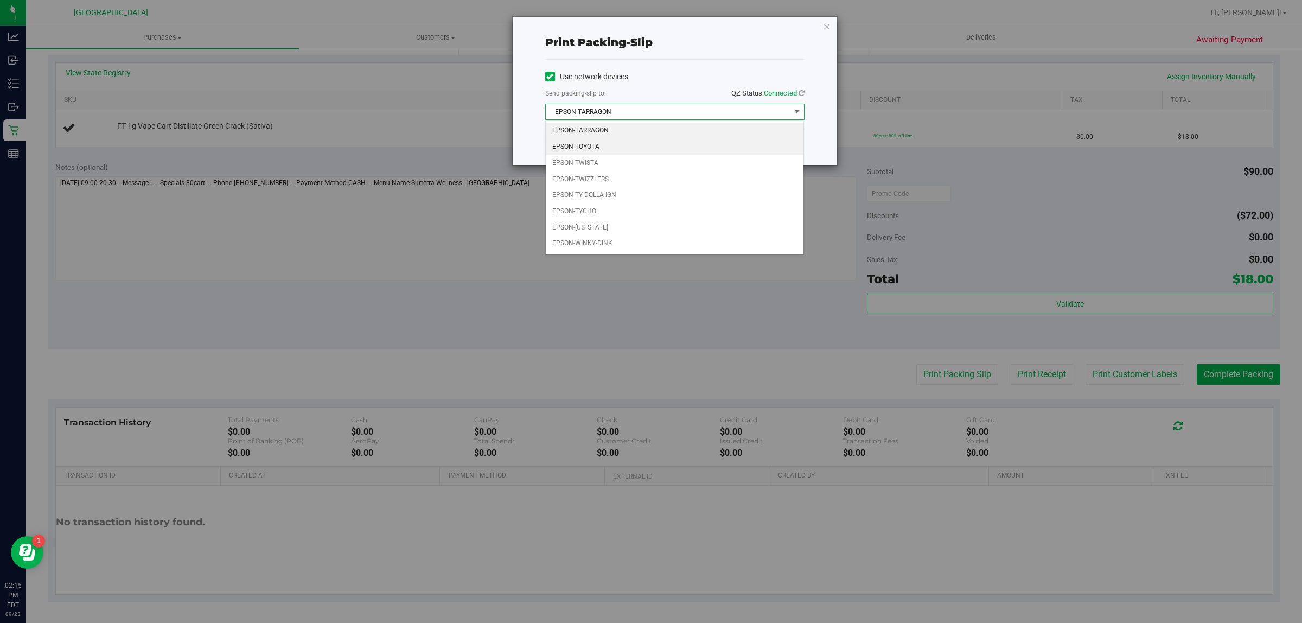
click at [689, 146] on li "EPSON-TOYOTA" at bounding box center [675, 147] width 258 height 16
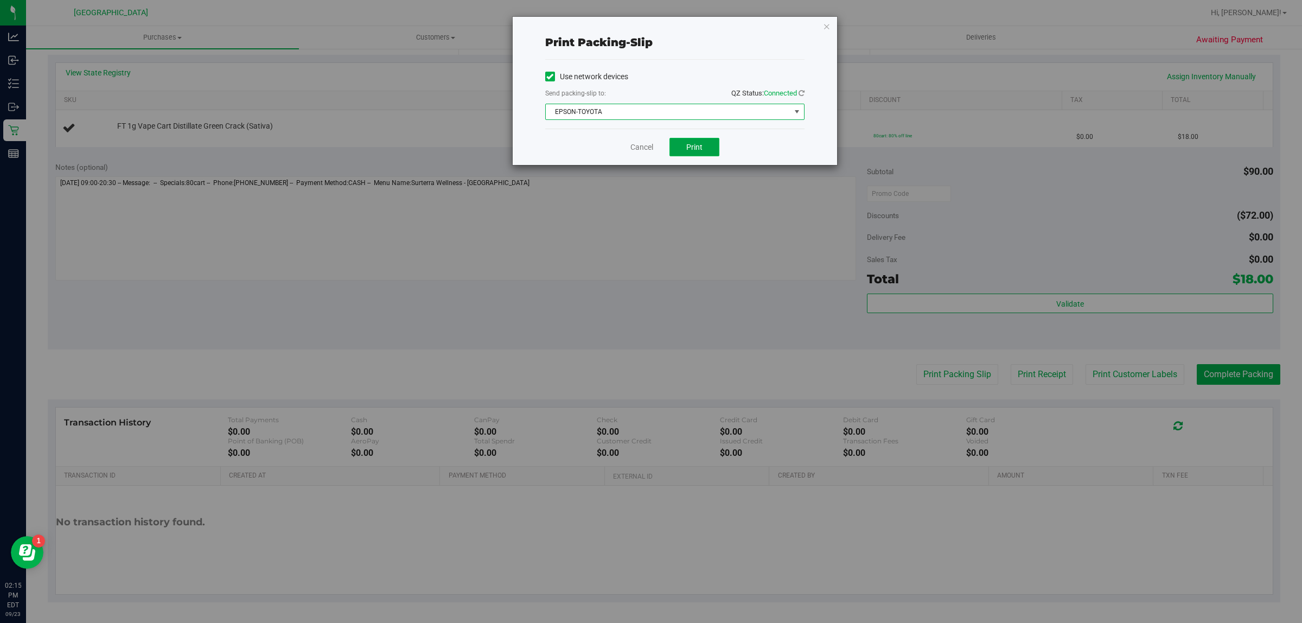
click at [695, 145] on span "Print" at bounding box center [694, 147] width 16 height 9
click at [643, 142] on div "Cancel Print" at bounding box center [674, 147] width 259 height 36
click at [636, 142] on link "Cancel" at bounding box center [641, 147] width 23 height 11
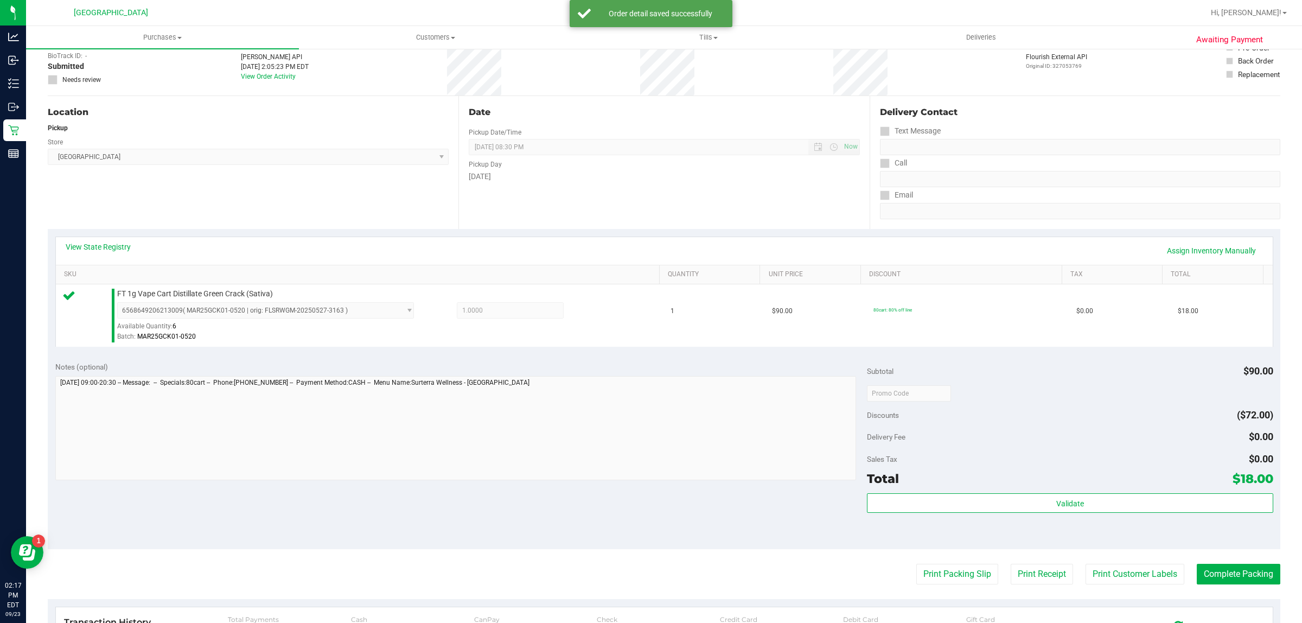
scroll to position [60, 0]
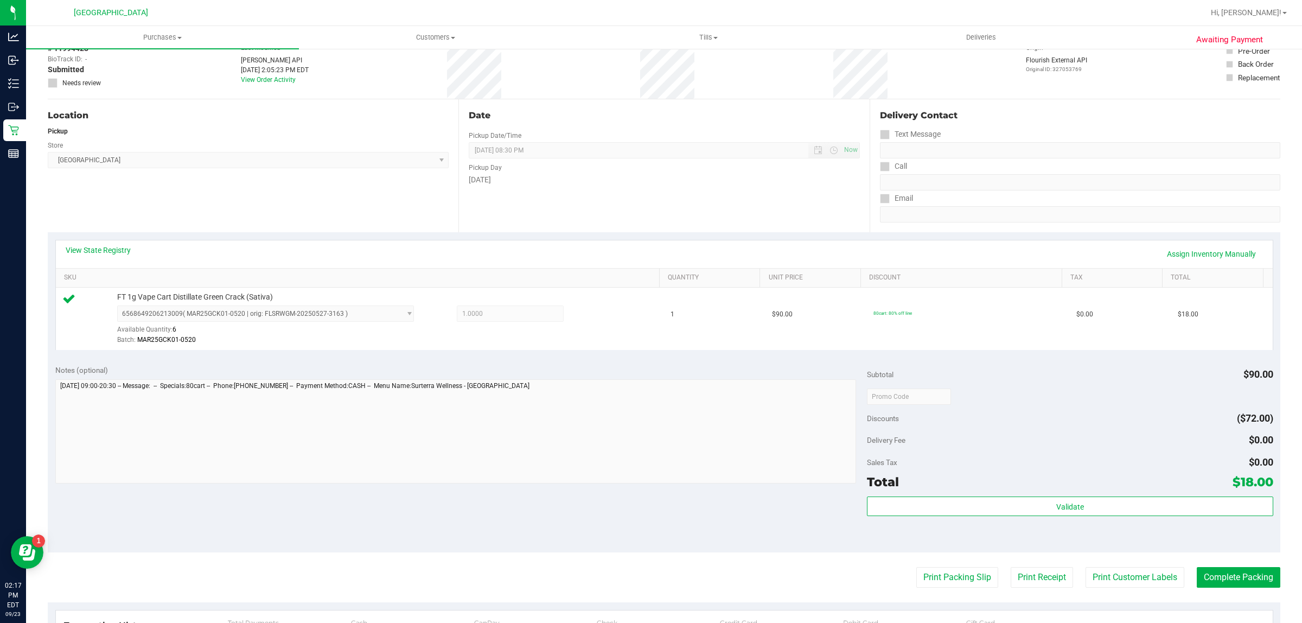
click at [1083, 495] on div "Subtotal $90.00 Discounts ($72.00) Delivery Fee $0.00 Sales Tax $0.00 Total $18…" at bounding box center [1070, 455] width 406 height 181
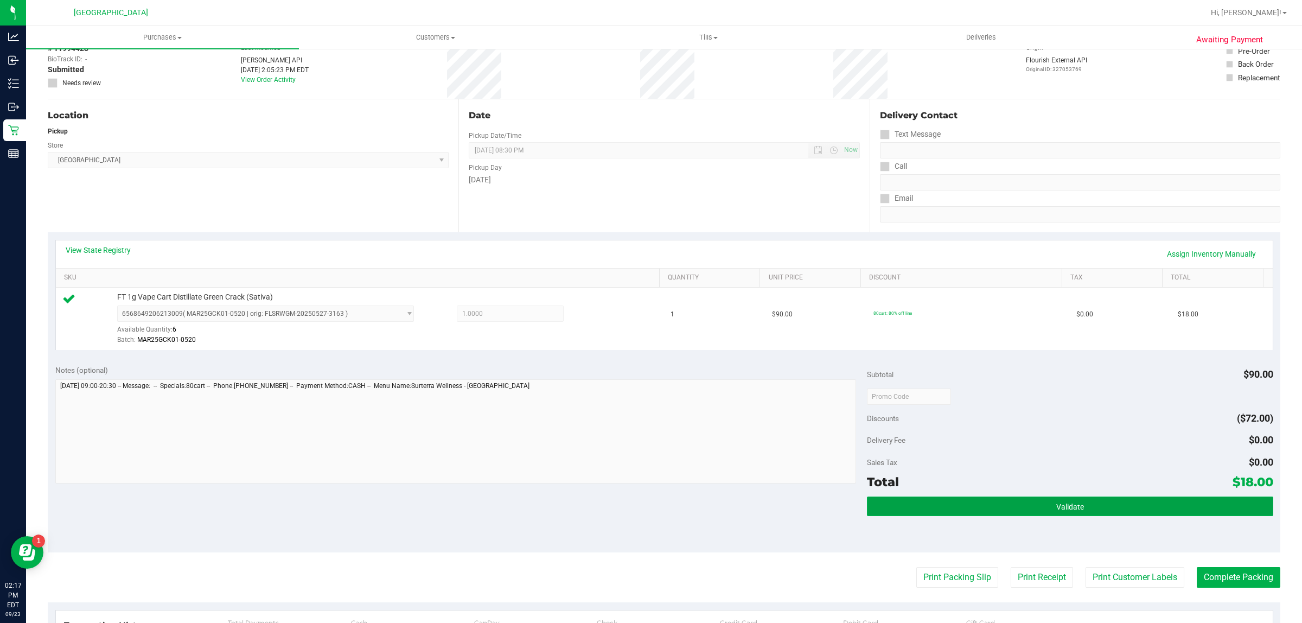
click at [1089, 516] on button "Validate" at bounding box center [1070, 506] width 406 height 20
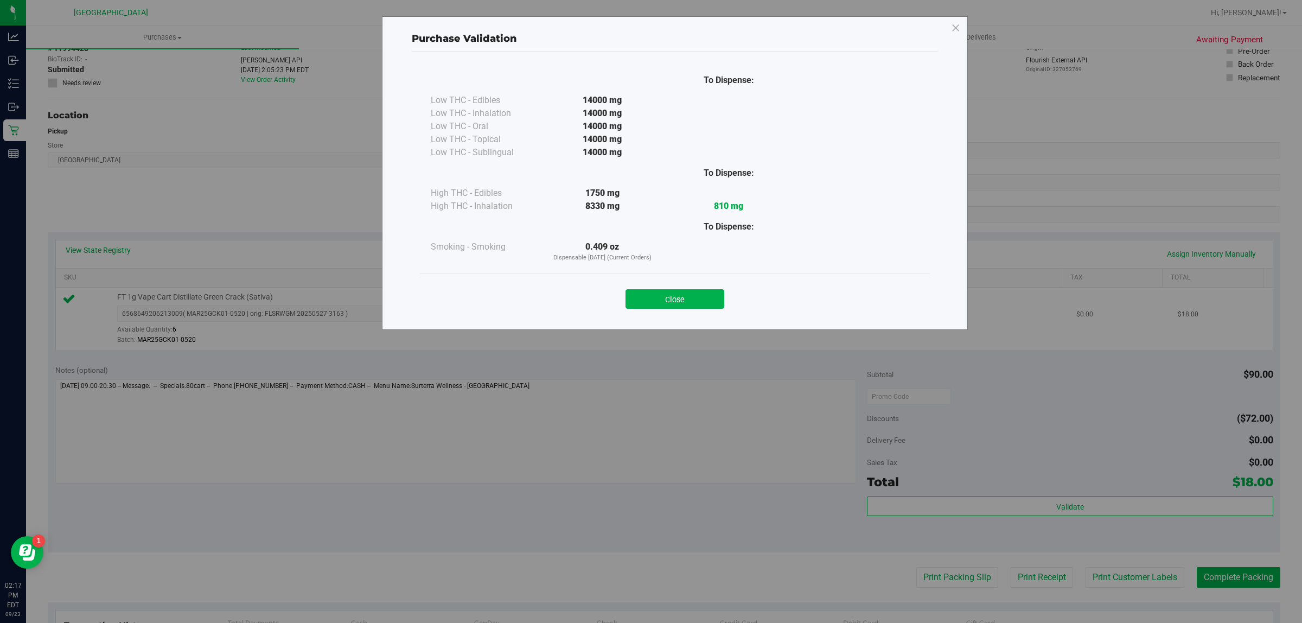
click at [713, 293] on button "Close" at bounding box center [674, 299] width 99 height 20
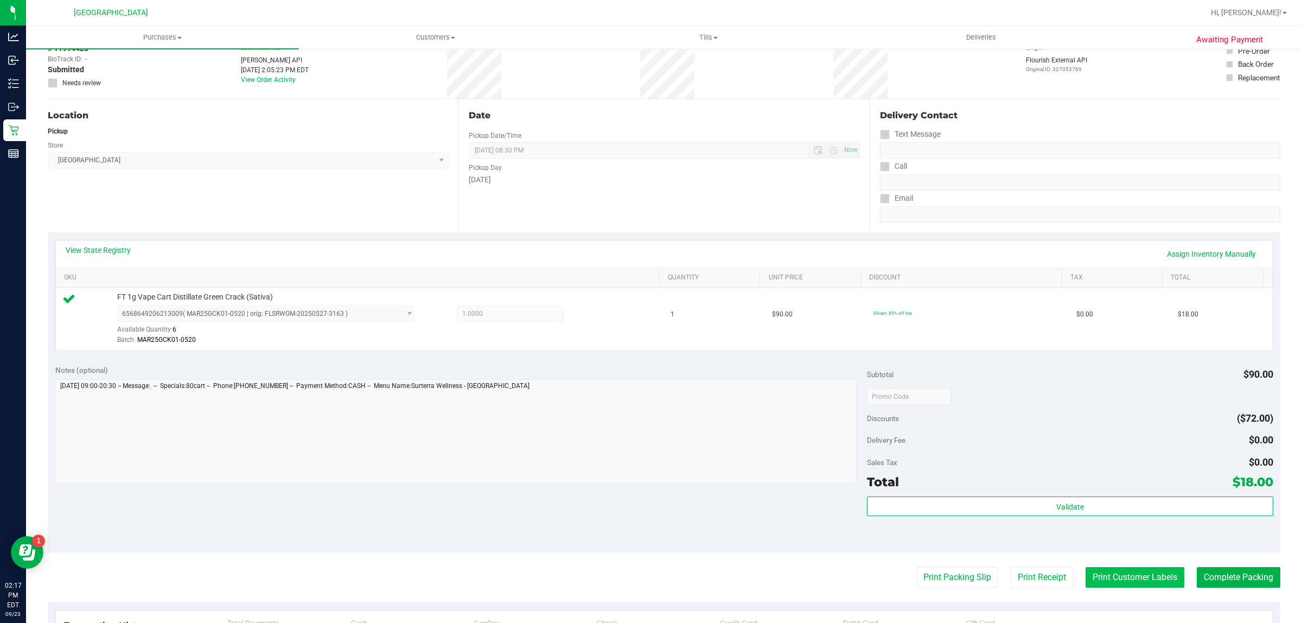
click at [1119, 580] on button "Print Customer Labels" at bounding box center [1134, 577] width 99 height 21
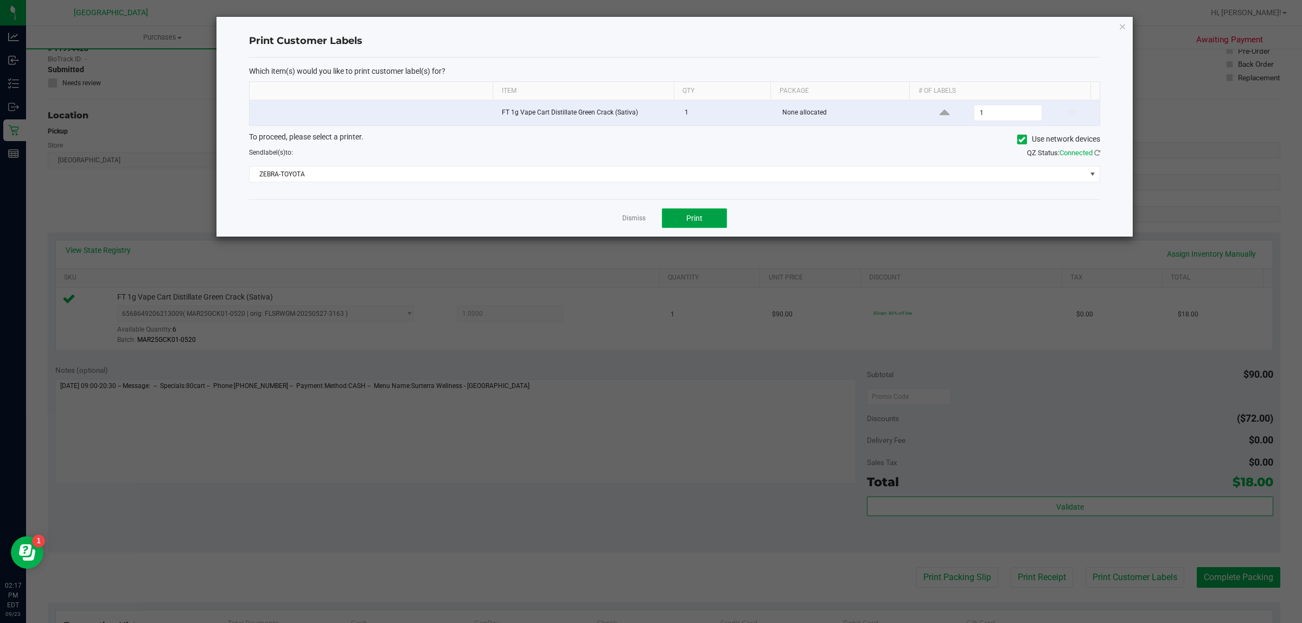
click at [708, 209] on button "Print" at bounding box center [694, 218] width 65 height 20
click at [630, 215] on link "Dismiss" at bounding box center [633, 218] width 23 height 9
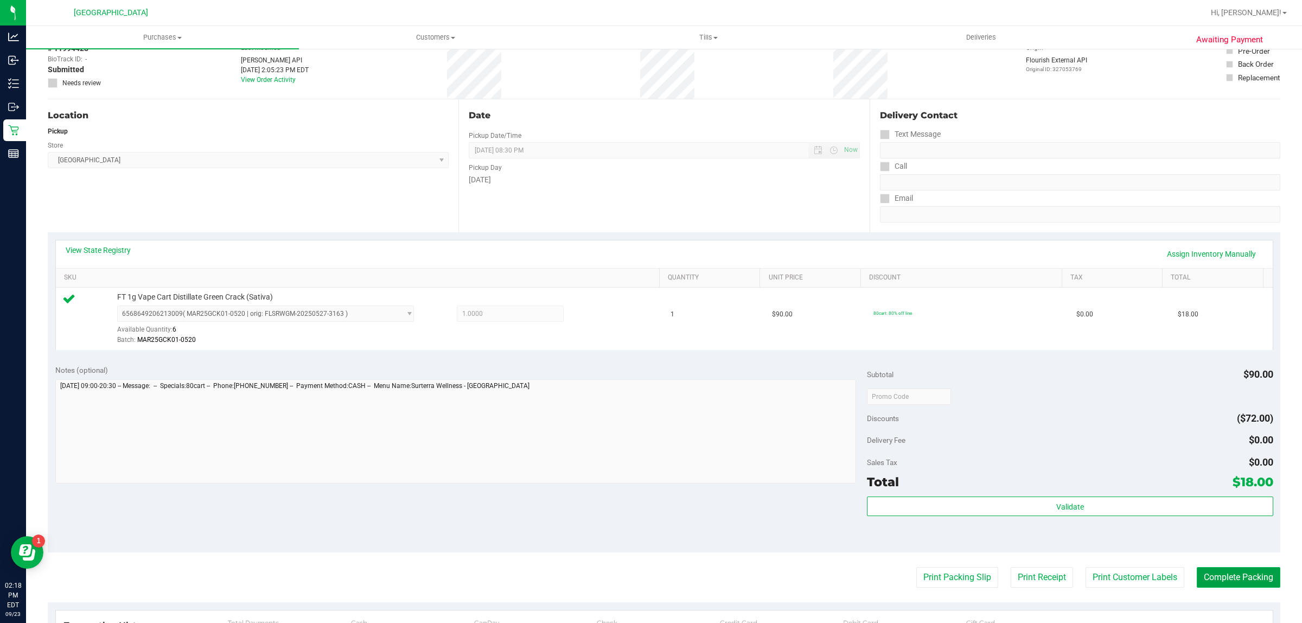
click at [1216, 579] on button "Complete Packing" at bounding box center [1239, 577] width 84 height 21
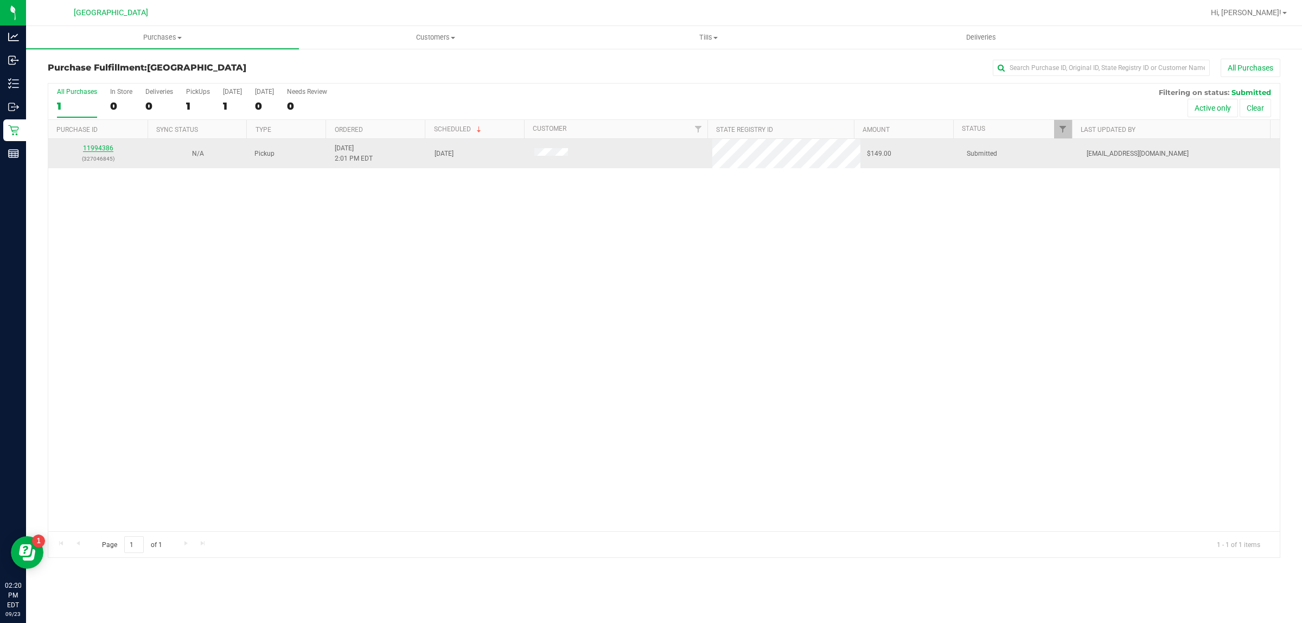
click at [104, 148] on link "11994386" at bounding box center [98, 148] width 30 height 8
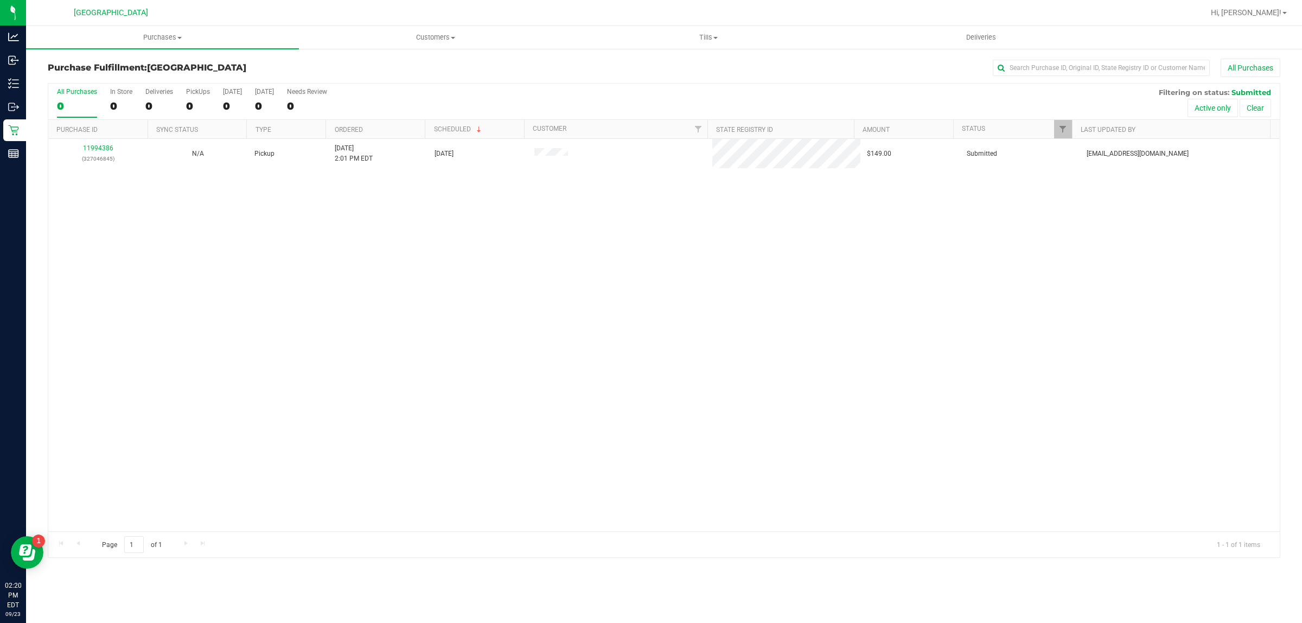
click at [301, 290] on div "11994386 (327046845) N/A Pickup 9/23/2025 2:01 PM EDT 9/23/2025 $149.00 Submitt…" at bounding box center [663, 335] width 1231 height 392
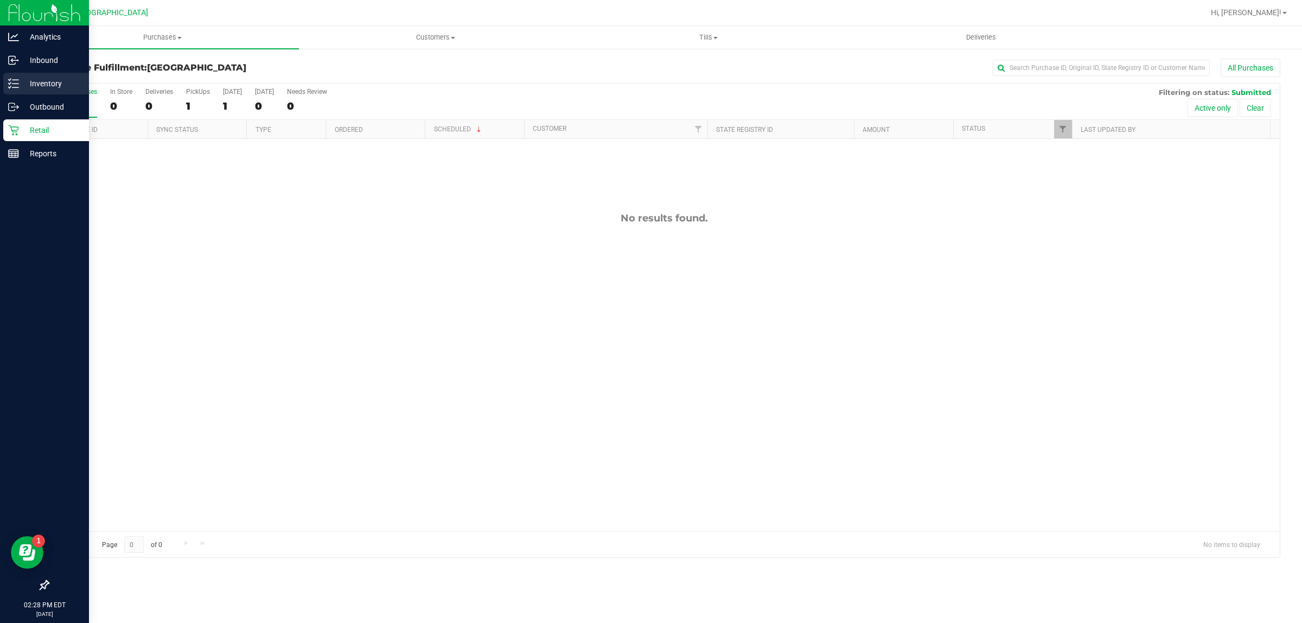
click at [17, 77] on div "Inventory" at bounding box center [46, 84] width 86 height 22
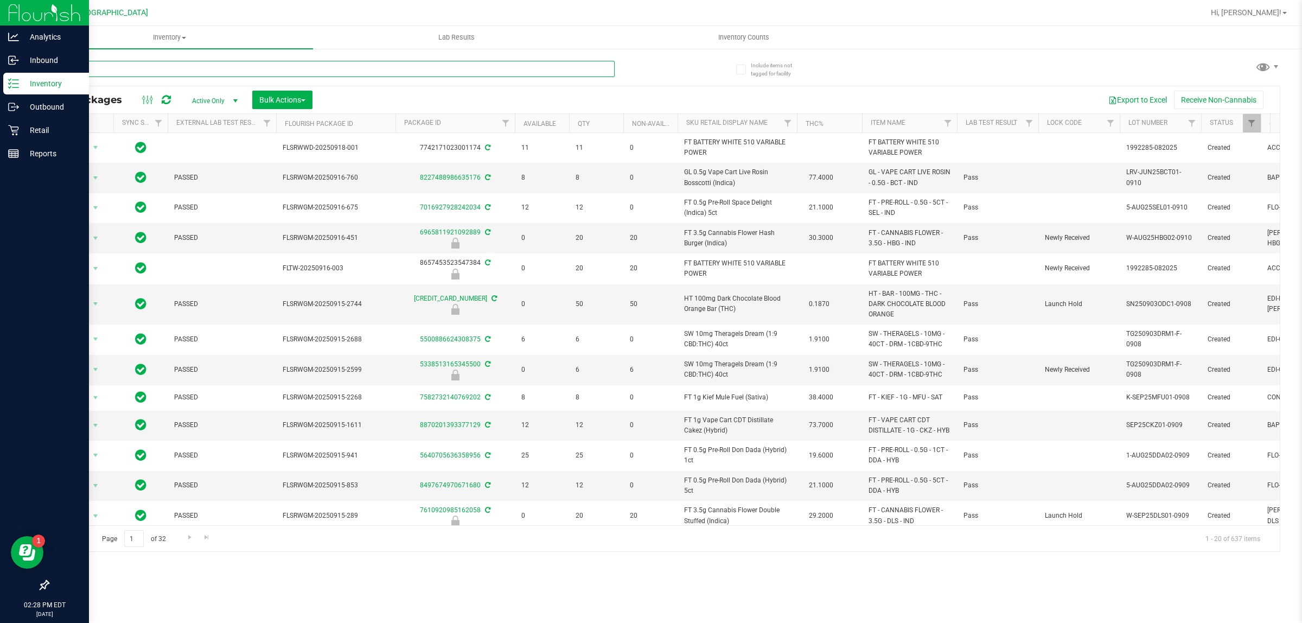
click at [201, 66] on input "text" at bounding box center [331, 69] width 567 height 16
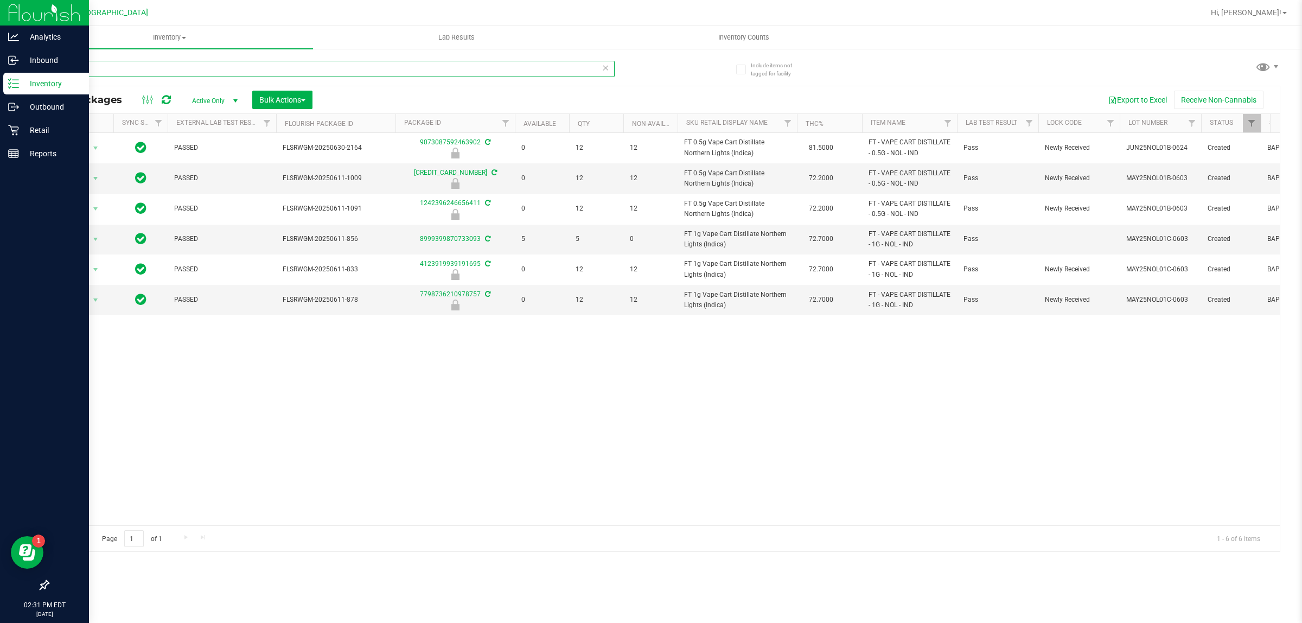
type input "north"
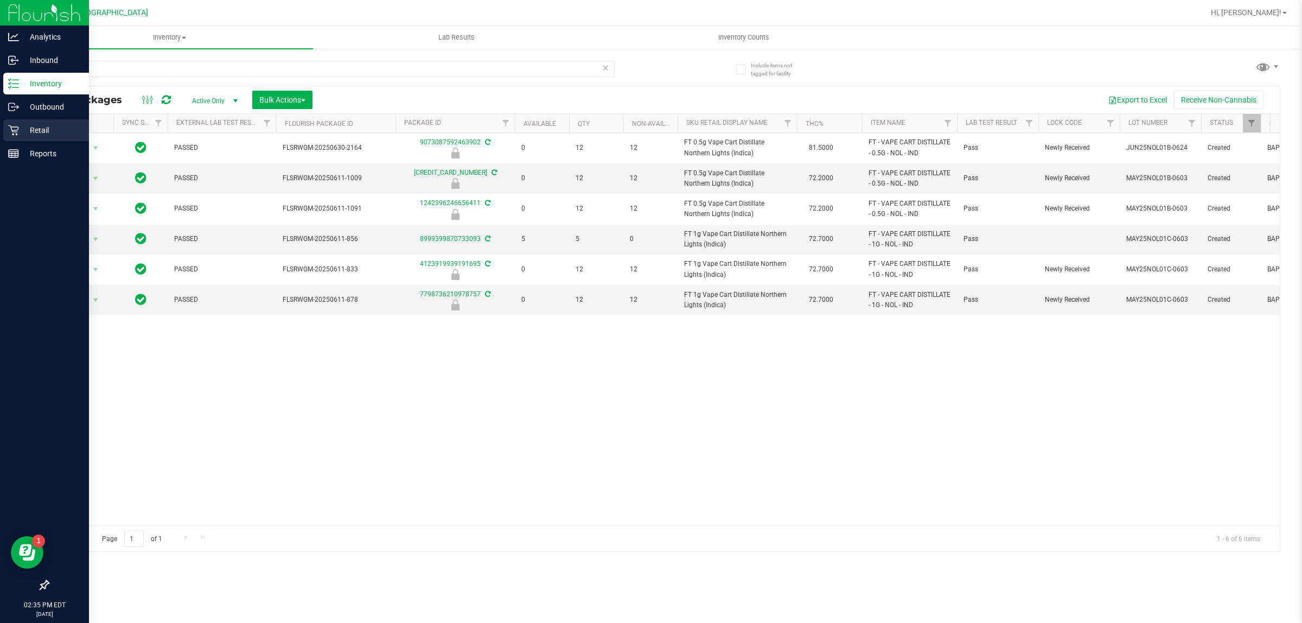
click at [34, 126] on p "Retail" at bounding box center [51, 130] width 65 height 13
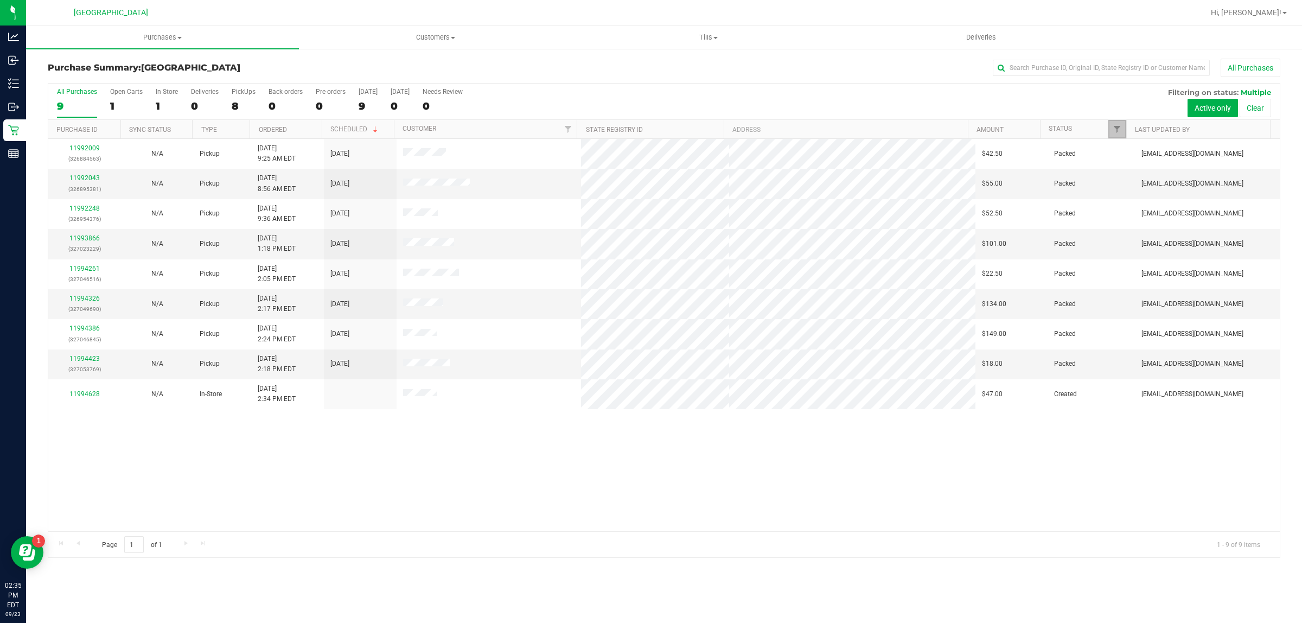
click at [1121, 126] on link "Filter" at bounding box center [1117, 129] width 18 height 18
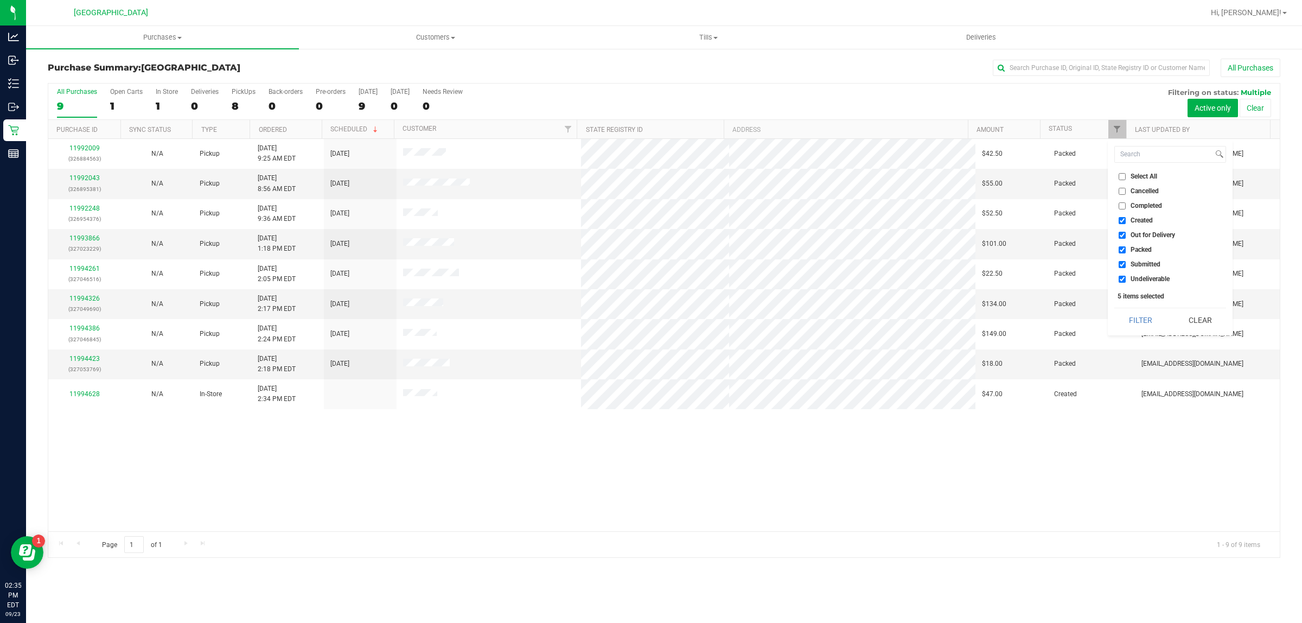
click at [1121, 221] on input "Created" at bounding box center [1122, 220] width 7 height 7
checkbox input "false"
click at [1123, 233] on input "Out for Delivery" at bounding box center [1122, 235] width 7 height 7
checkbox input "false"
click at [1124, 248] on input "Packed" at bounding box center [1122, 249] width 7 height 7
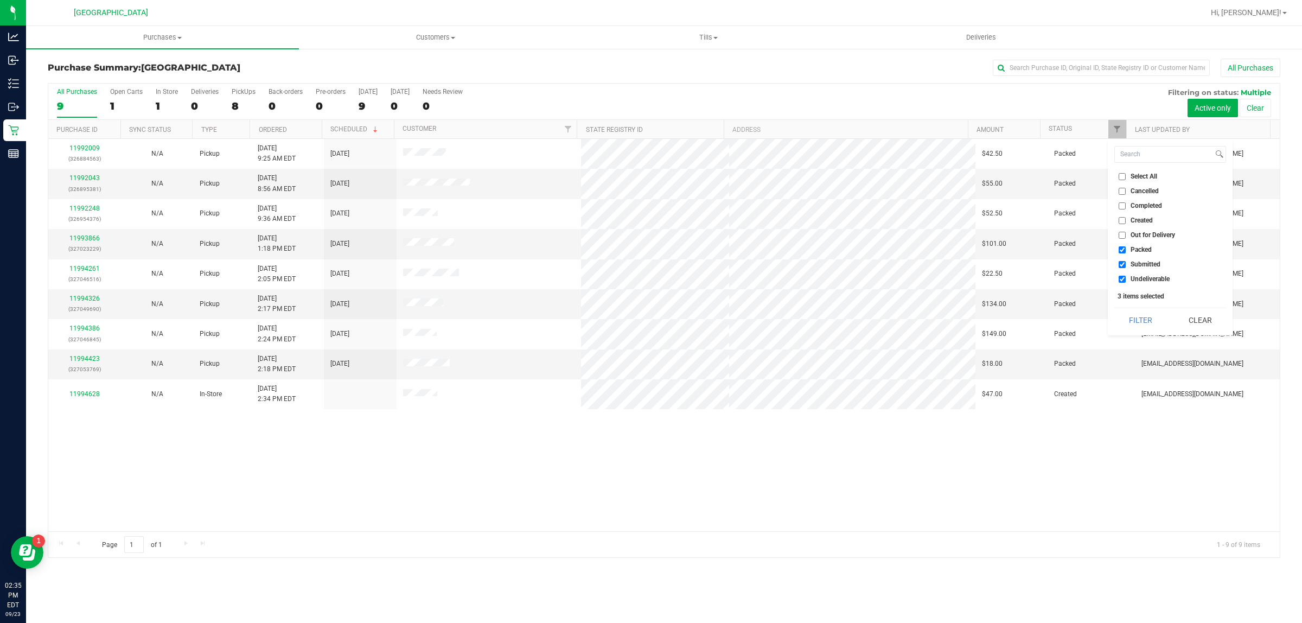
checkbox input "false"
click at [1122, 277] on input "Undeliverable" at bounding box center [1122, 279] width 7 height 7
checkbox input "false"
click at [1152, 325] on button "Filter" at bounding box center [1140, 320] width 52 height 24
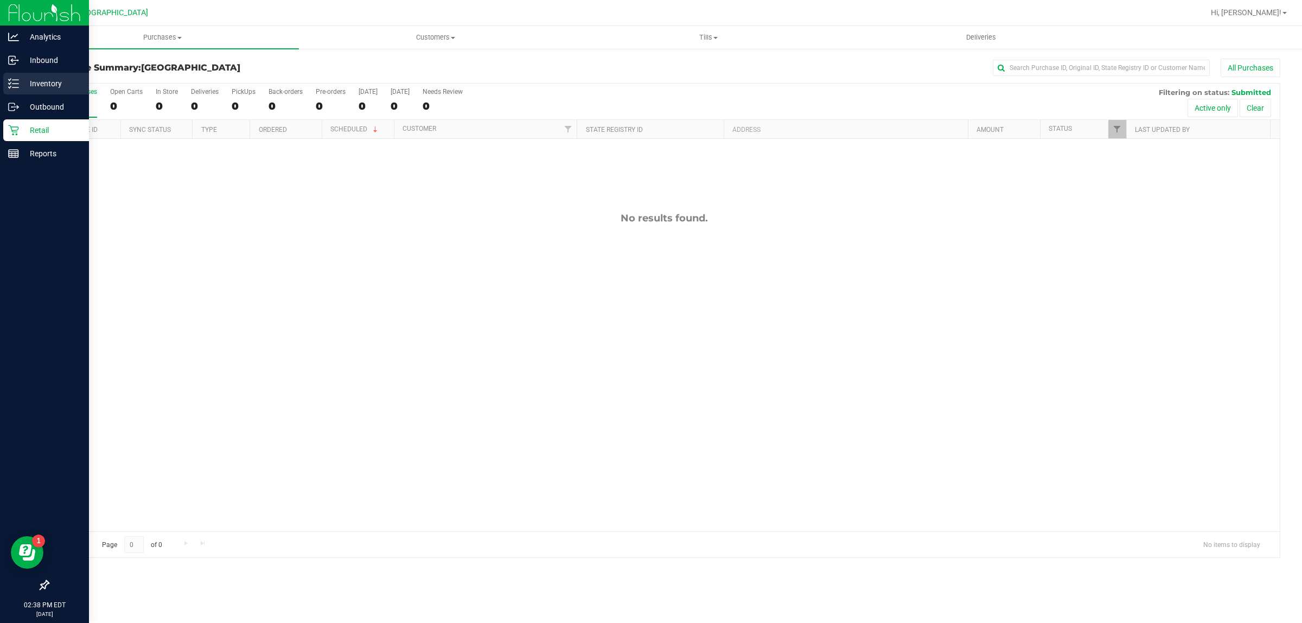
click at [22, 82] on p "Inventory" at bounding box center [51, 83] width 65 height 13
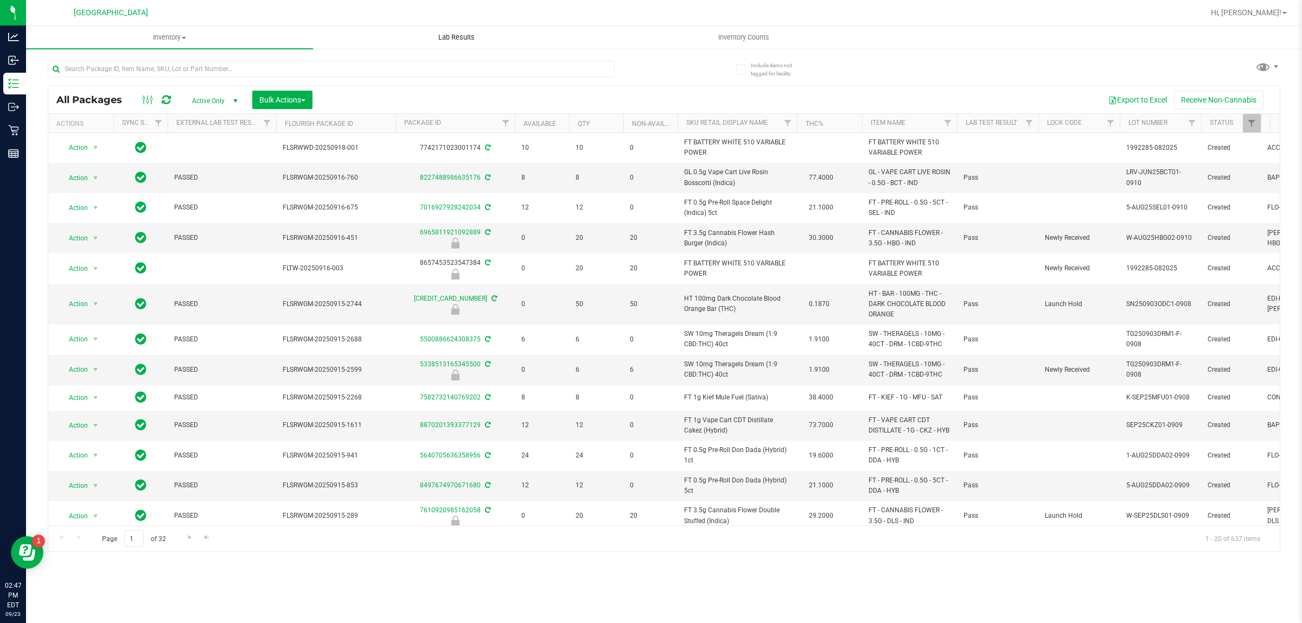
click at [367, 34] on uib-tab-heading "Lab Results" at bounding box center [457, 38] width 286 height 22
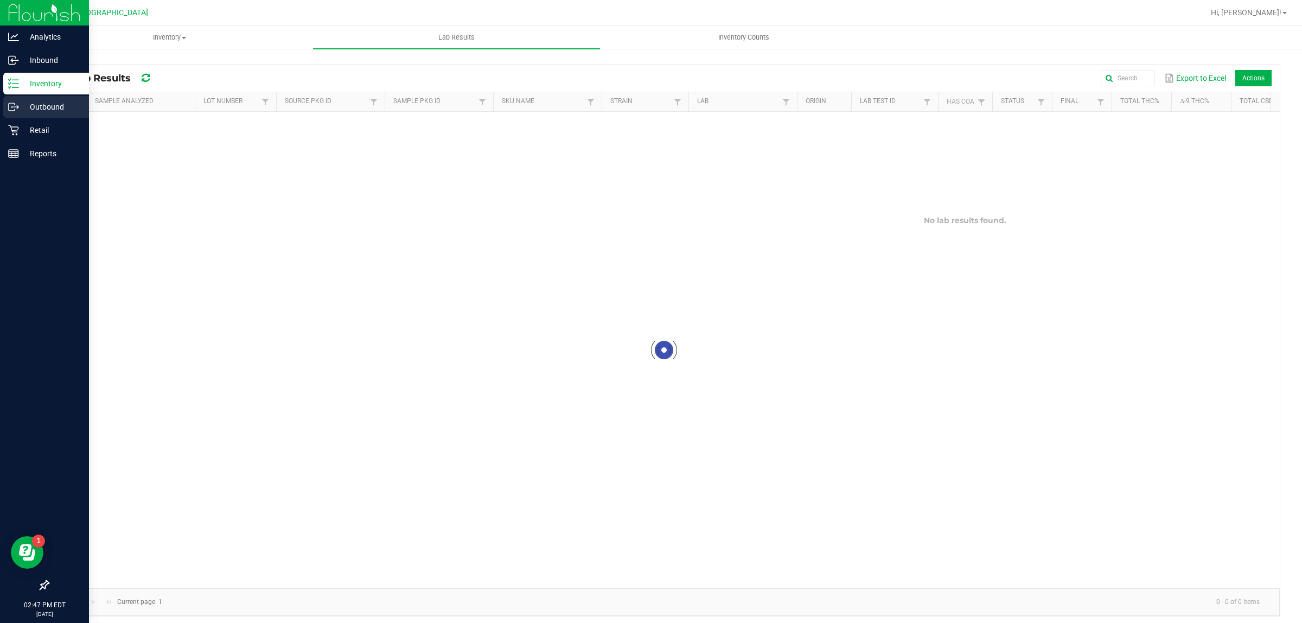
click at [9, 106] on icon at bounding box center [12, 107] width 6 height 8
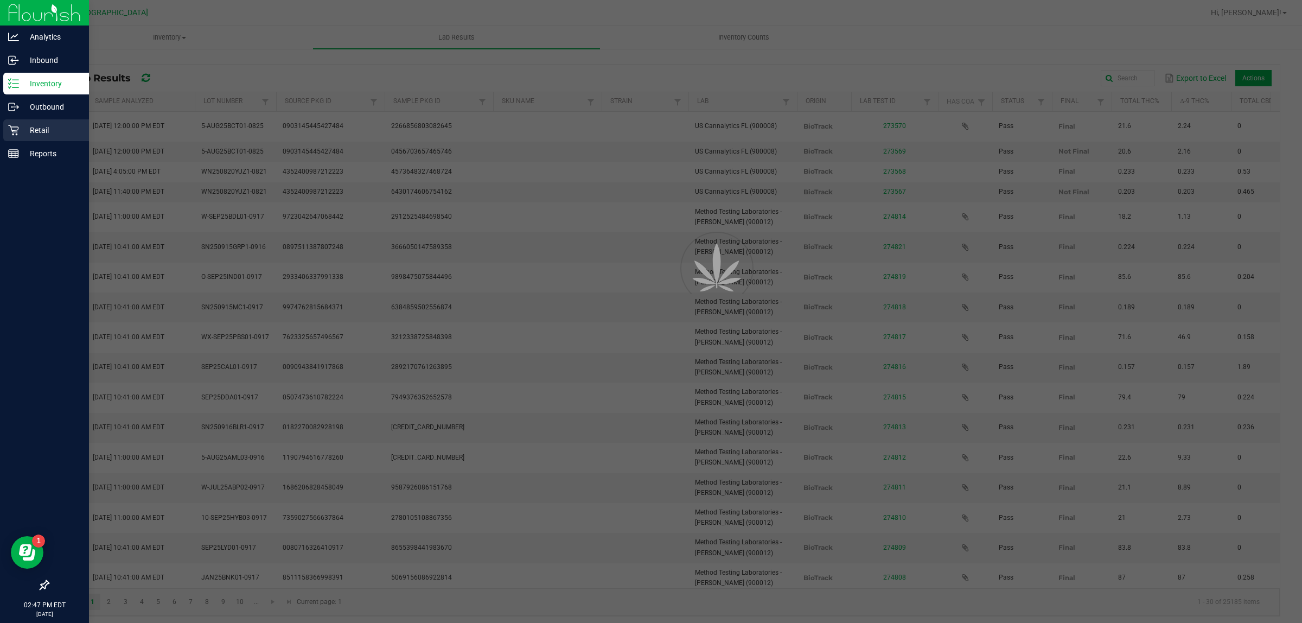
click at [7, 123] on div "Retail" at bounding box center [46, 130] width 86 height 22
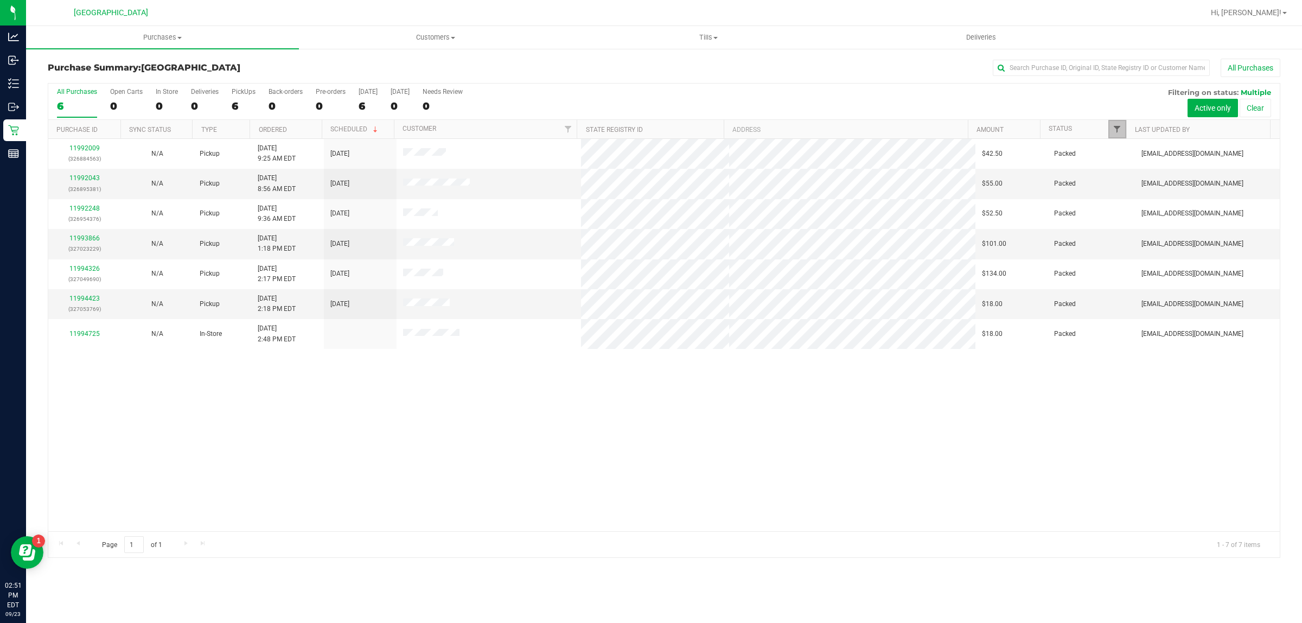
click at [1114, 129] on span "Filter" at bounding box center [1117, 129] width 9 height 9
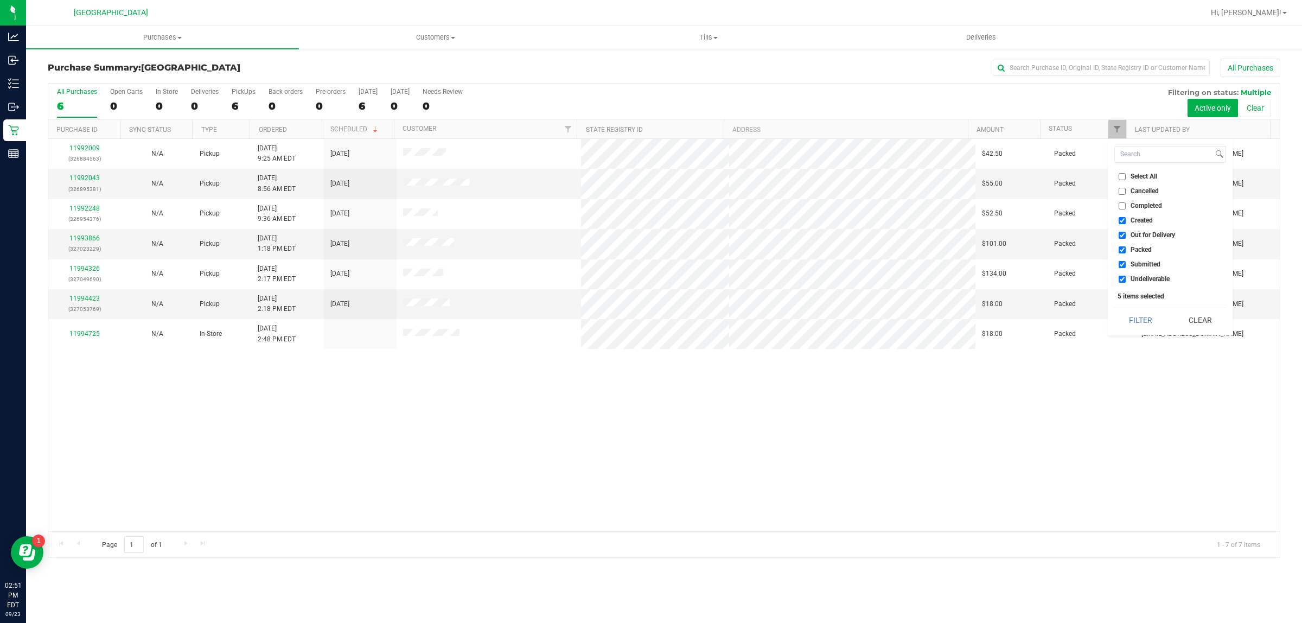
click at [1123, 217] on input "Created" at bounding box center [1122, 220] width 7 height 7
checkbox input "false"
click at [1123, 233] on input "Out for Delivery" at bounding box center [1122, 235] width 7 height 7
checkbox input "false"
click at [1122, 246] on input "Packed" at bounding box center [1122, 249] width 7 height 7
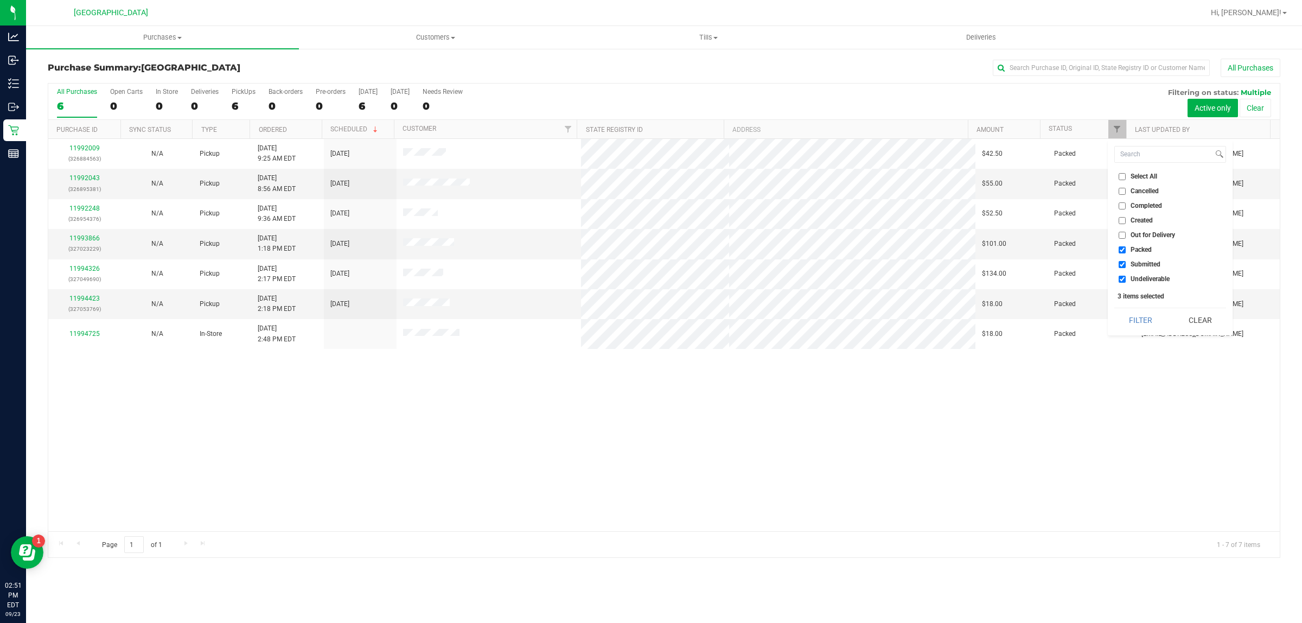
checkbox input "false"
click at [1123, 280] on input "Undeliverable" at bounding box center [1122, 279] width 7 height 7
checkbox input "false"
click at [1140, 320] on button "Filter" at bounding box center [1140, 320] width 52 height 24
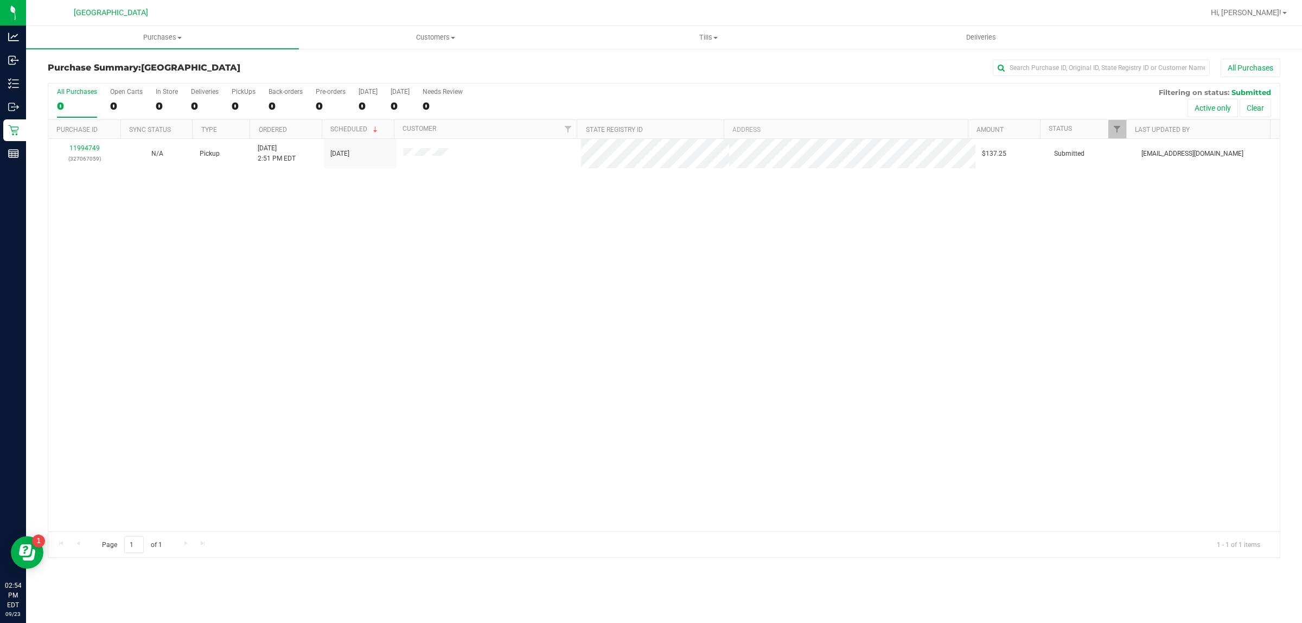
click at [502, 272] on div "11994749 (327067059) N/A Pickup 9/23/2025 2:51 PM EDT 9/23/2025 $137.25 Submitt…" at bounding box center [663, 335] width 1231 height 392
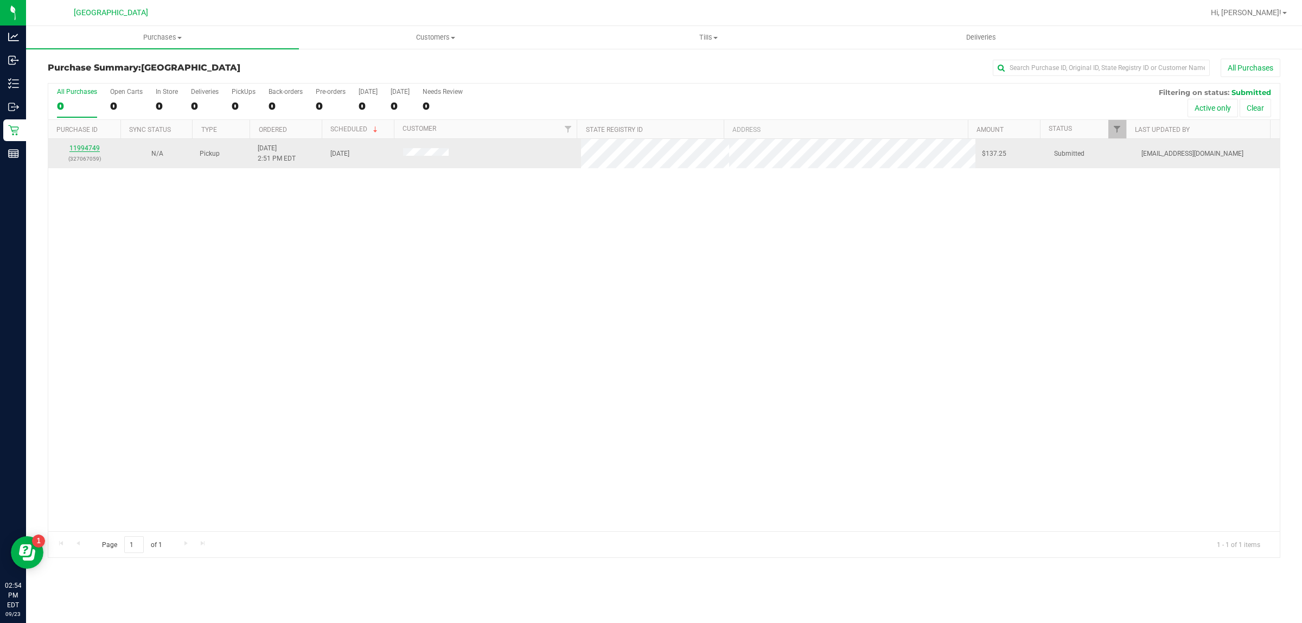
click at [90, 150] on link "11994749" at bounding box center [84, 148] width 30 height 8
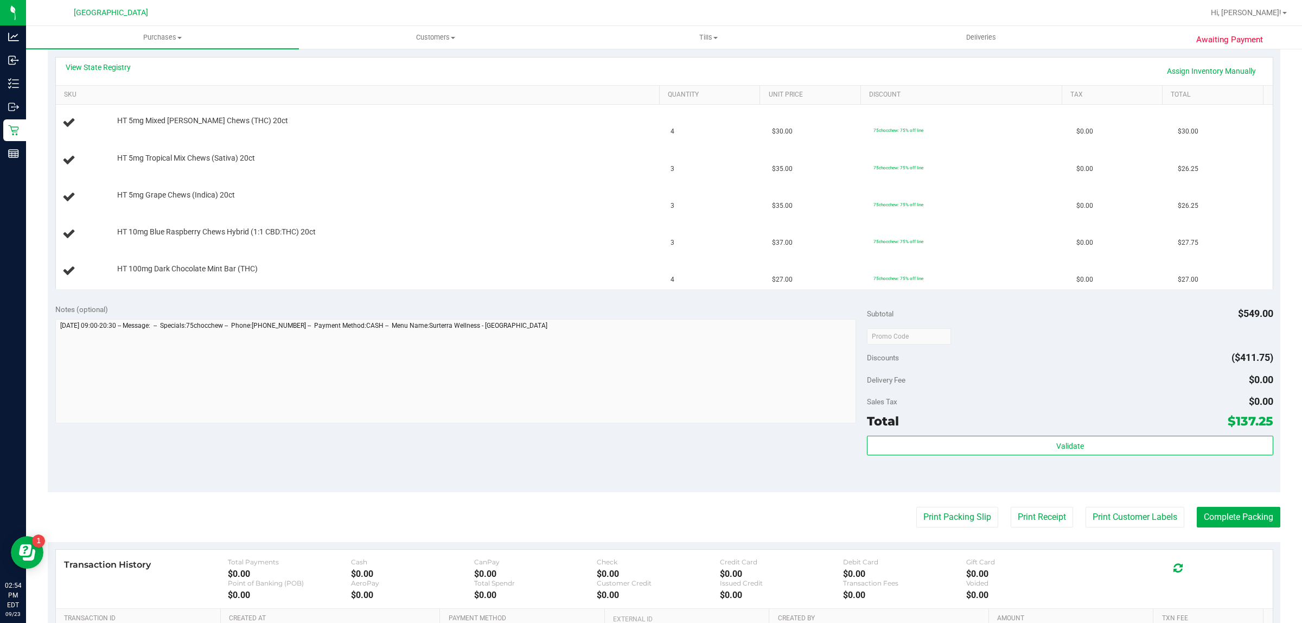
scroll to position [318, 0]
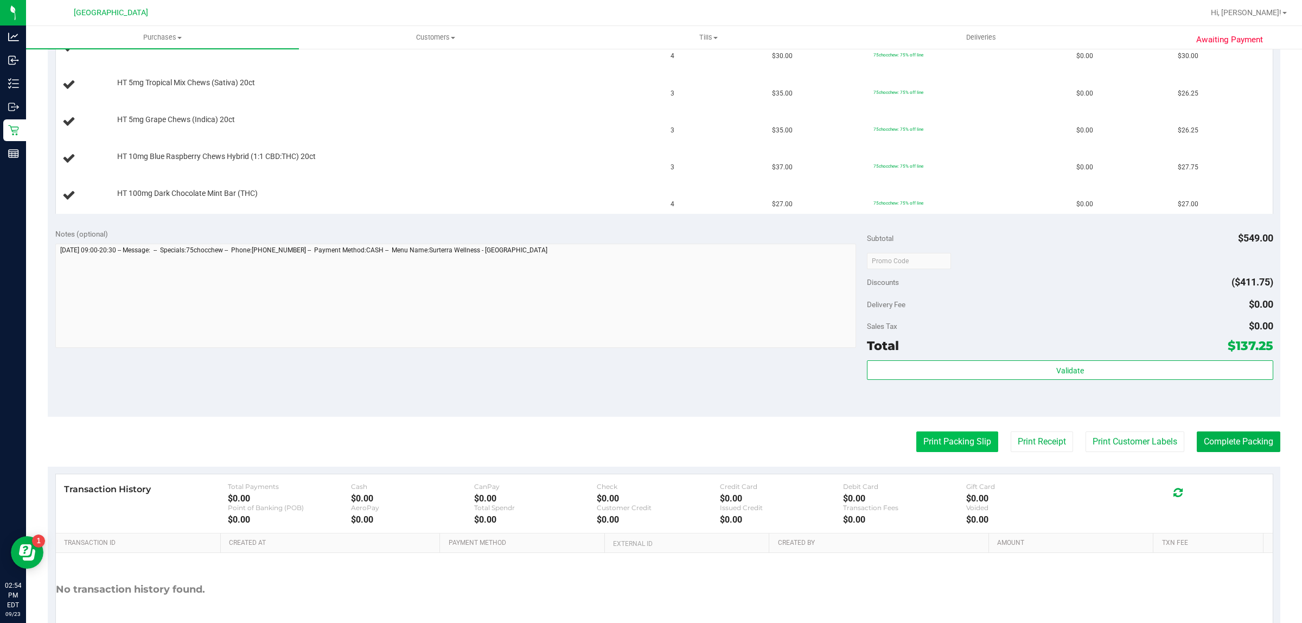
click at [938, 444] on button "Print Packing Slip" at bounding box center [957, 441] width 82 height 21
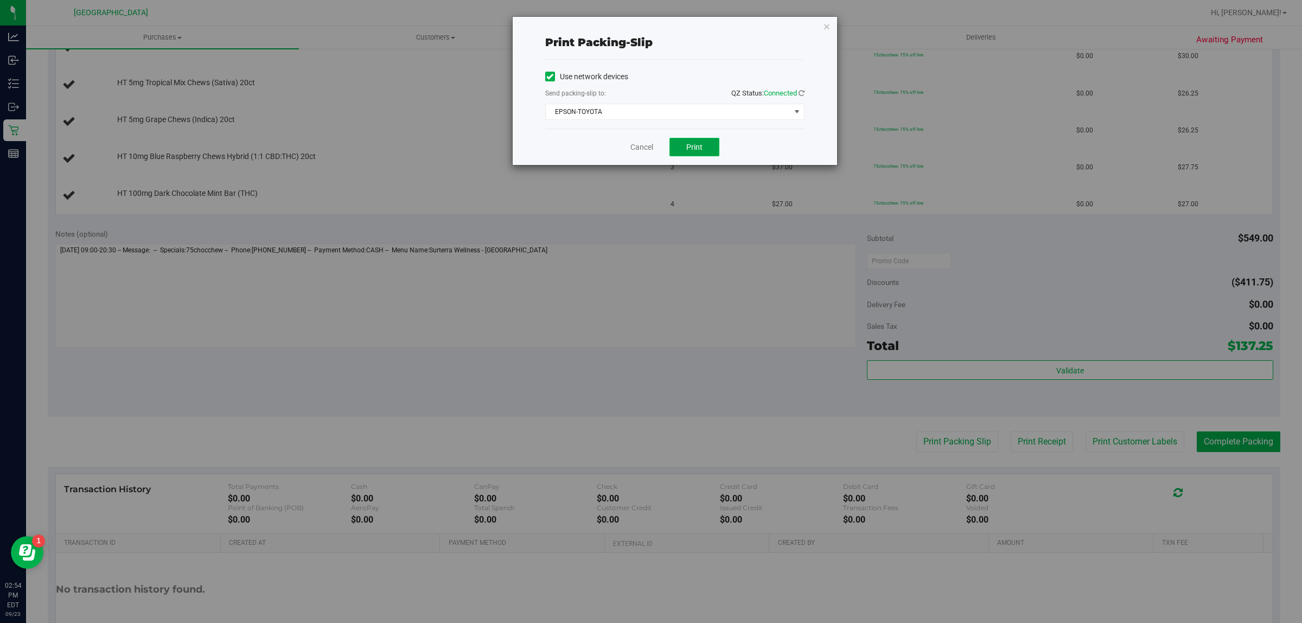
click at [701, 141] on button "Print" at bounding box center [694, 147] width 50 height 18
click at [636, 148] on link "Cancel" at bounding box center [641, 147] width 23 height 11
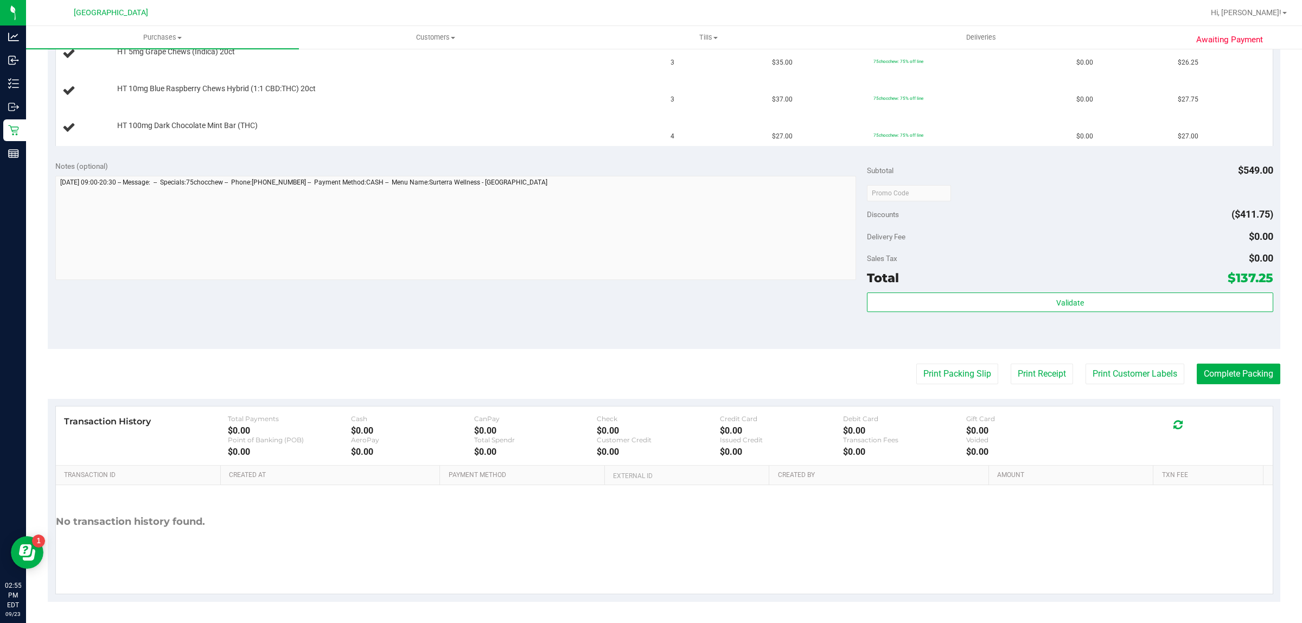
scroll to position [183, 0]
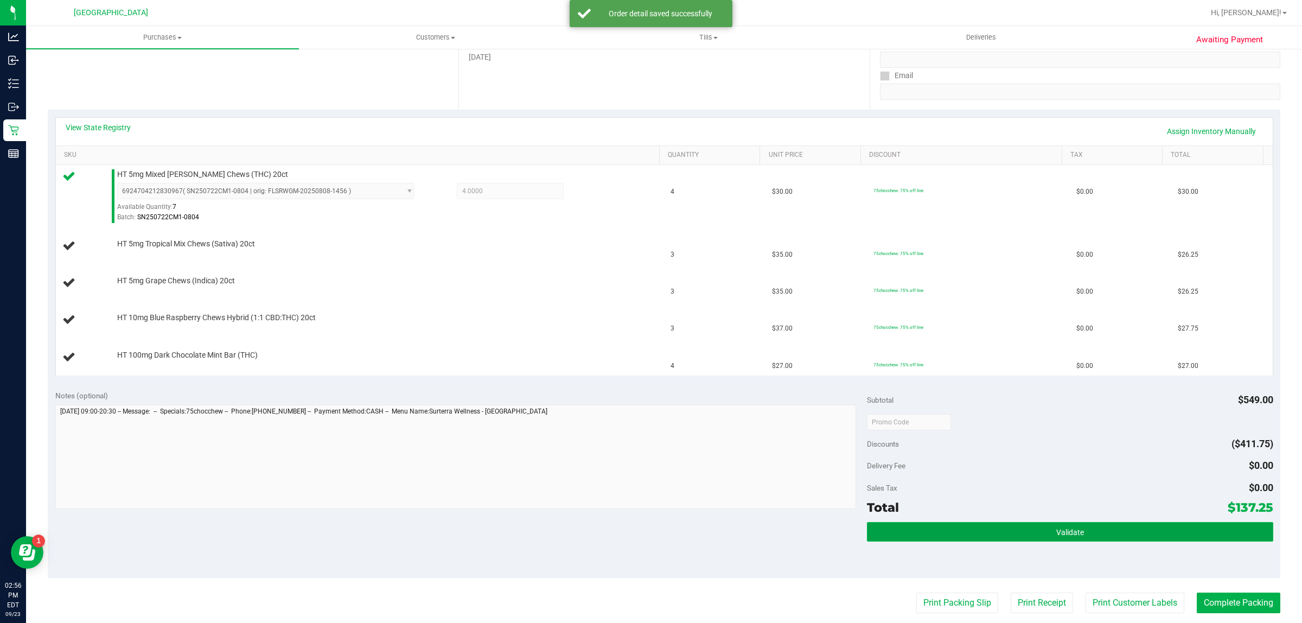
click at [1026, 534] on button "Validate" at bounding box center [1070, 532] width 406 height 20
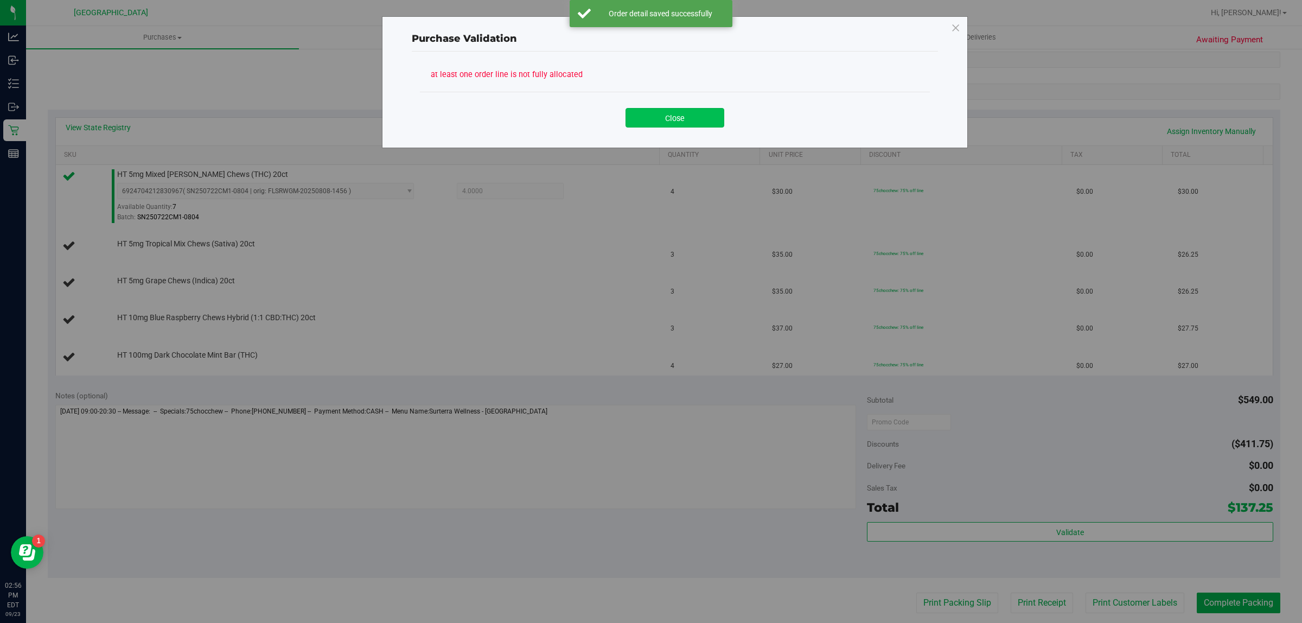
click at [655, 112] on button "Close" at bounding box center [674, 118] width 99 height 20
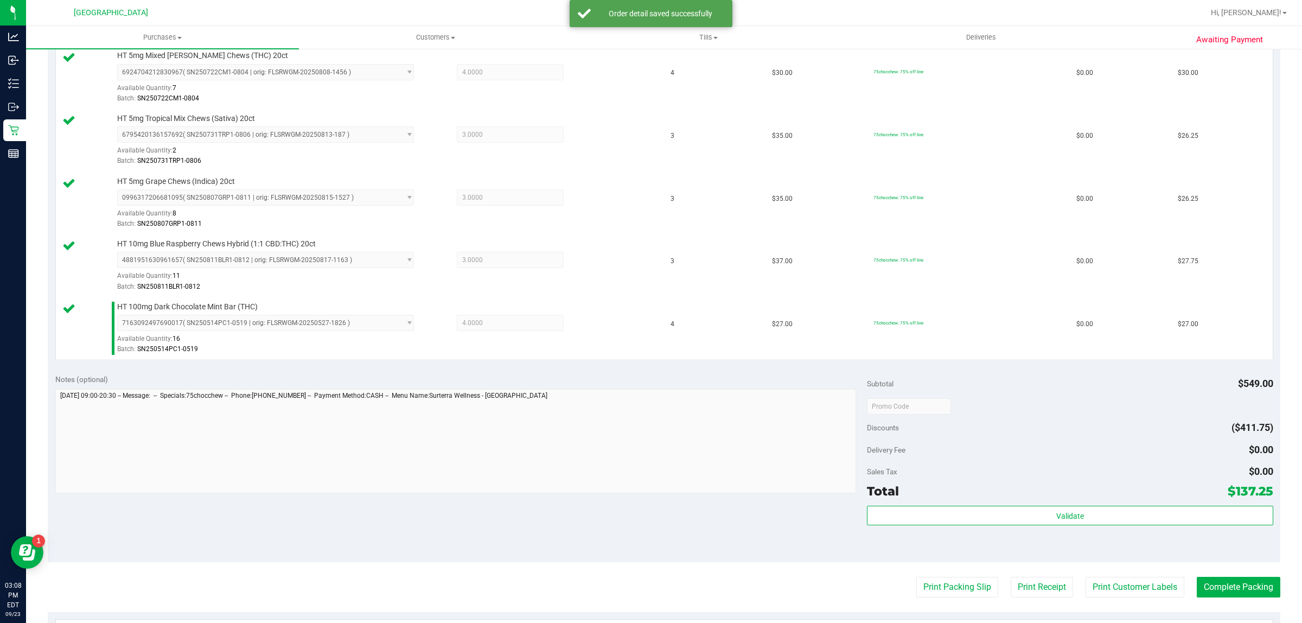
scroll to position [475, 0]
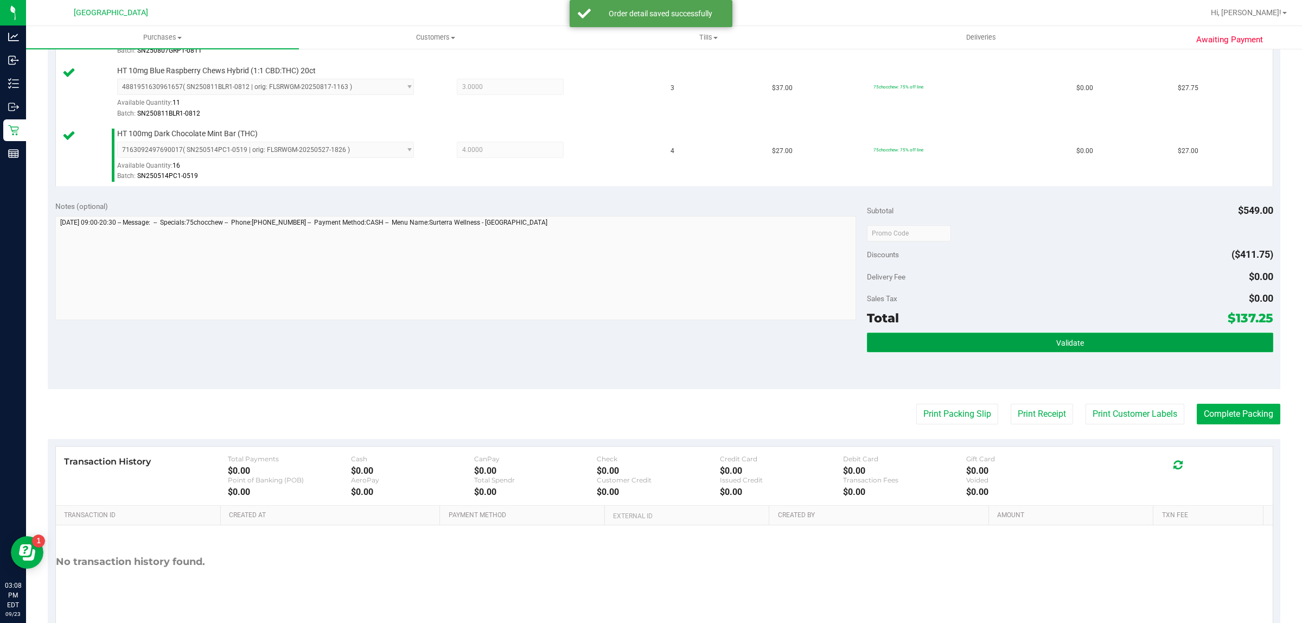
click at [1060, 344] on span "Validate" at bounding box center [1070, 342] width 28 height 9
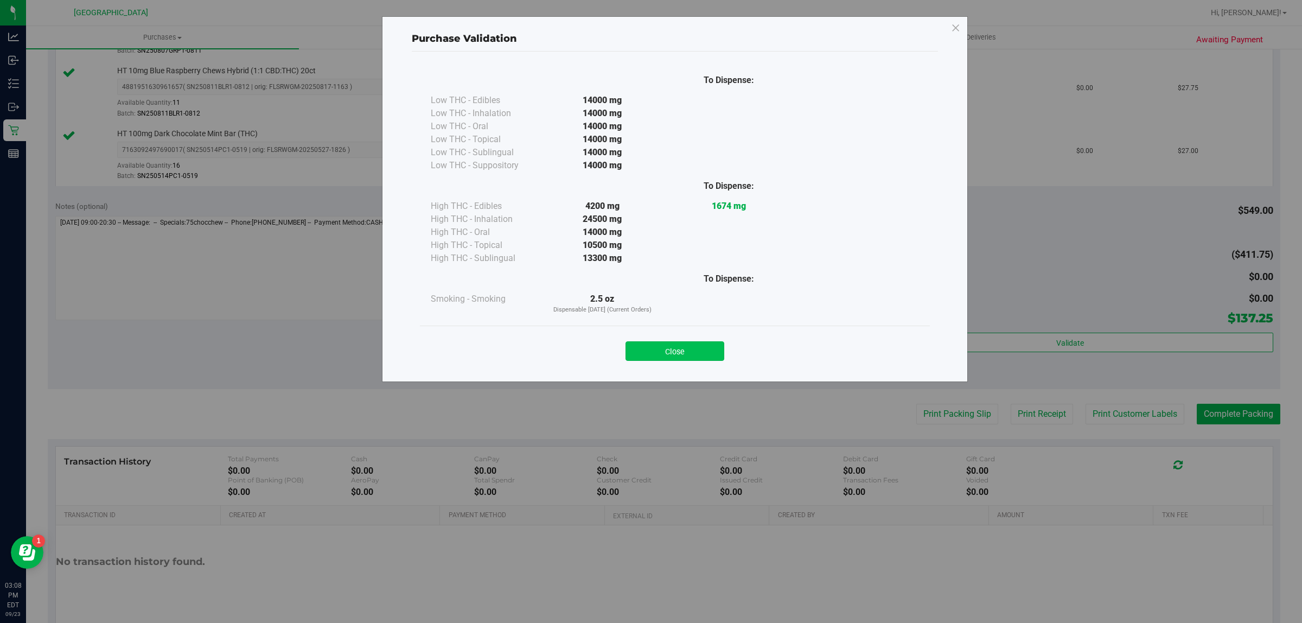
click at [688, 348] on button "Close" at bounding box center [674, 351] width 99 height 20
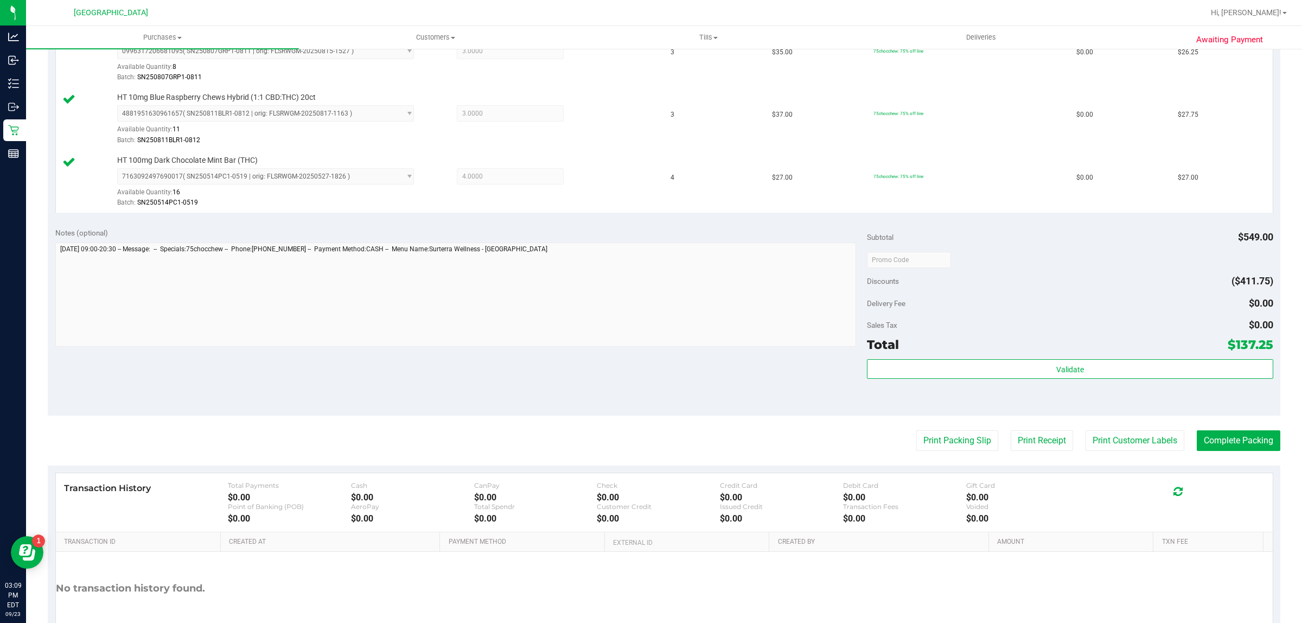
scroll to position [516, 0]
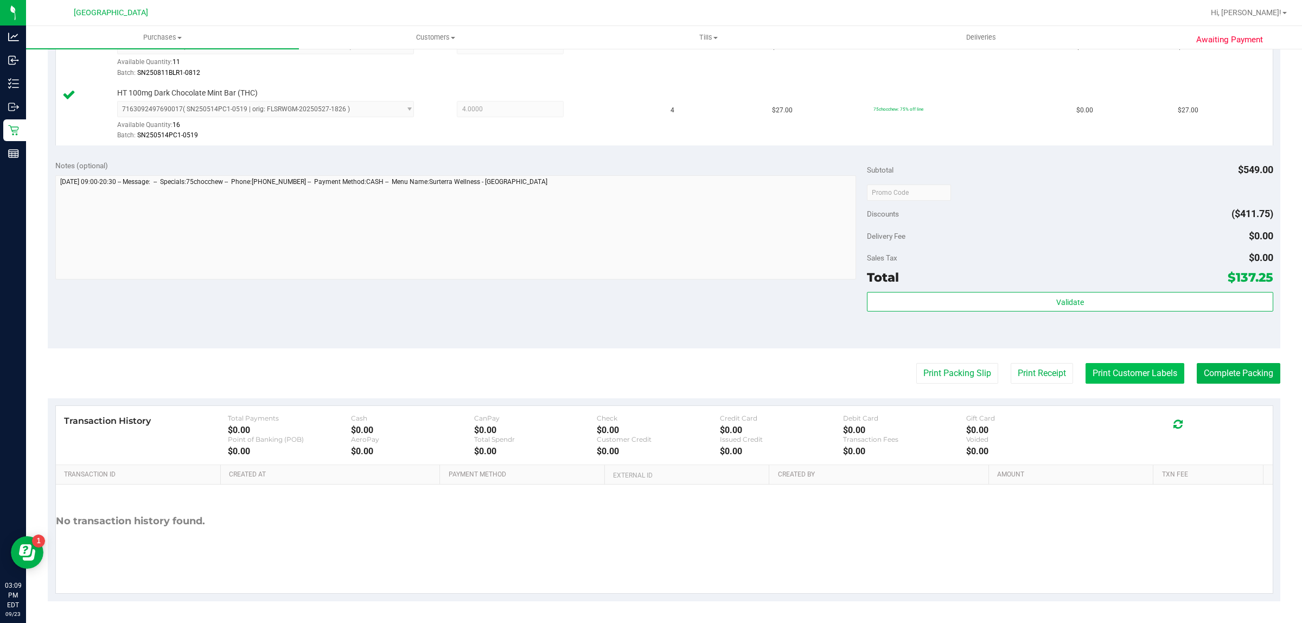
click at [1127, 373] on button "Print Customer Labels" at bounding box center [1134, 373] width 99 height 21
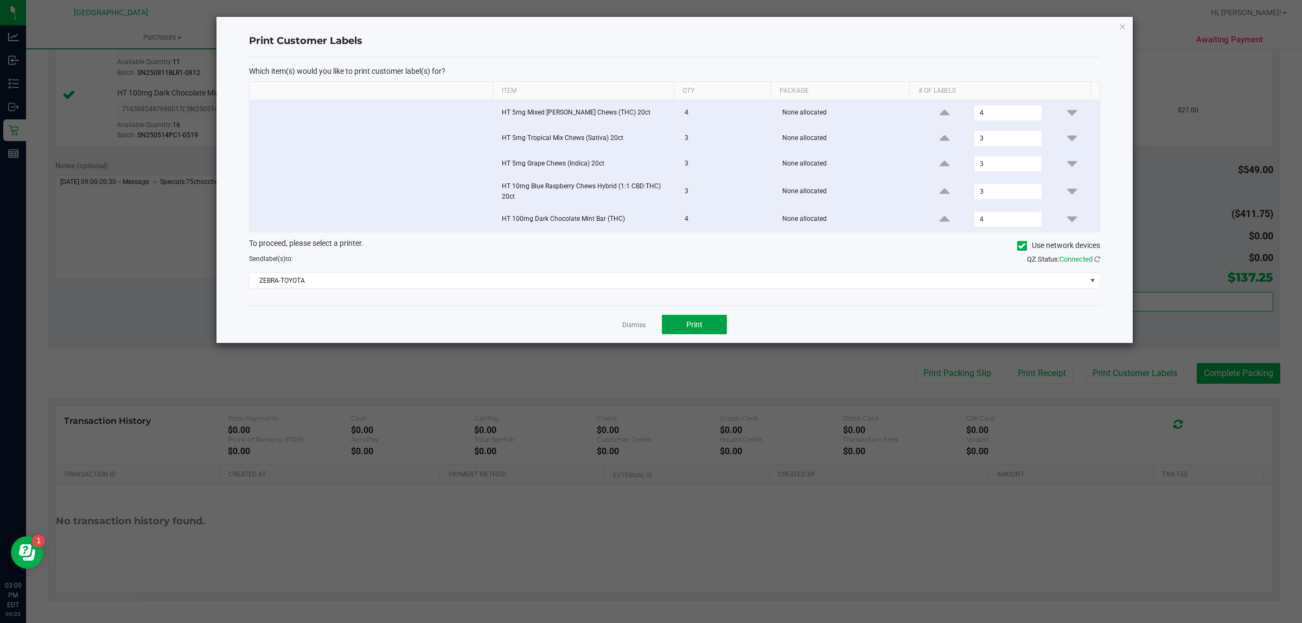
click at [706, 323] on button "Print" at bounding box center [694, 325] width 65 height 20
click at [1121, 24] on icon "button" at bounding box center [1123, 26] width 8 height 13
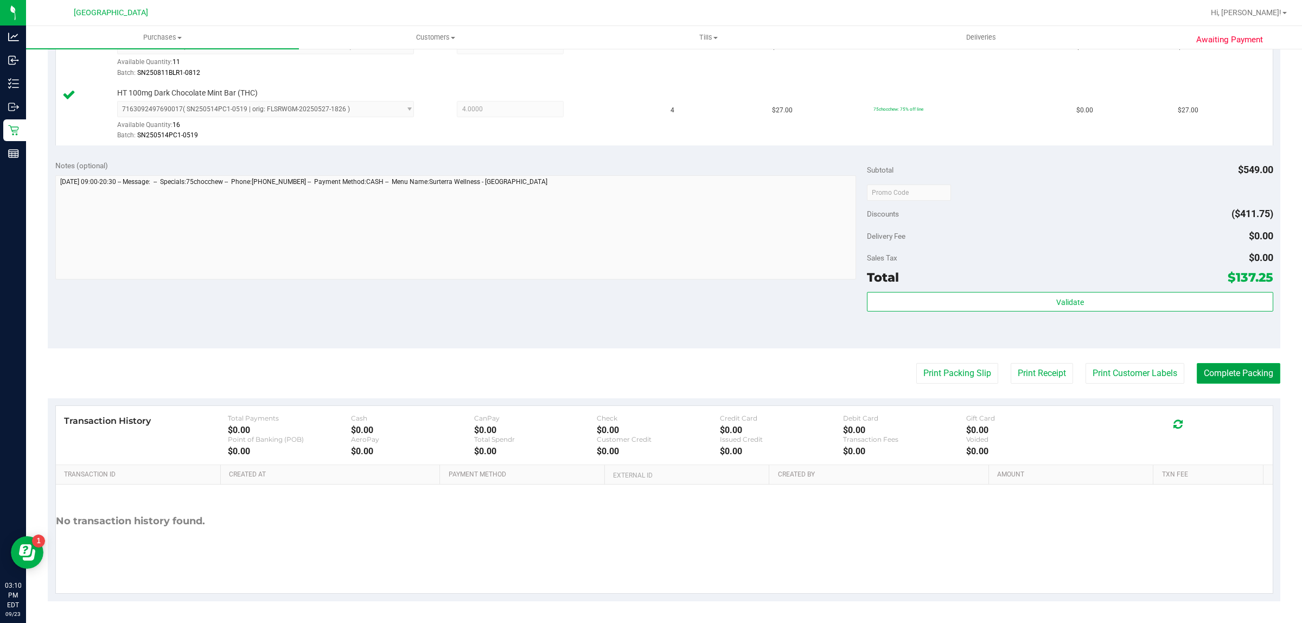
click at [1203, 373] on button "Complete Packing" at bounding box center [1239, 373] width 84 height 21
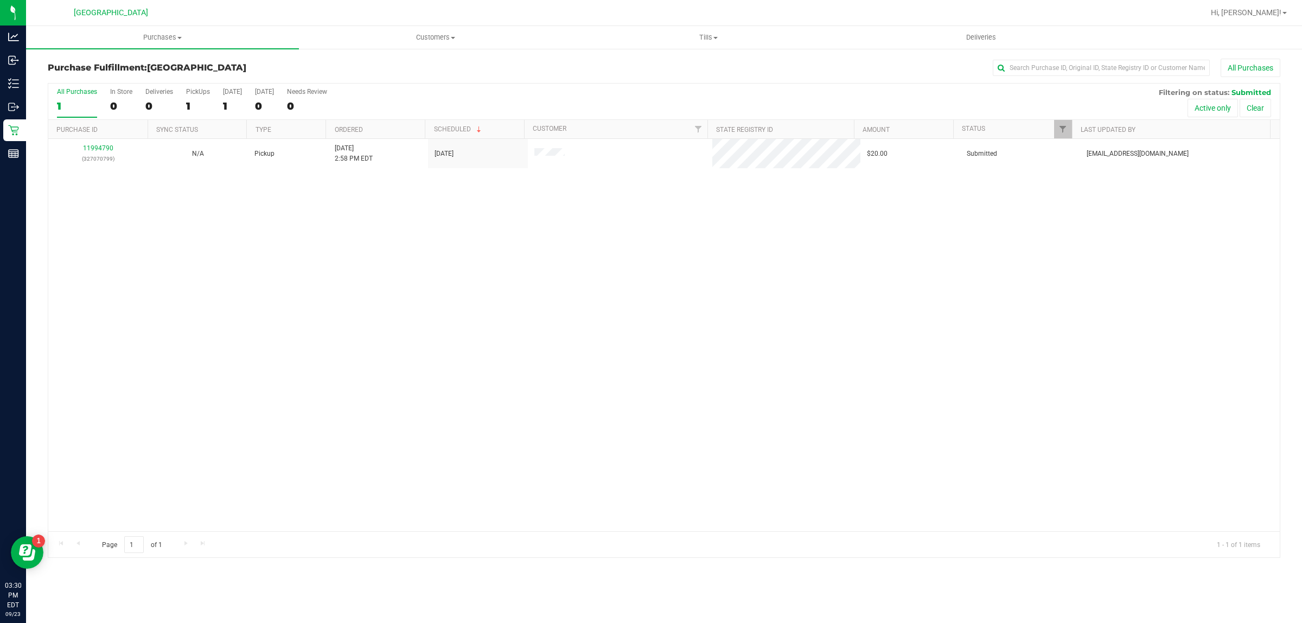
click at [1260, 38] on ul "Purchases Summary of purchases Fulfillment All purchases Customers All customer…" at bounding box center [677, 37] width 1302 height 23
click at [1255, 15] on span "Hi, [PERSON_NAME]!" at bounding box center [1246, 12] width 71 height 9
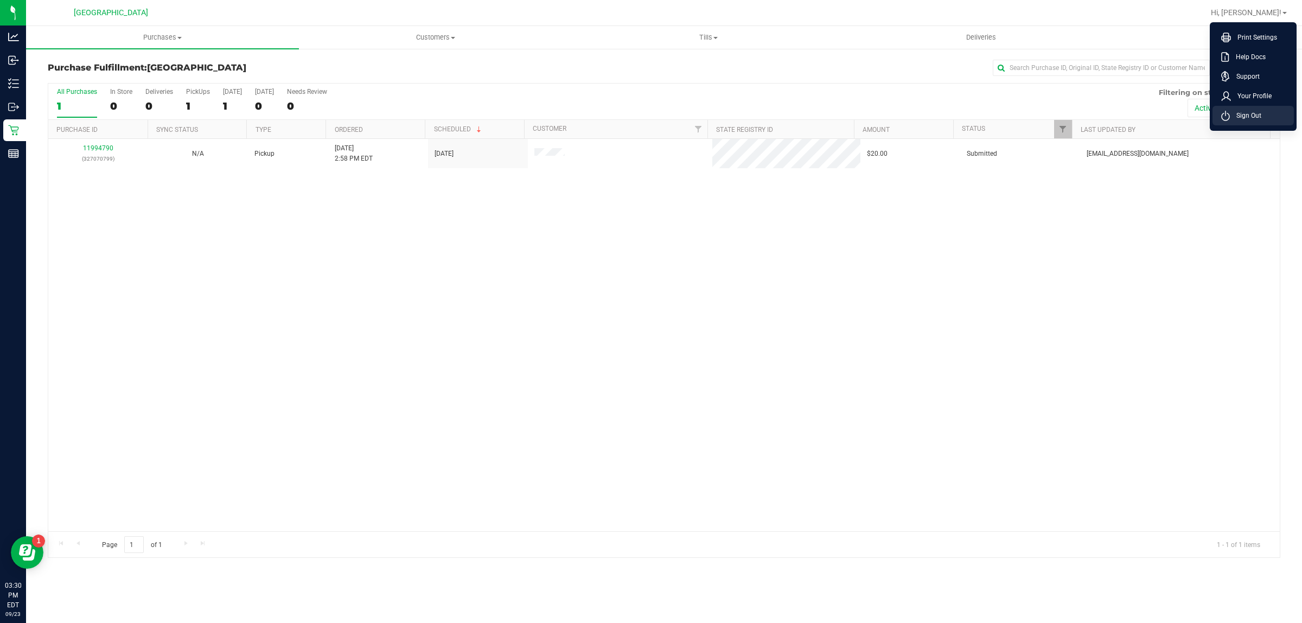
click at [1245, 114] on span "Sign Out" at bounding box center [1245, 115] width 31 height 11
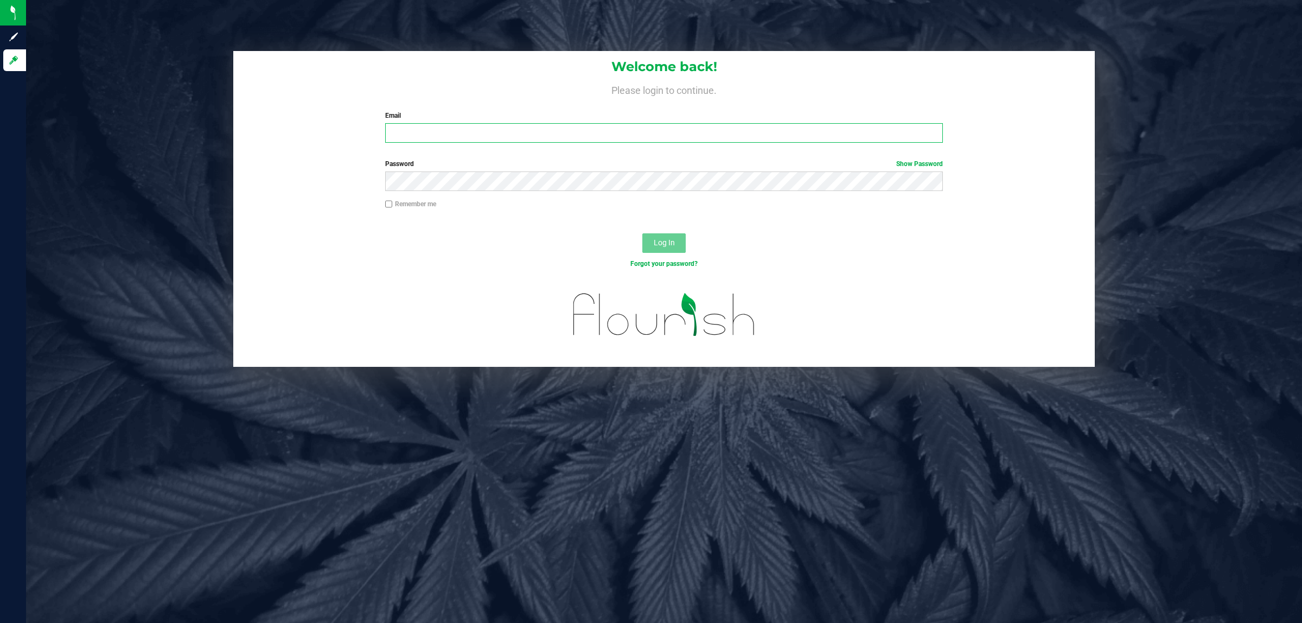
click at [616, 129] on input "Email" at bounding box center [664, 133] width 558 height 20
click at [642, 233] on button "Log In" at bounding box center [663, 243] width 43 height 20
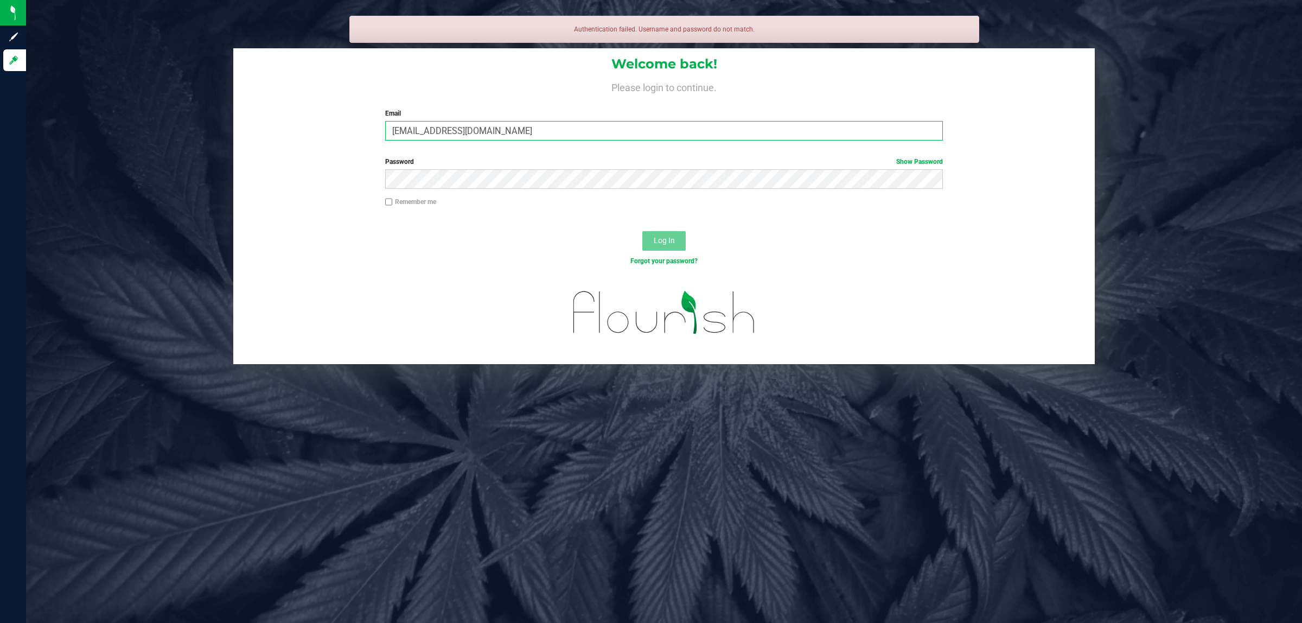
drag, startPoint x: 578, startPoint y: 131, endPoint x: 74, endPoint y: 101, distance: 504.3
click at [239, 115] on div "Welcome back! Please login to continue. Email AMAZZEO@LIVEPARAEELE.COM Required…" at bounding box center [663, 98] width 861 height 100
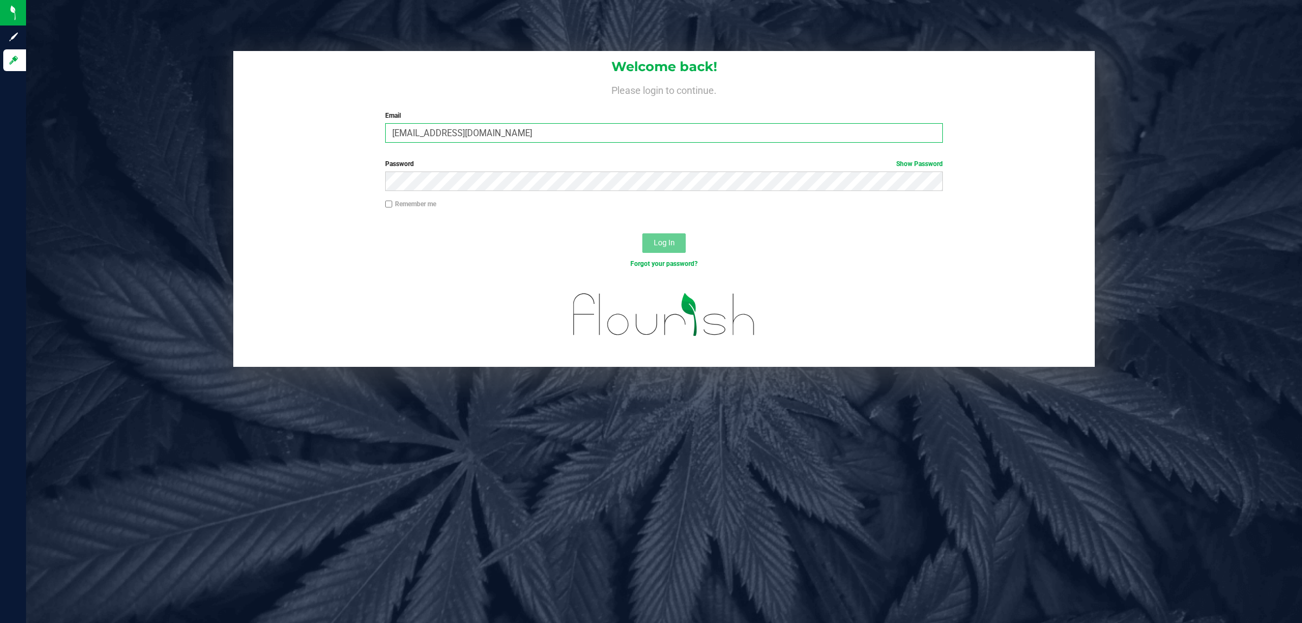
type input "amazzeo@liveparallel.com"
click at [642, 233] on button "Log In" at bounding box center [663, 243] width 43 height 20
